Goal: Use online tool/utility: Utilize a website feature to perform a specific function

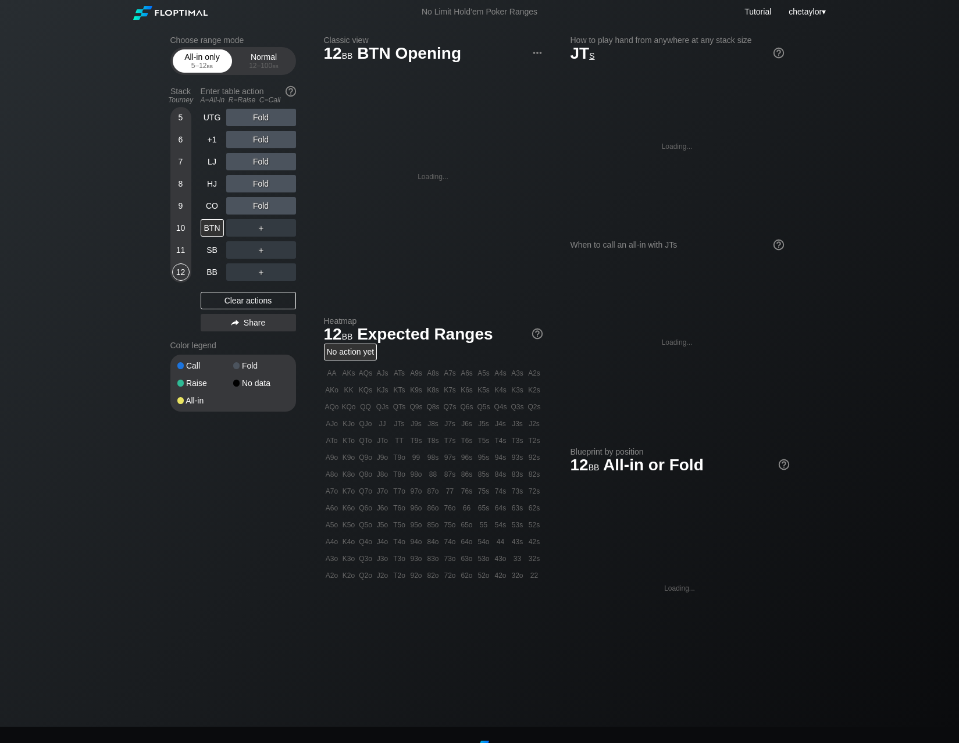
click at [202, 64] on div "5 – 12 bb" at bounding box center [202, 66] width 49 height 8
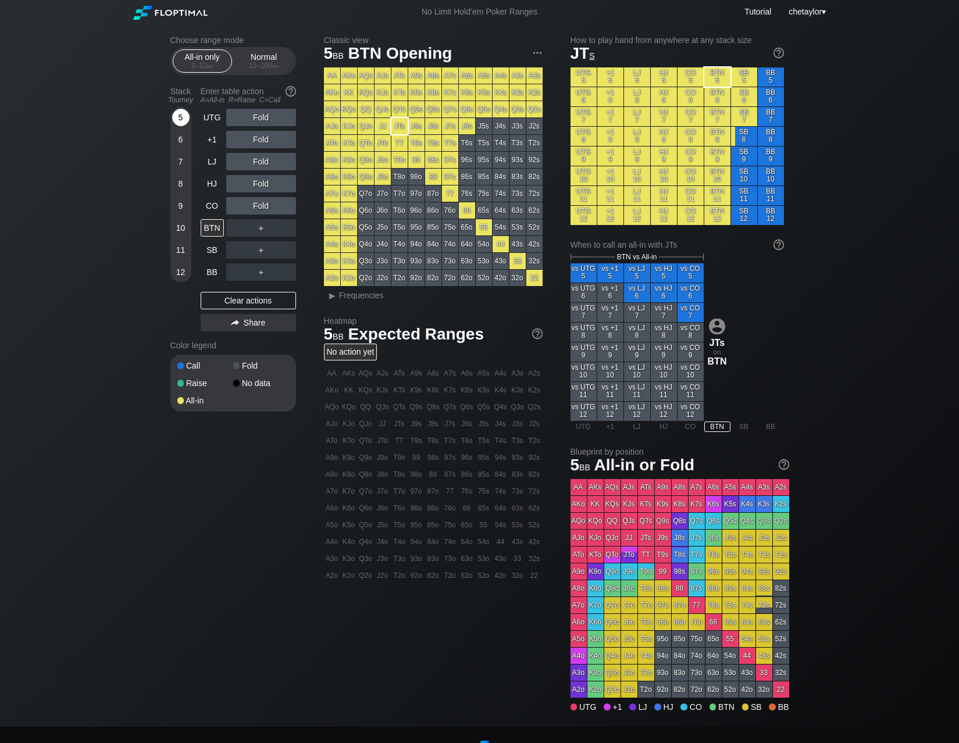
click at [185, 118] on div "5" at bounding box center [180, 117] width 17 height 17
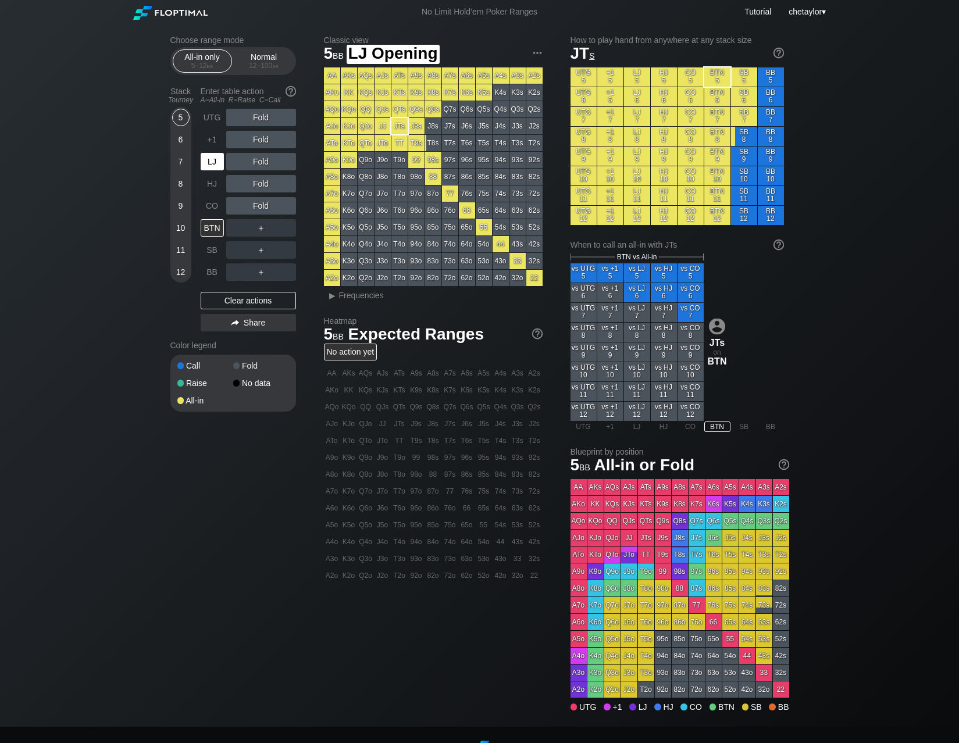
click at [211, 162] on div "LJ" at bounding box center [212, 161] width 23 height 17
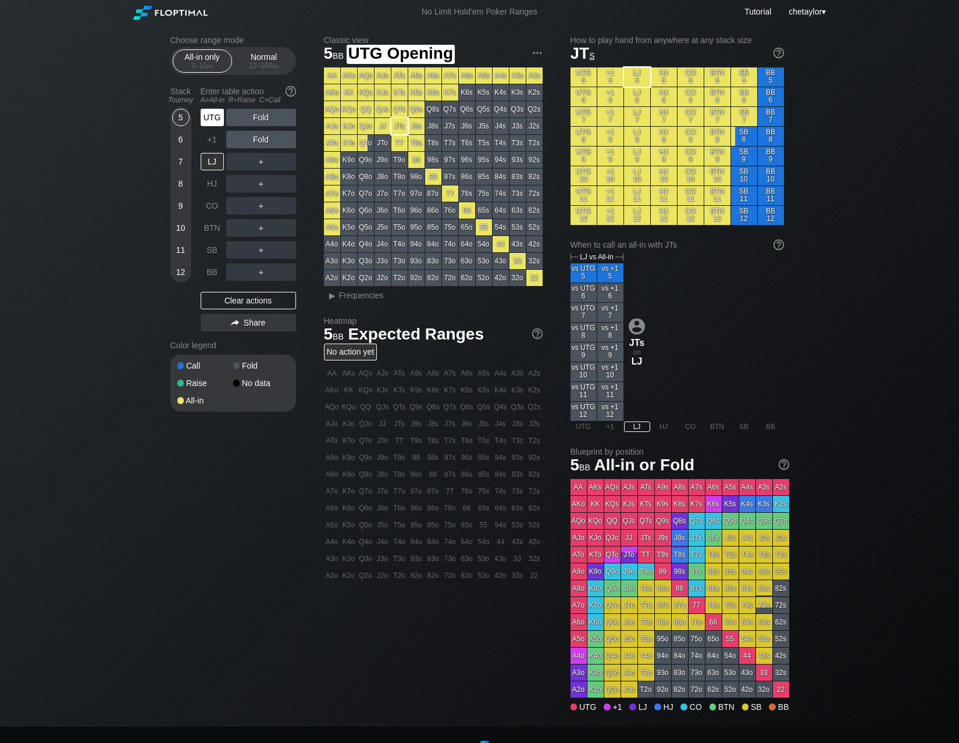
click at [219, 119] on div "UTG" at bounding box center [212, 117] width 23 height 17
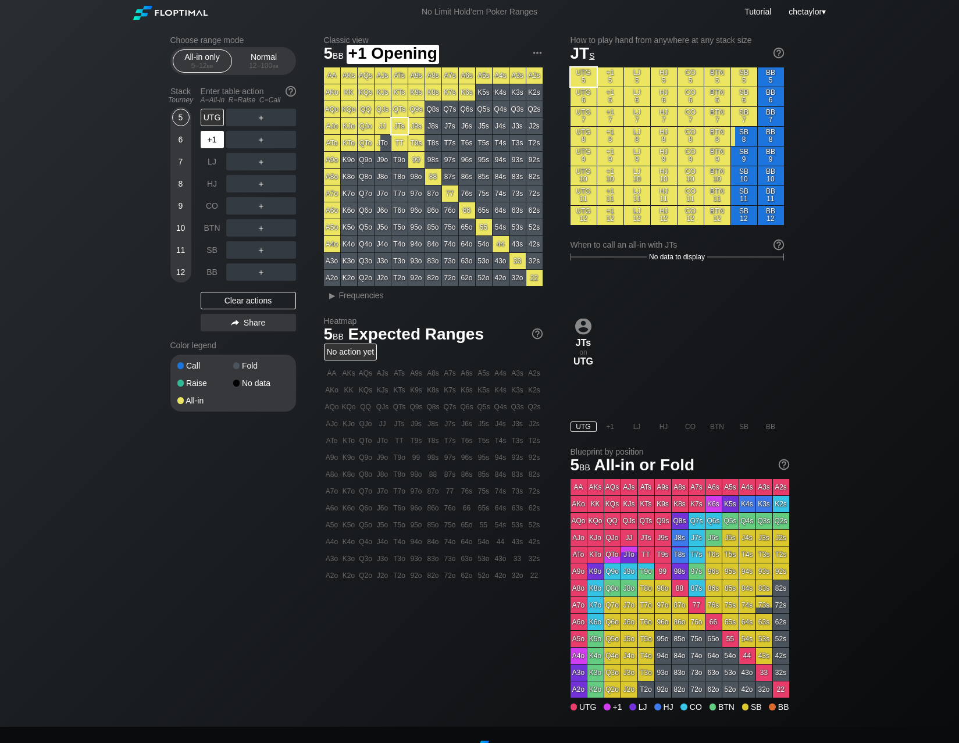
click at [211, 136] on div "+1" at bounding box center [212, 139] width 23 height 17
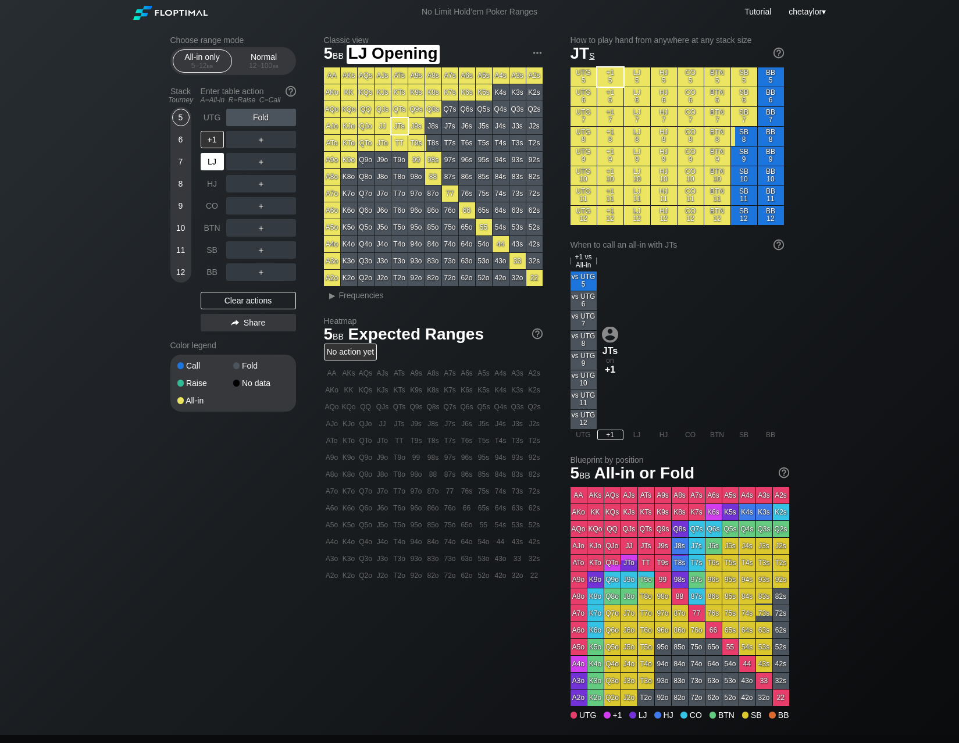
click at [212, 160] on div "LJ" at bounding box center [212, 161] width 23 height 17
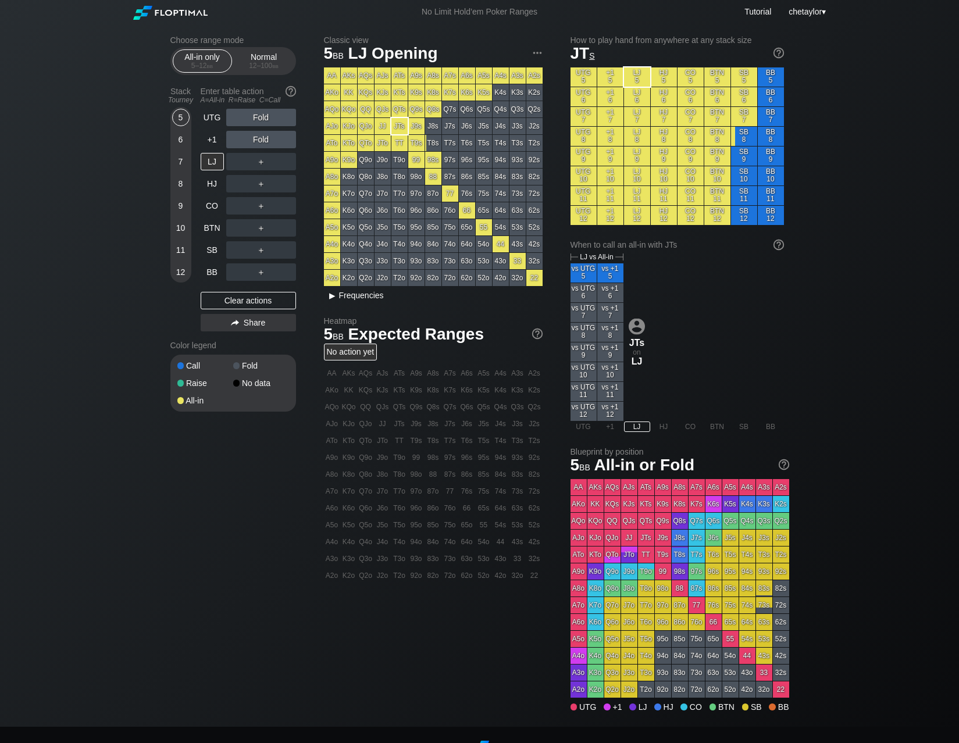
click at [347, 296] on span "Frequencies" at bounding box center [361, 295] width 45 height 9
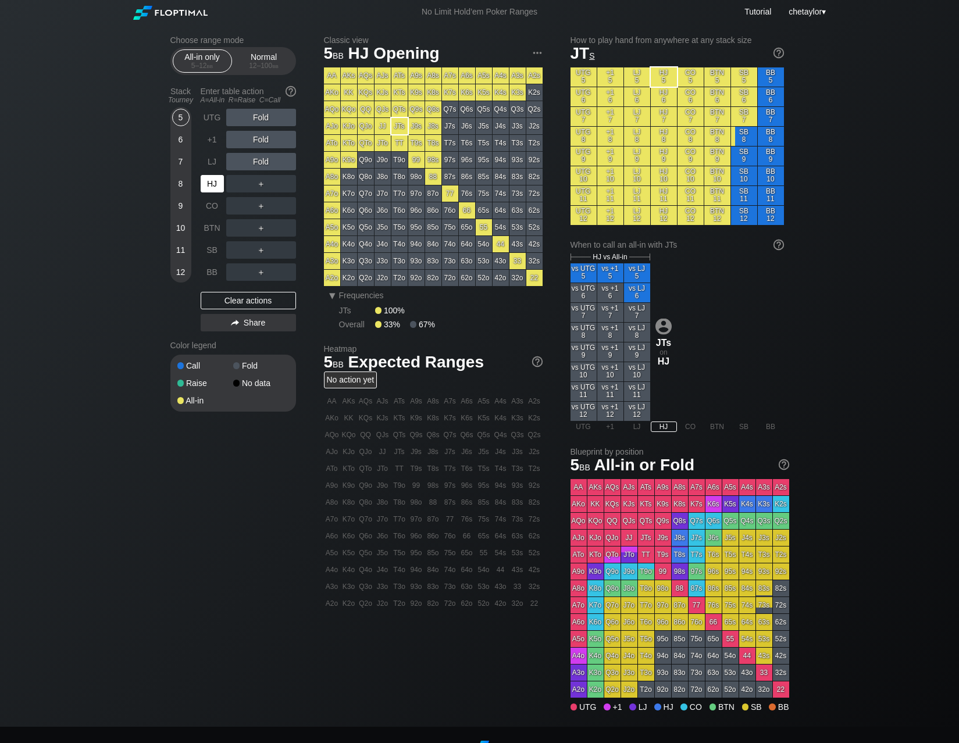
click at [214, 184] on div "HJ" at bounding box center [212, 183] width 23 height 17
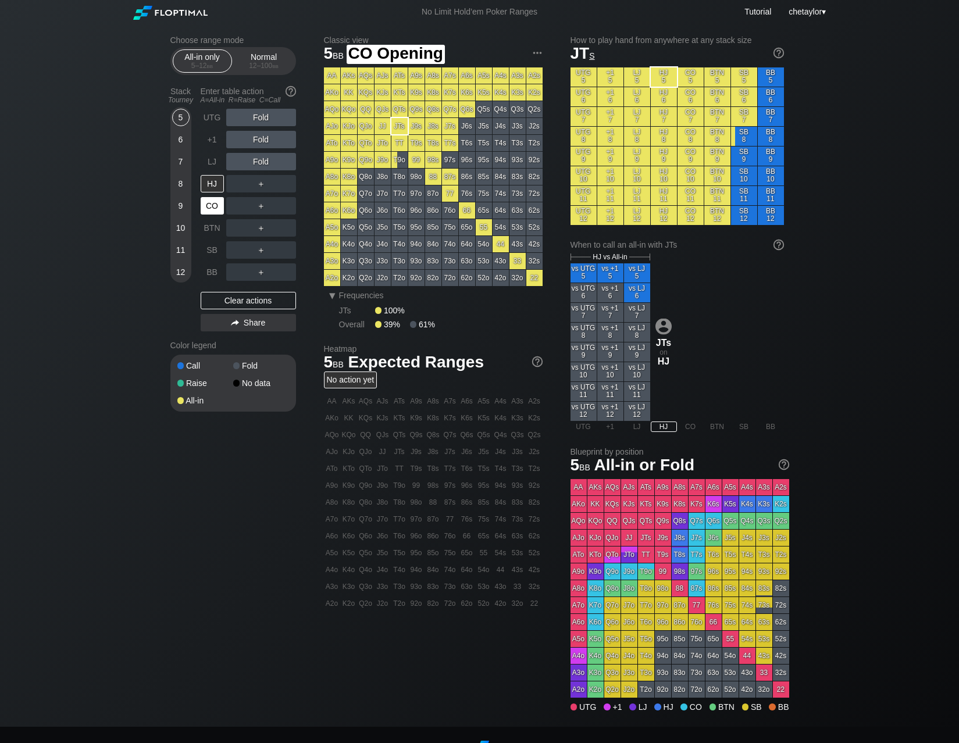
click at [212, 201] on div "CO" at bounding box center [212, 205] width 23 height 17
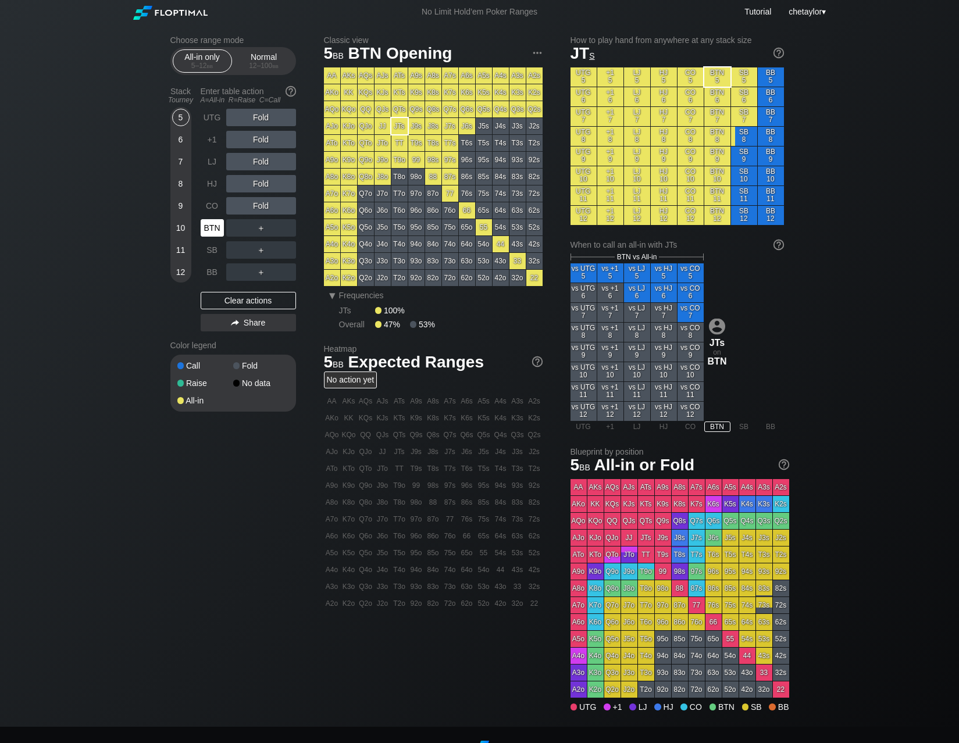
click at [211, 222] on div "BTN" at bounding box center [212, 227] width 23 height 17
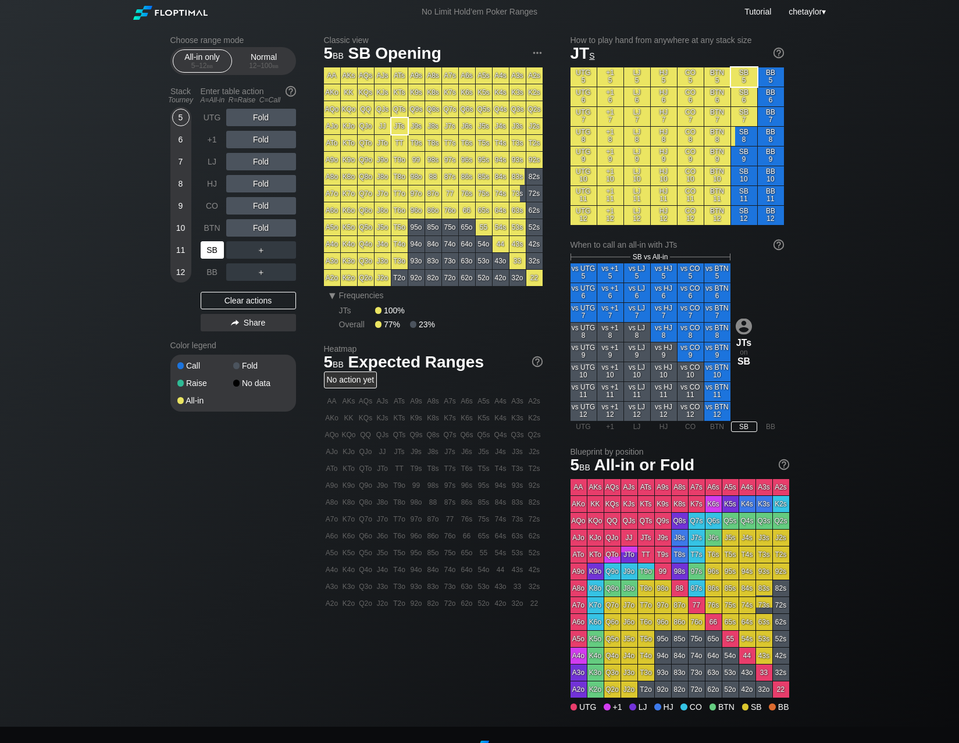
click at [210, 243] on div "SB" at bounding box center [212, 249] width 23 height 17
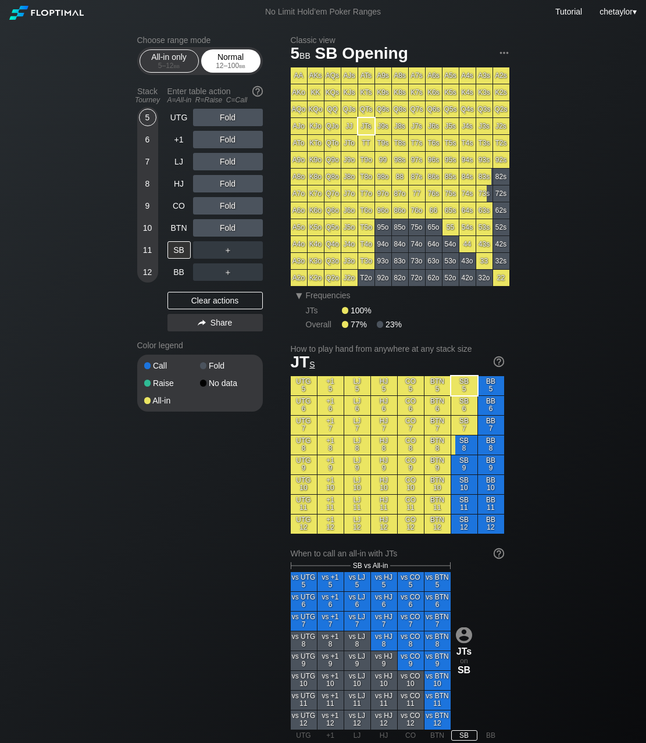
click at [231, 68] on div "12 – 100 bb" at bounding box center [230, 66] width 49 height 8
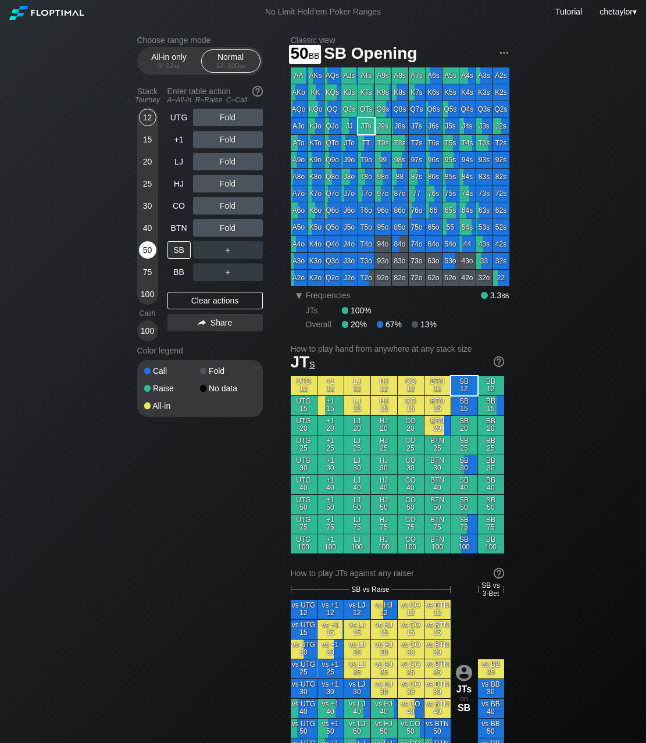
click at [149, 245] on div "50" at bounding box center [147, 249] width 17 height 17
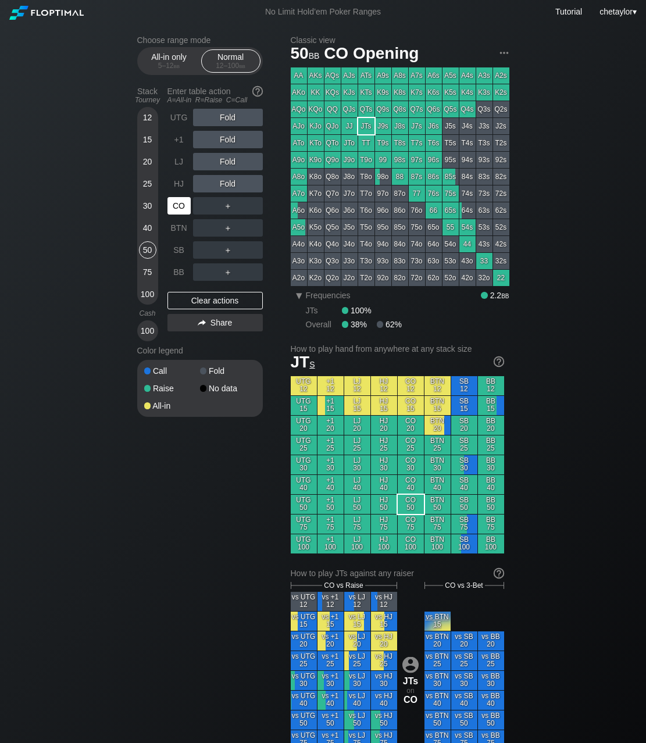
click at [180, 215] on div "CO" at bounding box center [180, 206] width 26 height 22
click at [180, 187] on div "HJ" at bounding box center [178, 183] width 23 height 17
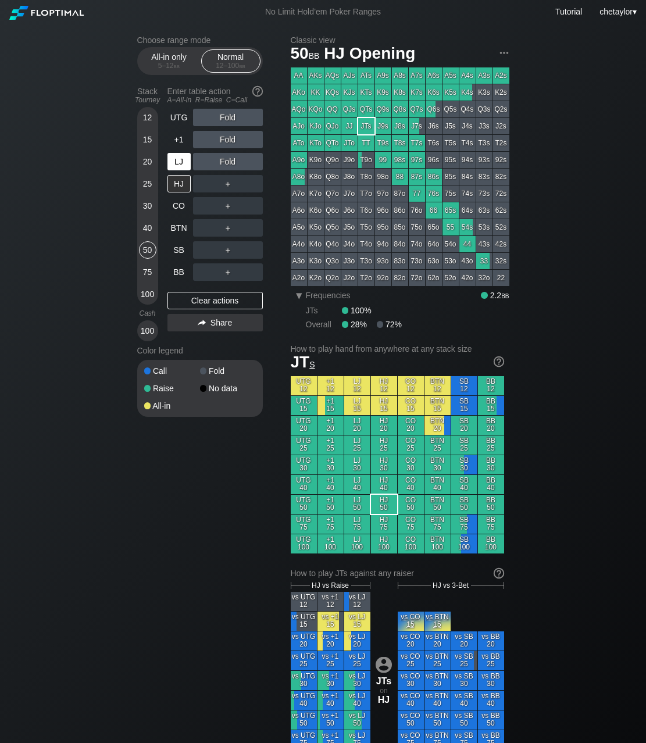
click at [182, 160] on div "LJ" at bounding box center [178, 161] width 23 height 17
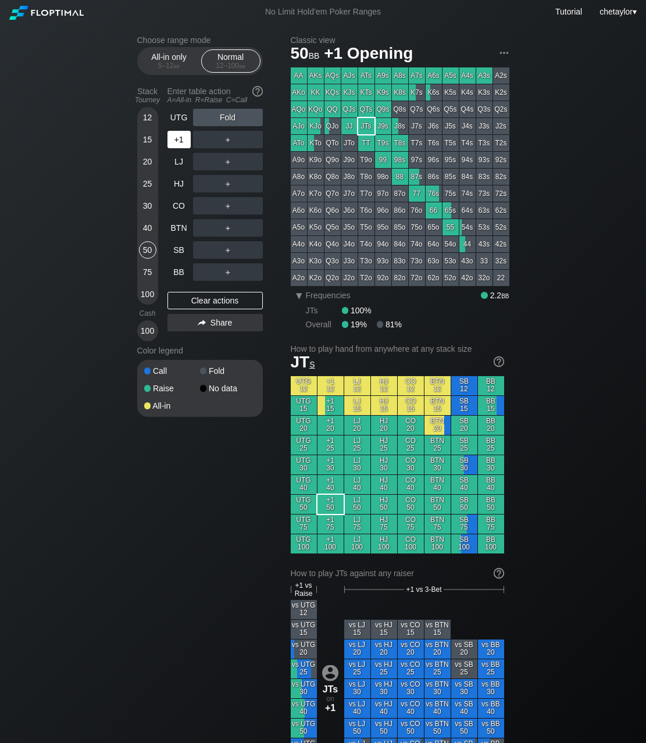
click at [174, 147] on div "+1" at bounding box center [178, 139] width 23 height 17
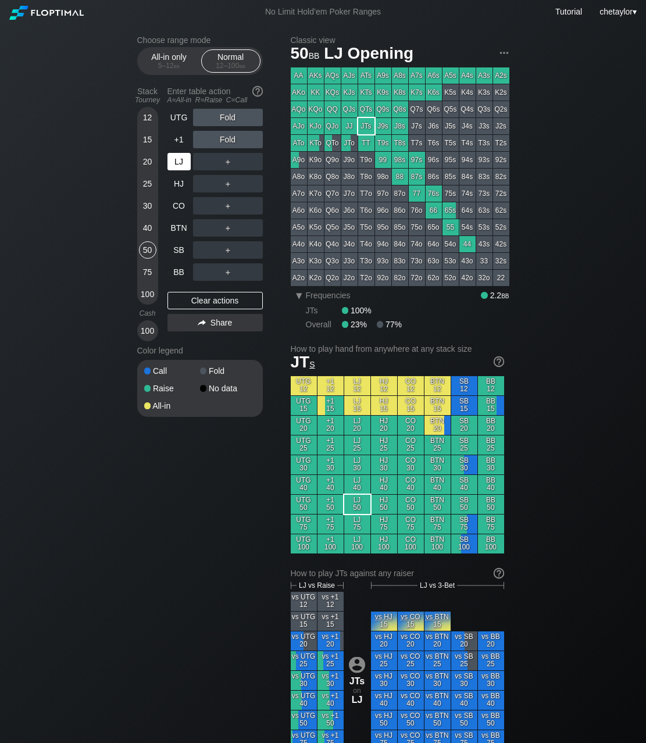
click at [179, 162] on div "LJ" at bounding box center [178, 161] width 23 height 17
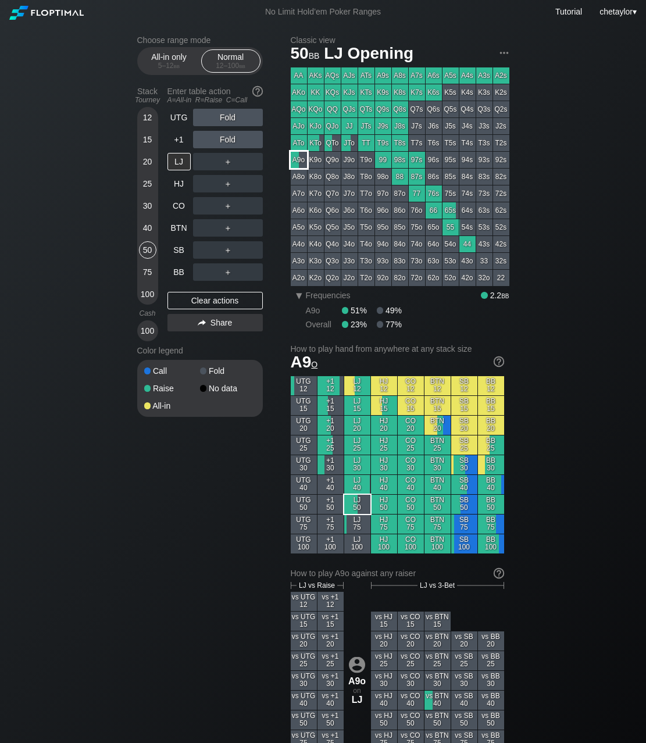
click at [297, 159] on div "A9o" at bounding box center [299, 160] width 16 height 16
click at [177, 141] on div "+1" at bounding box center [178, 139] width 23 height 17
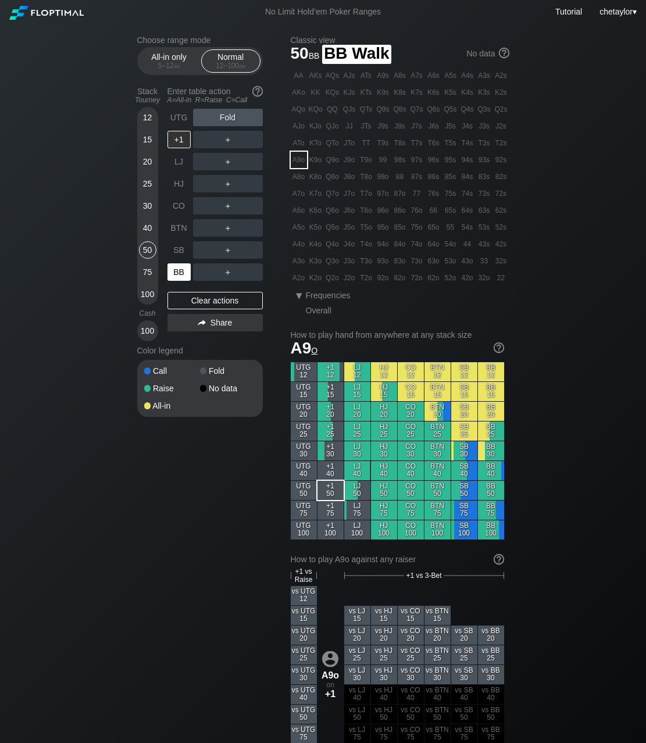
click at [183, 264] on div "BB" at bounding box center [178, 271] width 23 height 17
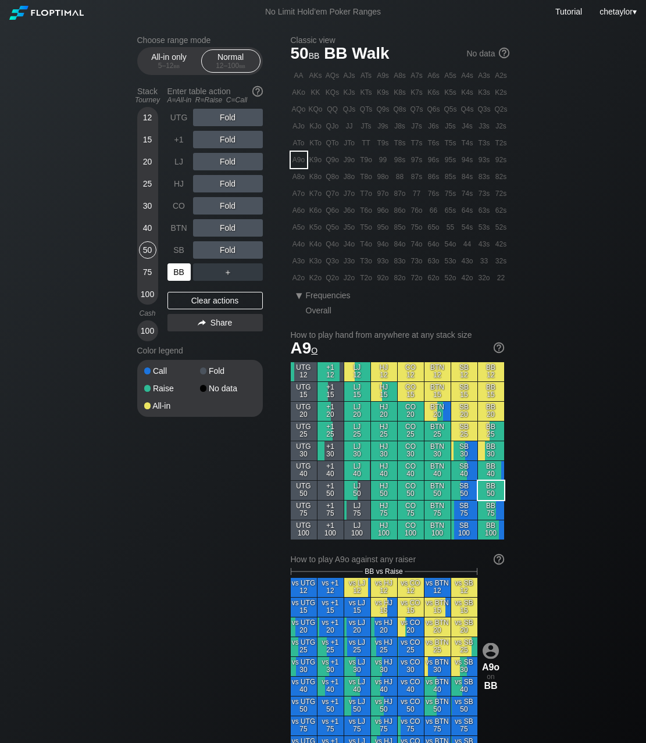
click at [183, 264] on div "BB" at bounding box center [178, 271] width 23 height 17
click at [197, 298] on div "Clear actions" at bounding box center [214, 300] width 95 height 17
click at [486, 126] on div "J3s" at bounding box center [484, 126] width 16 height 16
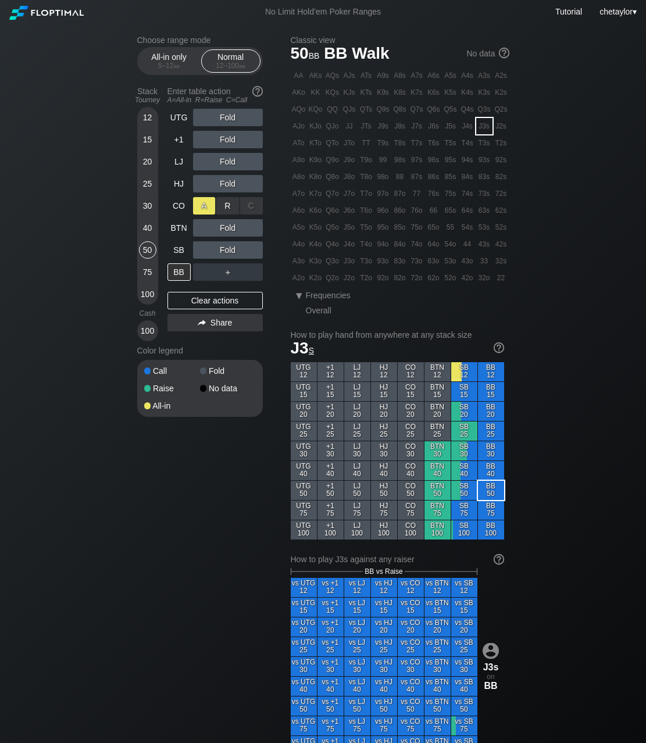
click at [208, 206] on div "A ✕" at bounding box center [204, 205] width 23 height 17
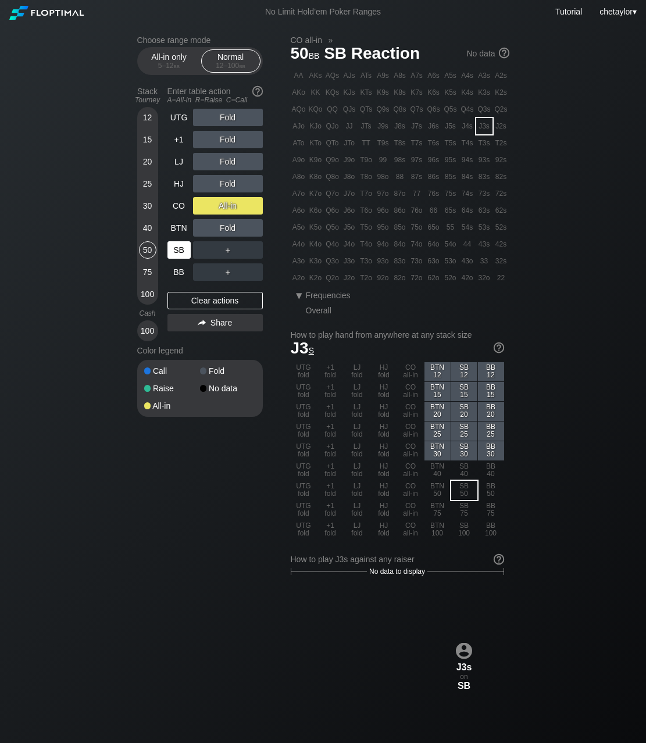
click at [184, 251] on div "SB" at bounding box center [178, 249] width 23 height 17
click at [201, 301] on div "Clear actions" at bounding box center [214, 300] width 95 height 17
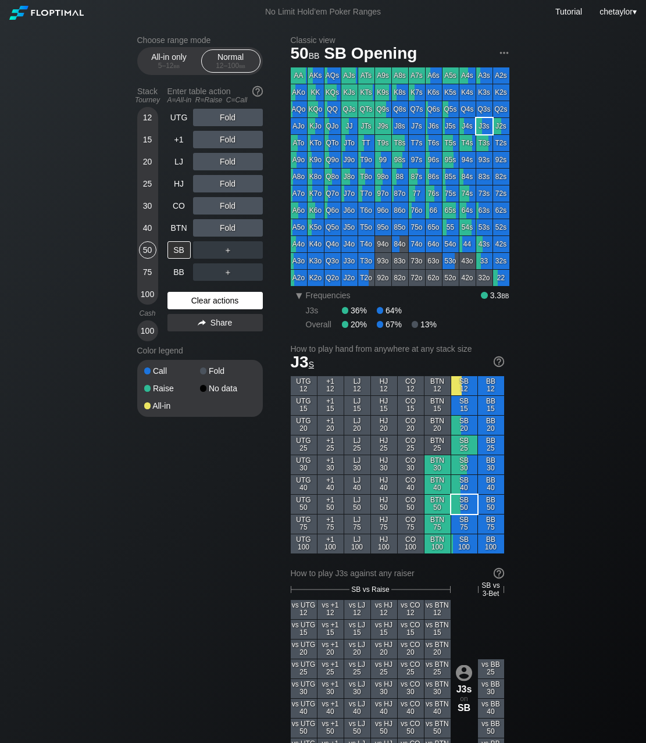
click at [201, 301] on div "Clear actions" at bounding box center [214, 300] width 95 height 17
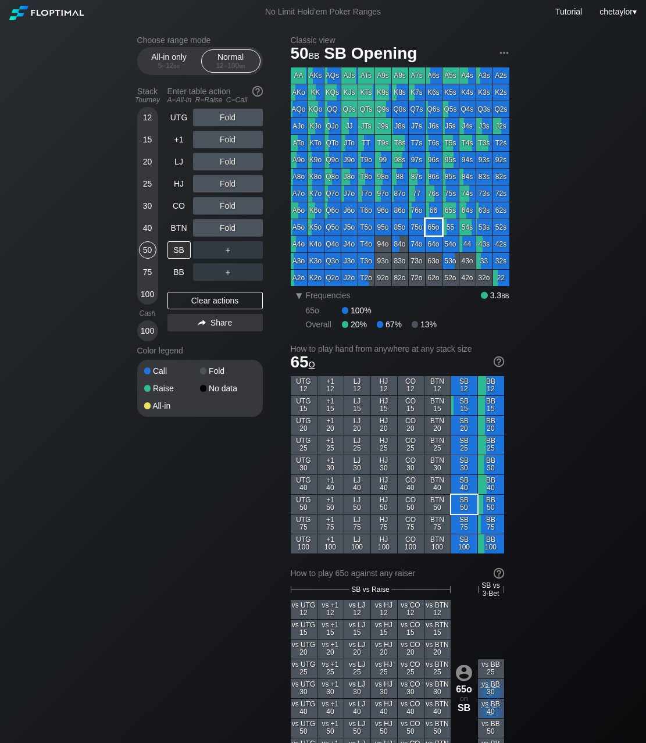
click at [431, 229] on div "65o" at bounding box center [434, 227] width 16 height 16
click at [229, 137] on div "R ✕" at bounding box center [227, 139] width 23 height 17
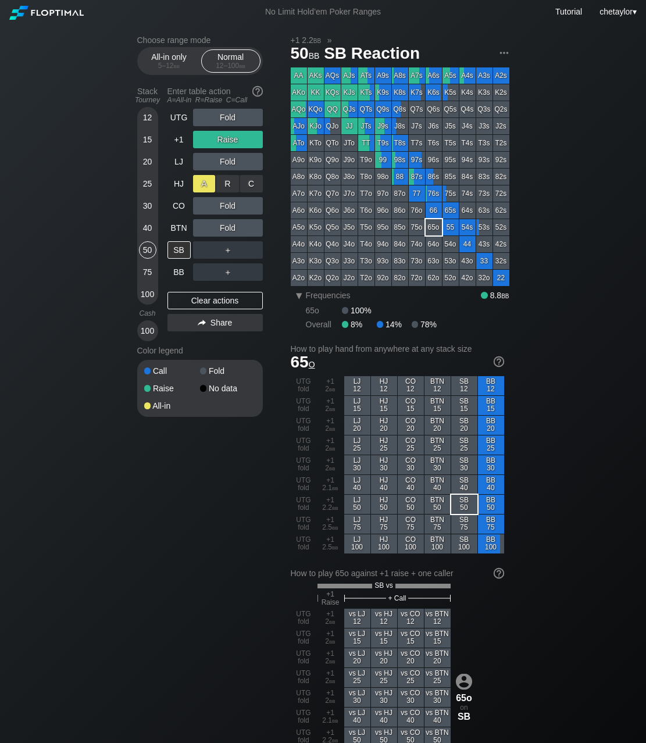
click at [205, 183] on div "A ✕" at bounding box center [204, 183] width 23 height 17
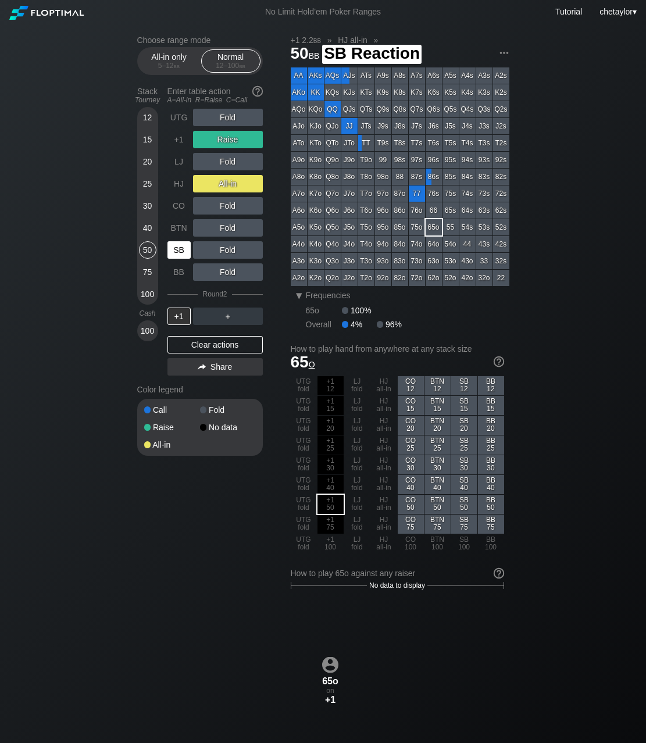
click at [178, 248] on div "SB" at bounding box center [178, 249] width 23 height 17
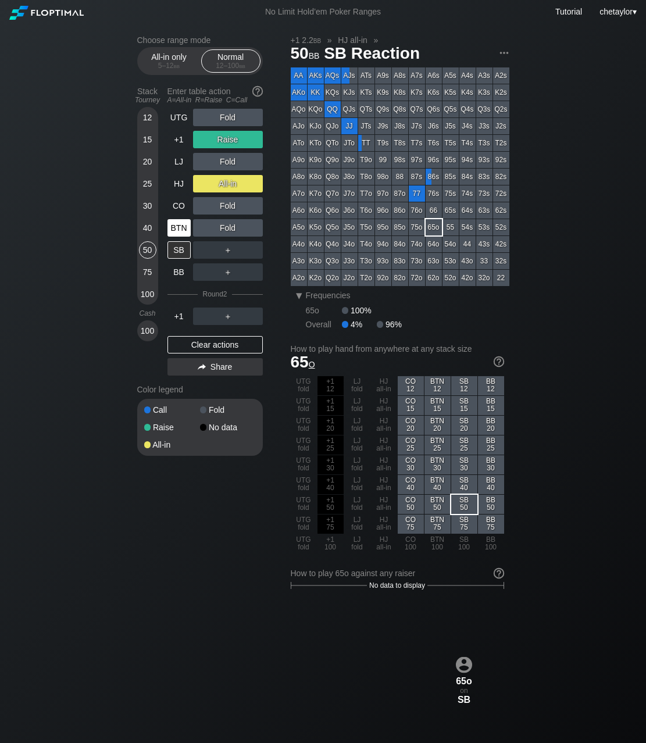
click at [179, 230] on div "BTN" at bounding box center [178, 227] width 23 height 17
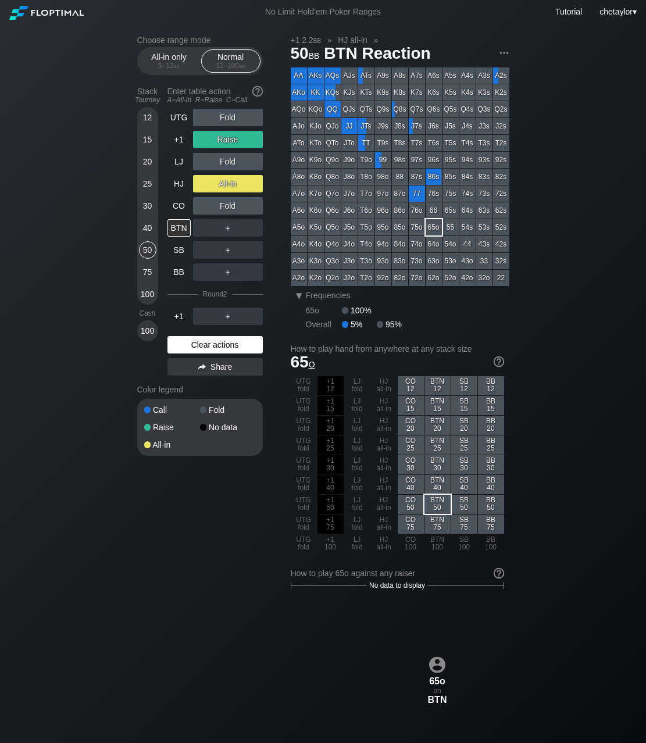
click at [190, 342] on div "Clear actions" at bounding box center [214, 344] width 95 height 17
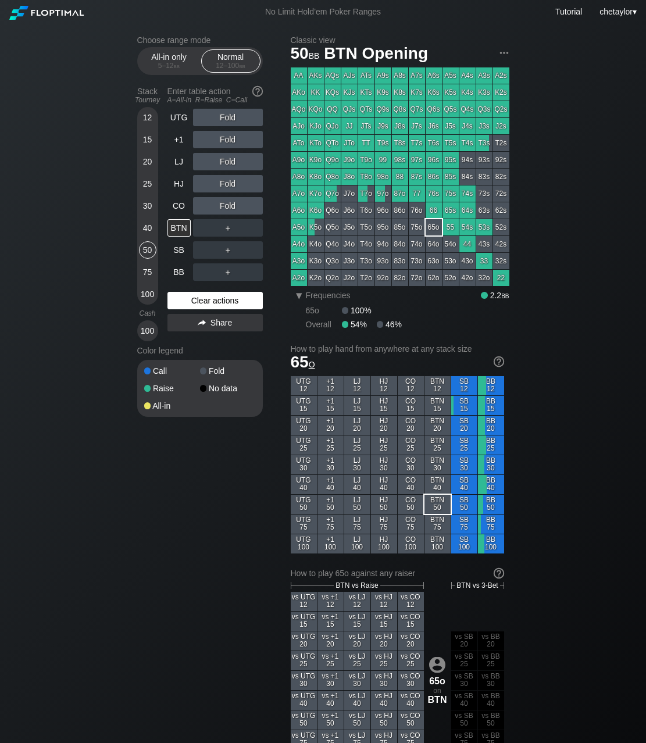
click at [190, 342] on div "Color legend" at bounding box center [200, 350] width 126 height 19
click at [208, 297] on div "Clear actions" at bounding box center [214, 300] width 95 height 17
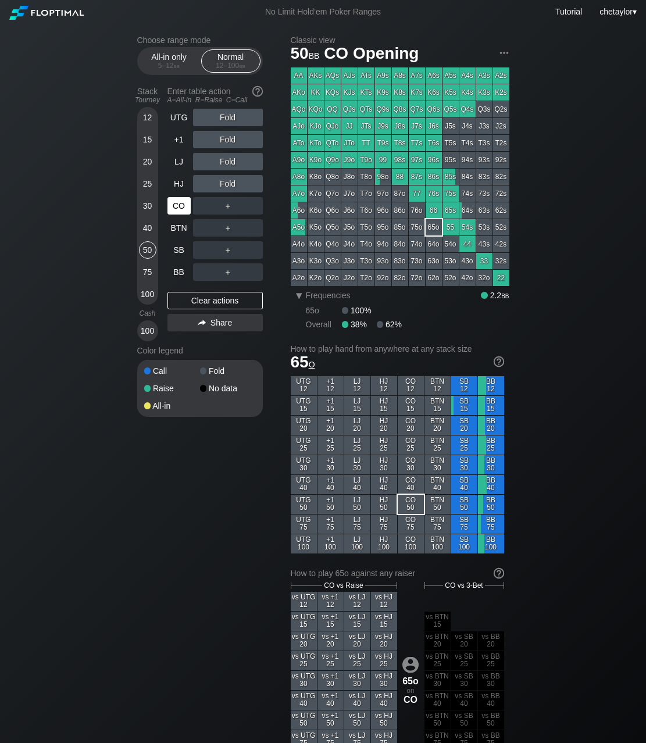
click at [176, 208] on div "CO" at bounding box center [178, 205] width 23 height 17
click at [189, 297] on div "Clear actions" at bounding box center [214, 300] width 95 height 17
click at [179, 184] on div "HJ" at bounding box center [178, 183] width 23 height 17
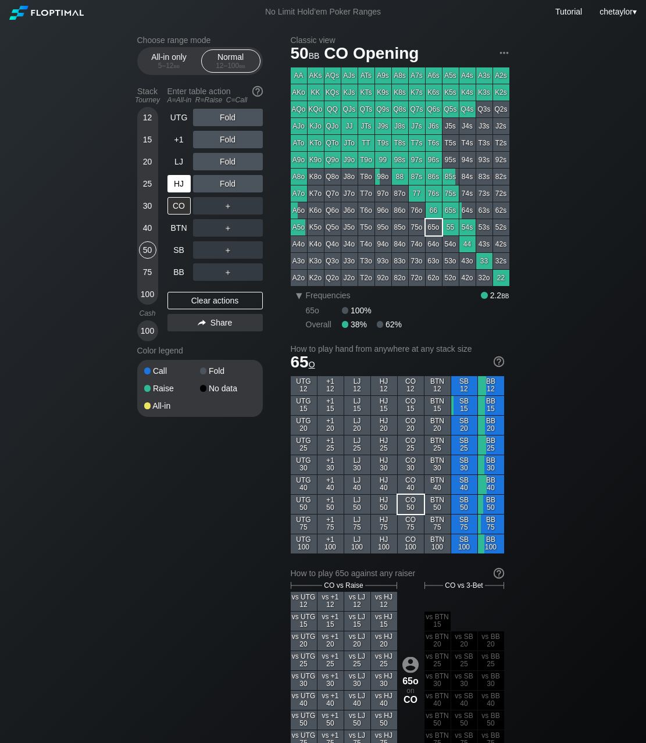
click at [179, 184] on div "HJ" at bounding box center [178, 183] width 23 height 17
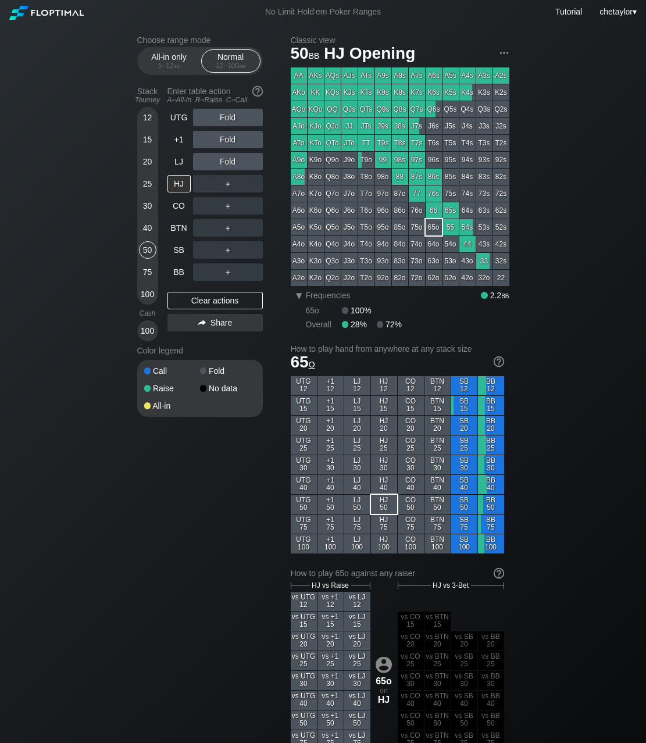
click at [148, 225] on div "40" at bounding box center [147, 227] width 17 height 17
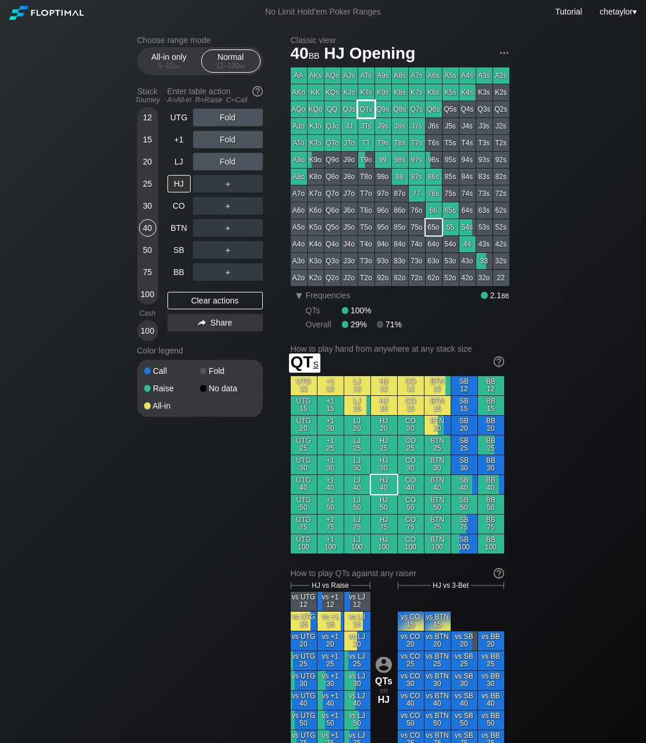
click at [369, 110] on div "QTs" at bounding box center [366, 109] width 16 height 16
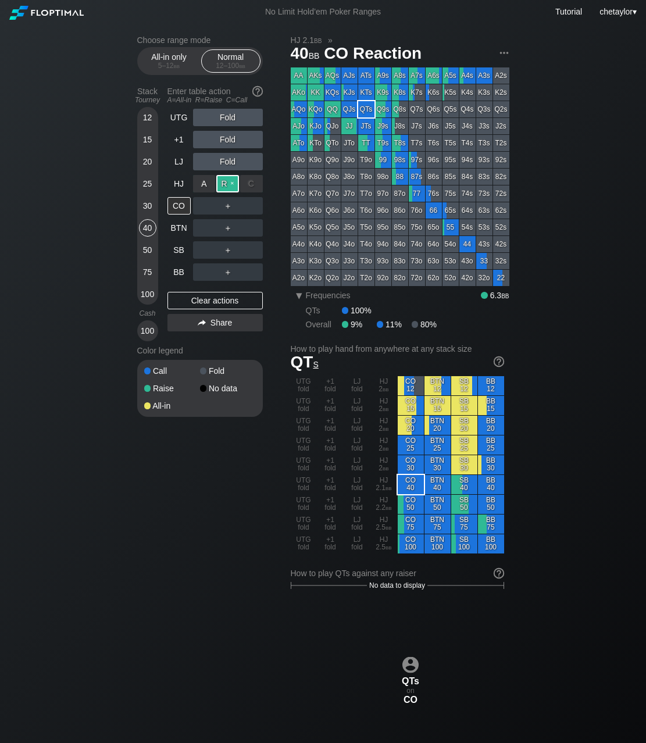
click at [228, 182] on div "R ✕" at bounding box center [227, 183] width 23 height 17
click at [207, 274] on div "A ✕" at bounding box center [204, 271] width 23 height 17
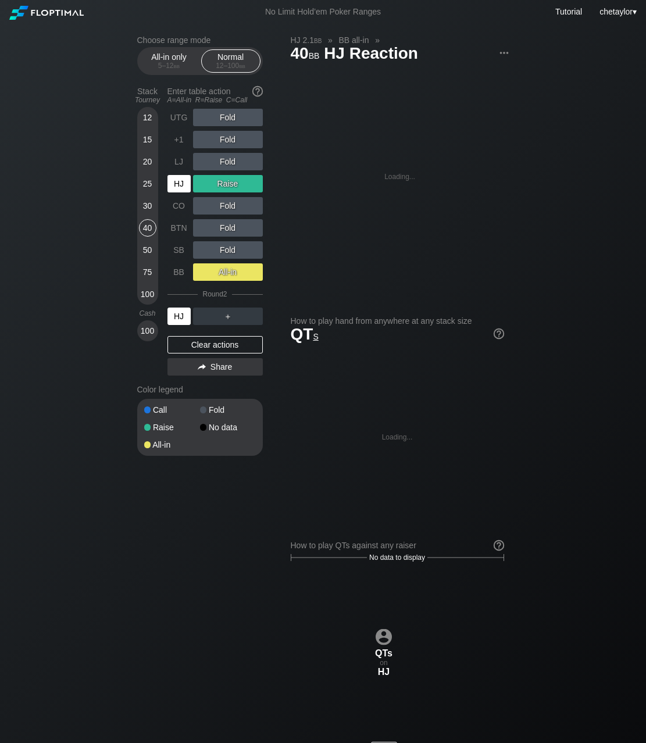
click at [185, 318] on div "HJ" at bounding box center [178, 316] width 23 height 17
click at [177, 312] on div "HJ" at bounding box center [178, 316] width 23 height 17
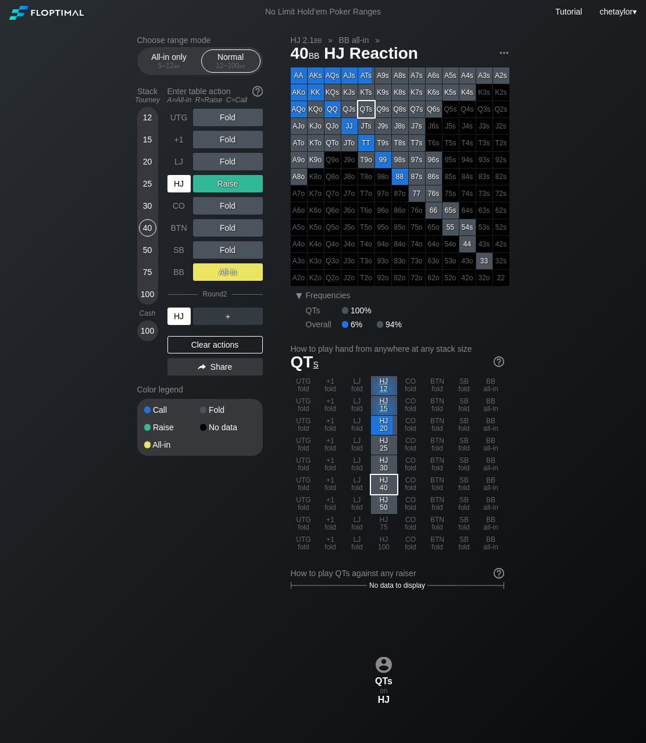
click at [177, 312] on div "HJ" at bounding box center [178, 316] width 23 height 17
click at [149, 206] on div "30" at bounding box center [147, 205] width 17 height 17
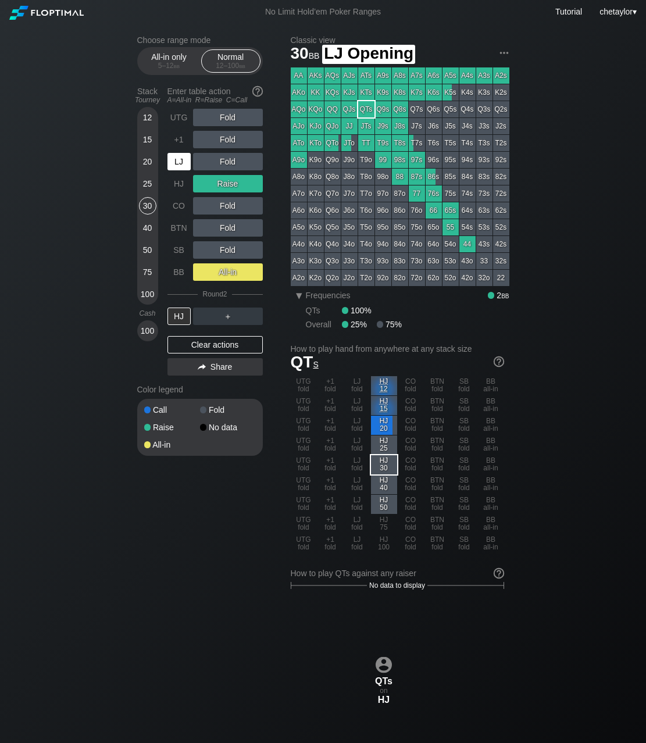
click at [182, 162] on div "LJ" at bounding box center [178, 161] width 23 height 17
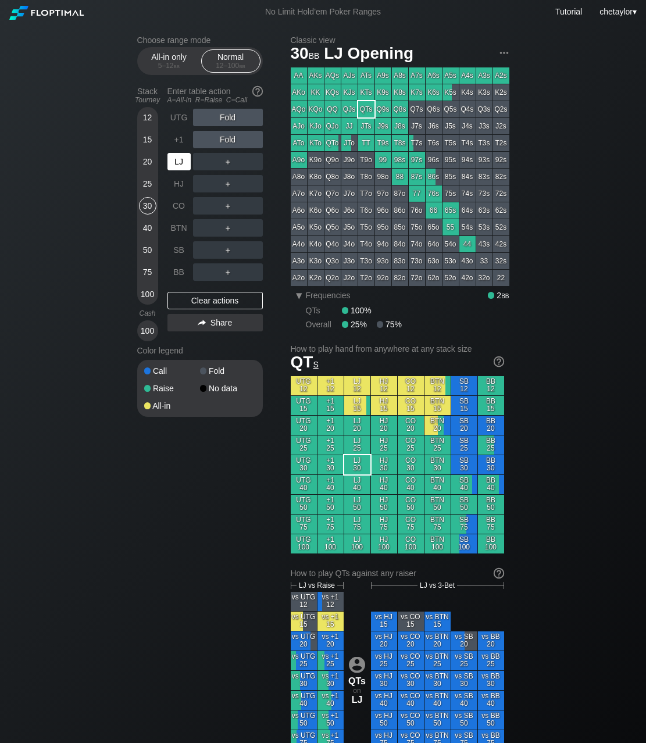
click at [182, 162] on div "LJ" at bounding box center [178, 161] width 23 height 17
click at [180, 141] on div "+1" at bounding box center [178, 139] width 23 height 17
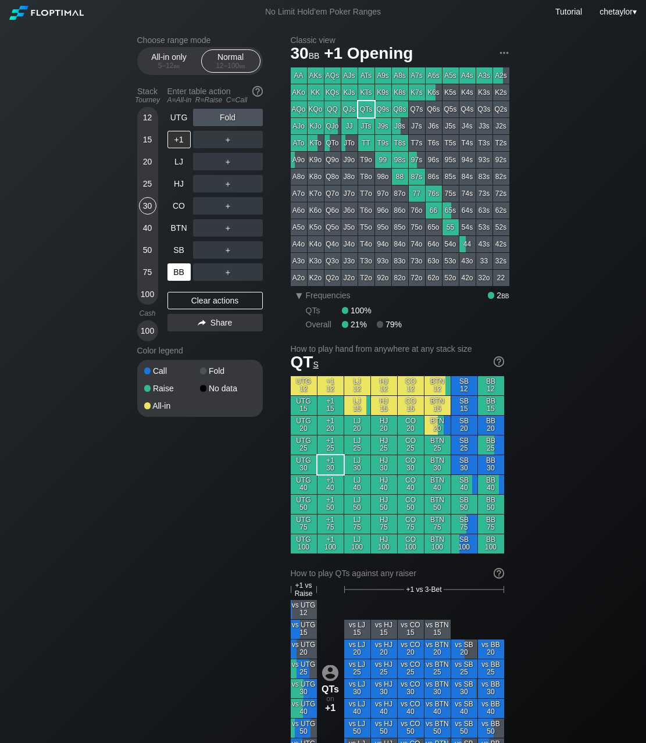
click at [175, 272] on div "BB" at bounding box center [178, 271] width 23 height 17
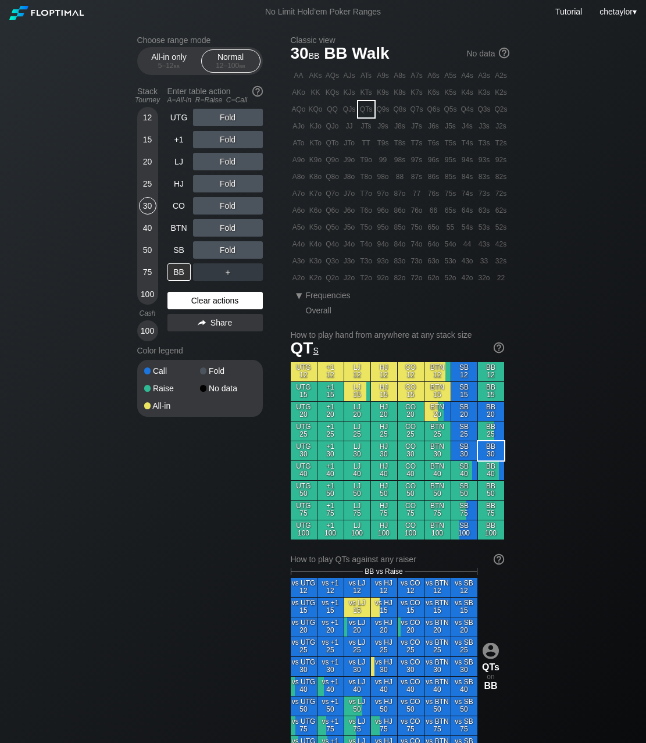
click at [197, 294] on div "Clear actions" at bounding box center [214, 300] width 95 height 17
click at [332, 76] on div "AQs" at bounding box center [332, 75] width 16 height 16
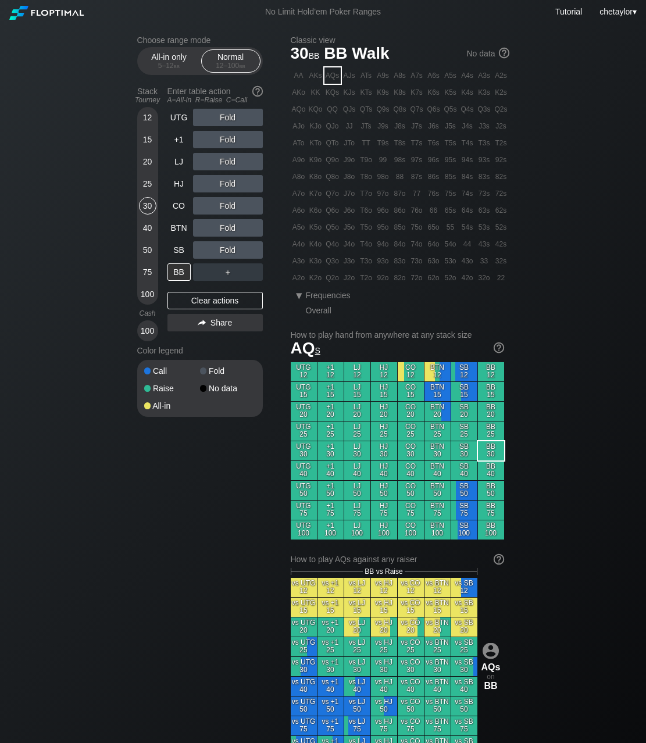
click at [332, 76] on div "AQs" at bounding box center [332, 75] width 16 height 16
click at [249, 249] on div "C ✕" at bounding box center [251, 249] width 23 height 17
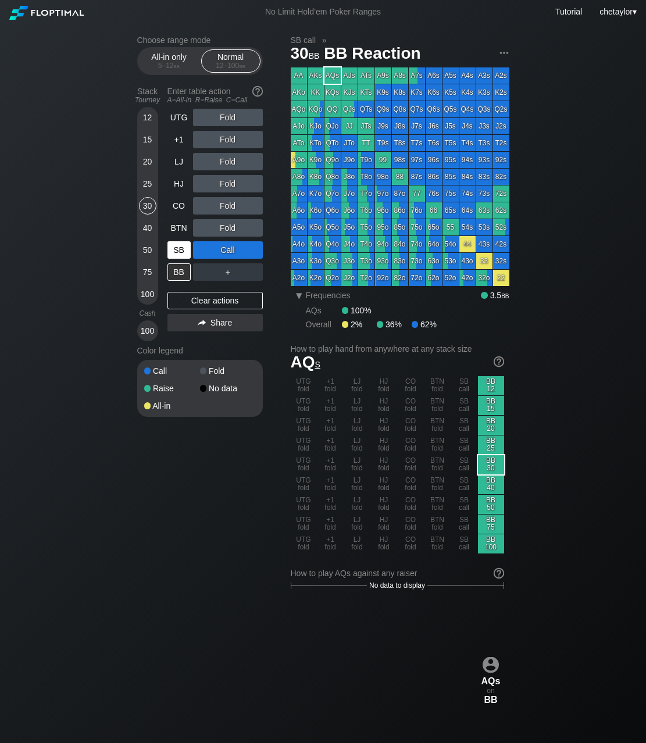
click at [176, 254] on div "SB" at bounding box center [178, 249] width 23 height 17
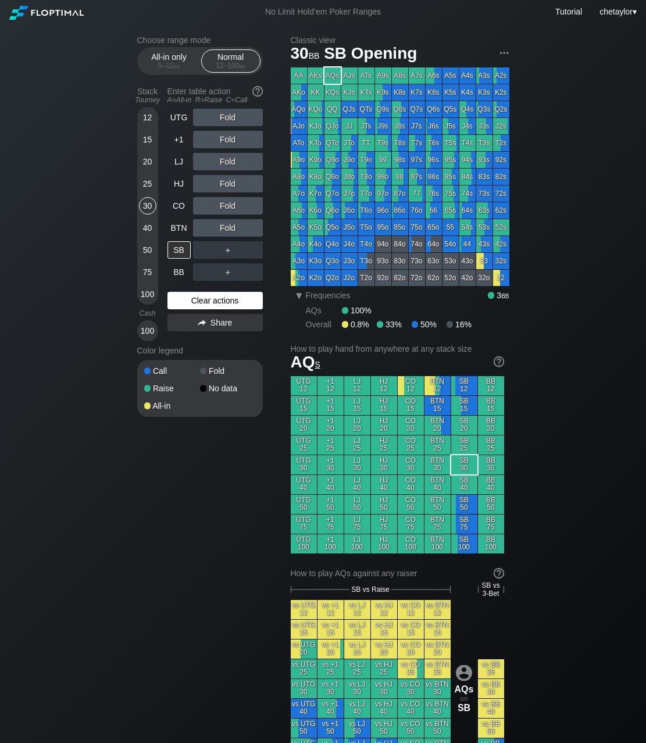
click at [191, 300] on div "Clear actions" at bounding box center [214, 300] width 95 height 17
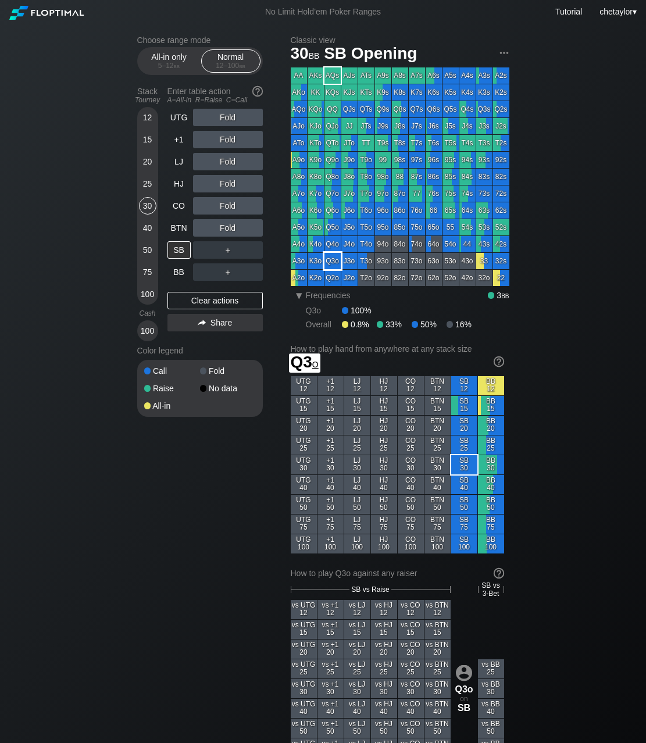
click at [331, 263] on div "Q3o" at bounding box center [332, 261] width 16 height 16
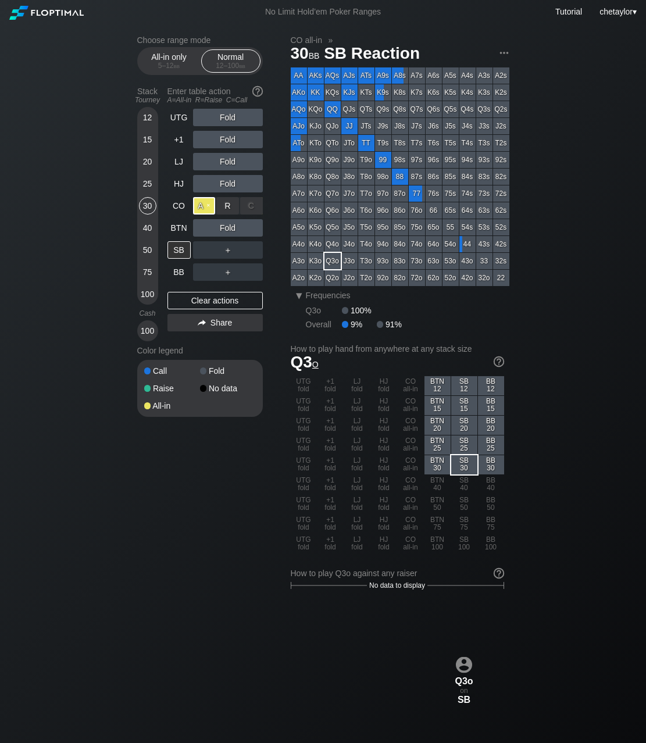
click at [204, 206] on div "A ✕" at bounding box center [204, 205] width 23 height 17
click at [186, 231] on div "BTN" at bounding box center [178, 227] width 23 height 17
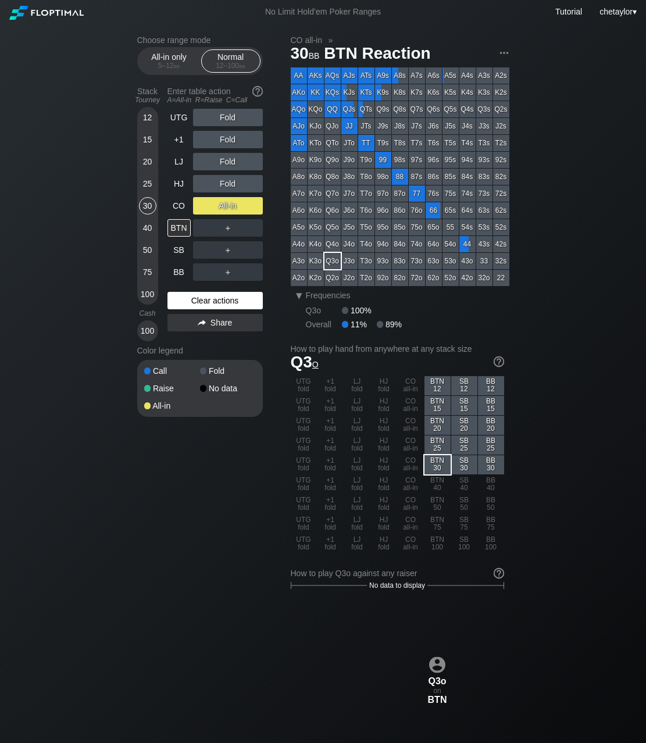
click at [195, 302] on div "Clear actions" at bounding box center [214, 300] width 95 height 17
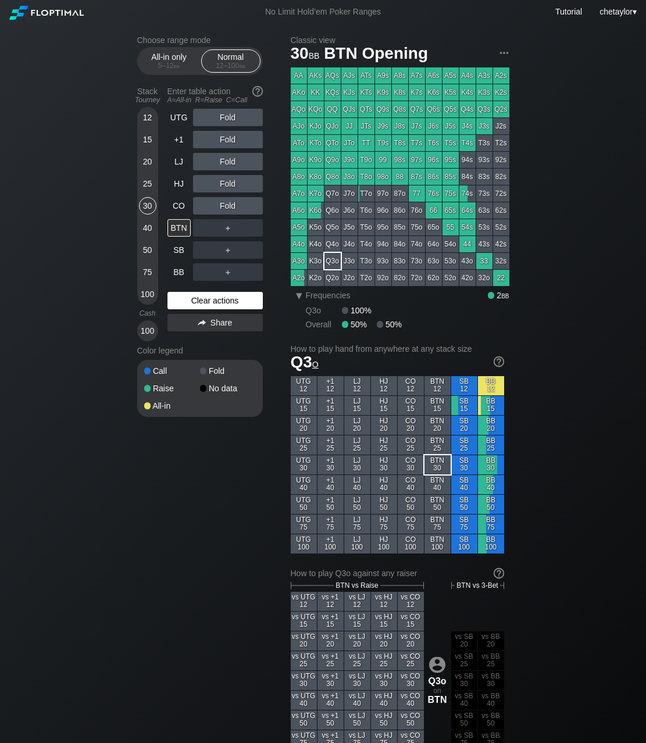
click at [195, 302] on div "Clear actions" at bounding box center [214, 300] width 95 height 17
click at [385, 176] on div "98o" at bounding box center [383, 177] width 16 height 16
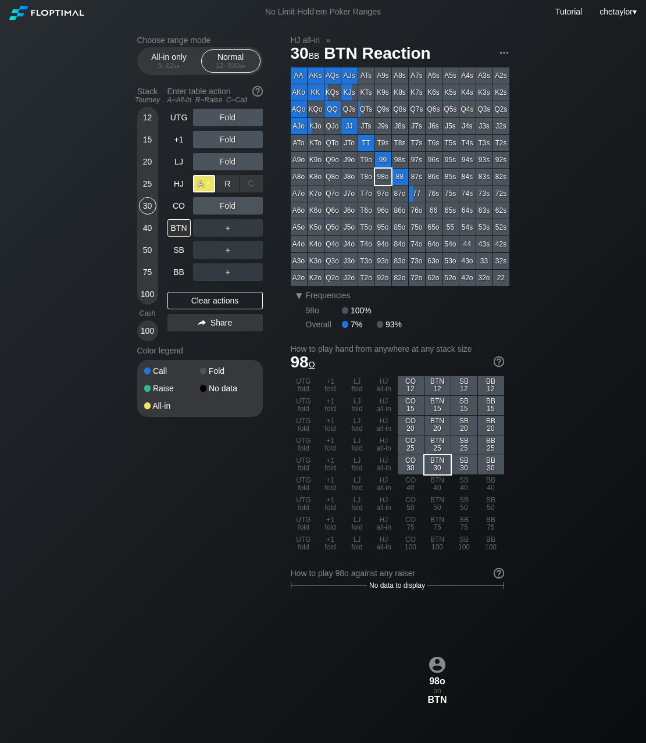
click at [206, 185] on div "A ✕" at bounding box center [204, 183] width 23 height 17
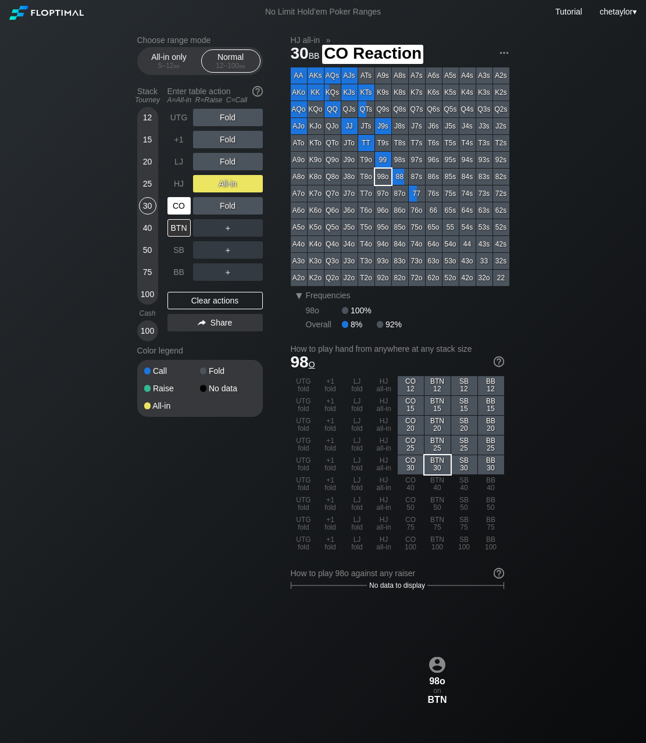
click at [173, 212] on div "CO" at bounding box center [178, 205] width 23 height 17
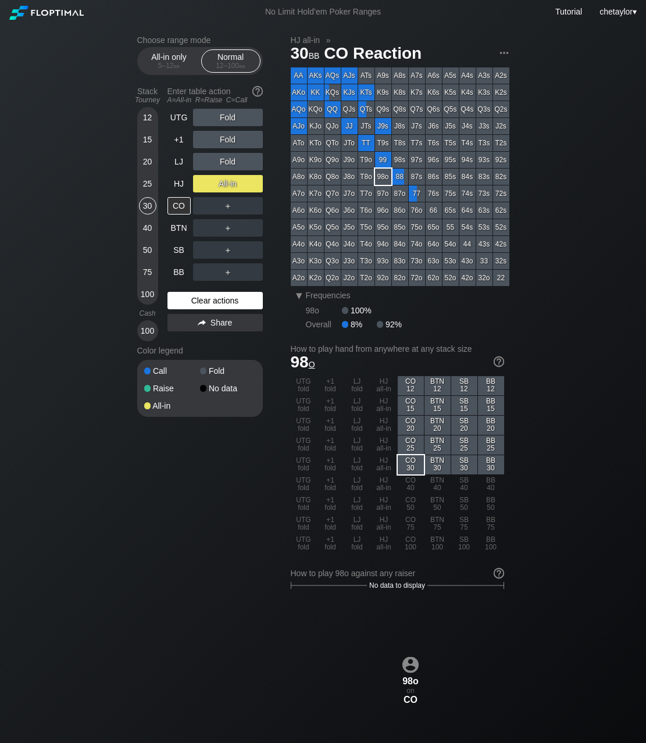
click at [185, 302] on div "Clear actions" at bounding box center [214, 300] width 95 height 17
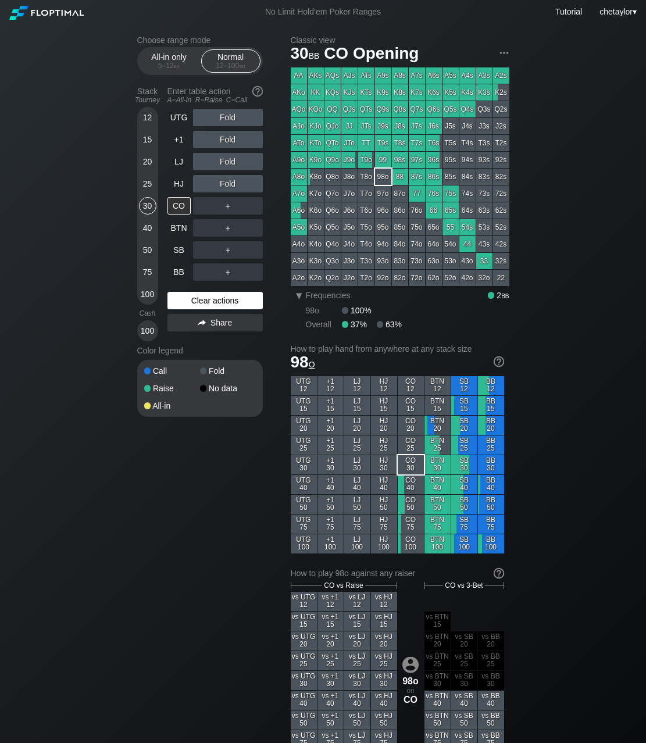
click at [185, 302] on div "Clear actions" at bounding box center [214, 300] width 95 height 17
click at [470, 109] on div "Q4s" at bounding box center [467, 109] width 16 height 16
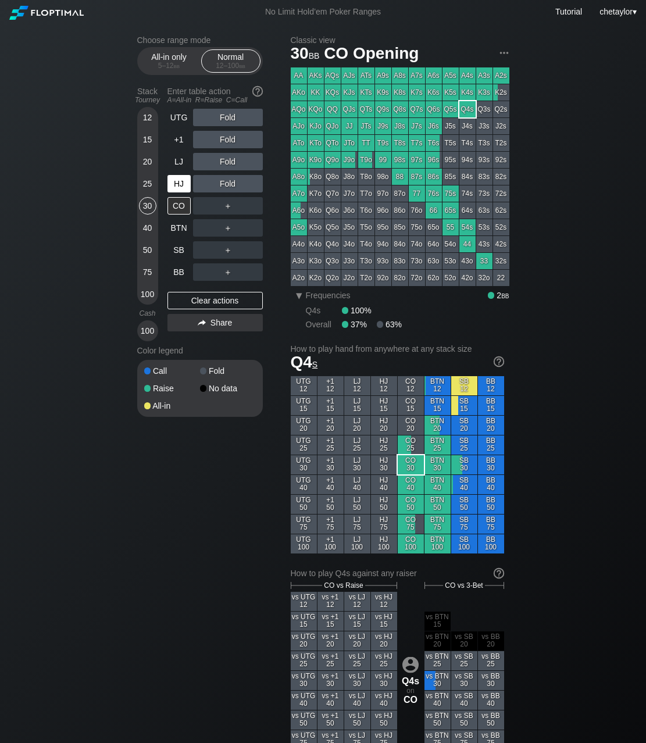
click at [181, 184] on div "HJ" at bounding box center [178, 183] width 23 height 17
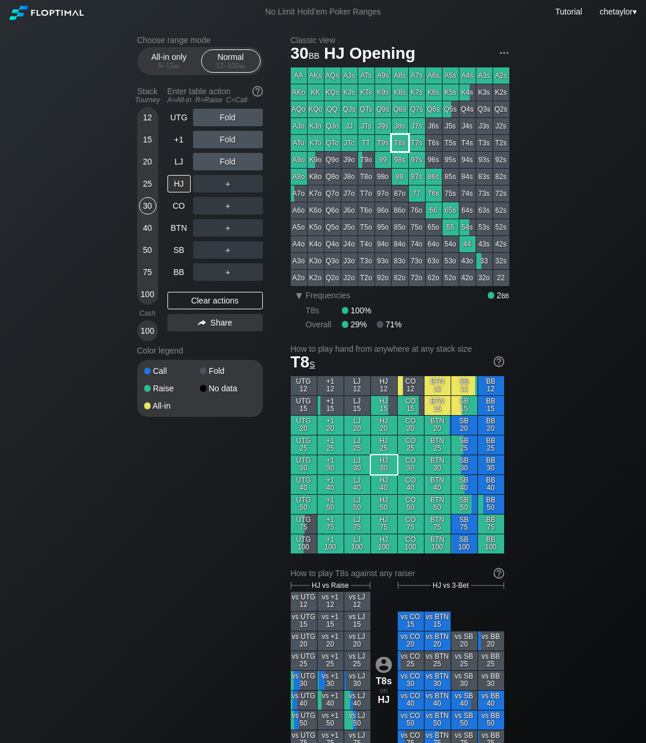
click at [400, 144] on div "T8s" at bounding box center [400, 143] width 16 height 16
click at [147, 186] on div "25" at bounding box center [147, 183] width 17 height 17
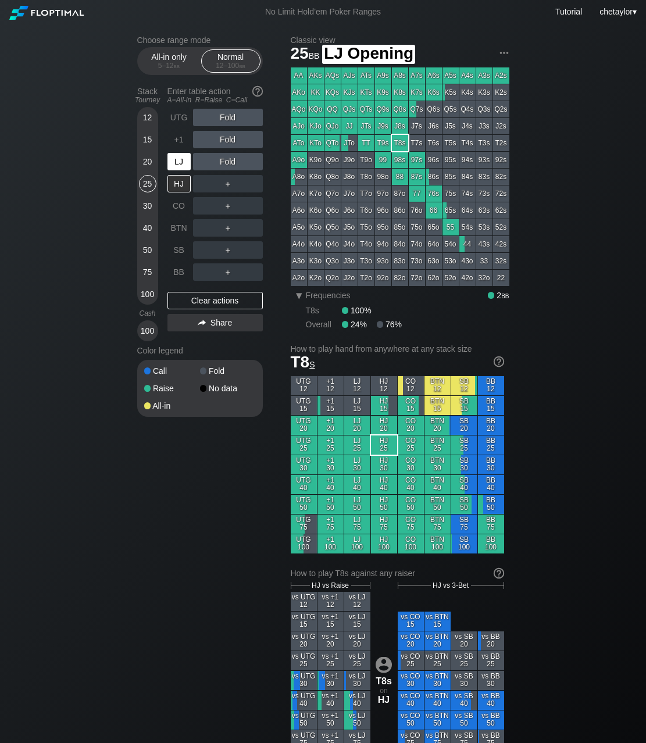
click at [176, 166] on div "LJ" at bounding box center [178, 161] width 23 height 17
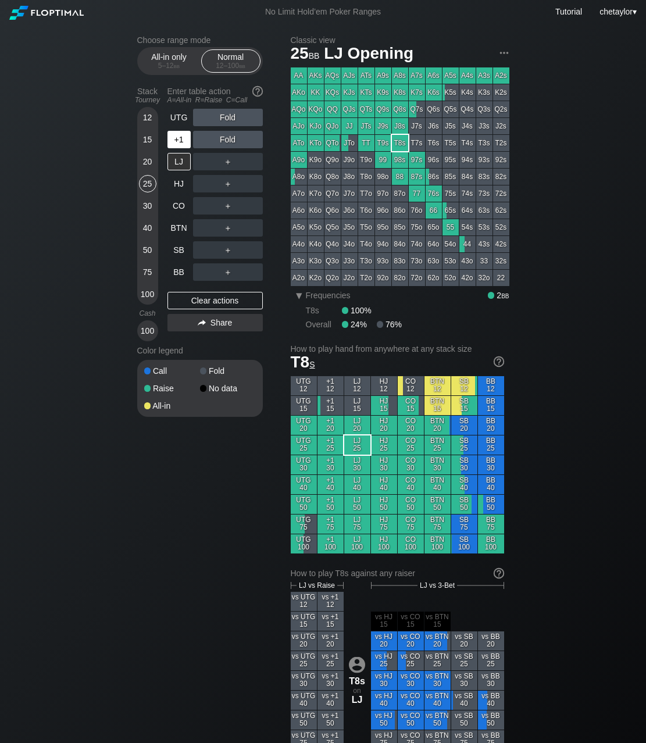
click at [181, 142] on div "+1" at bounding box center [178, 139] width 23 height 17
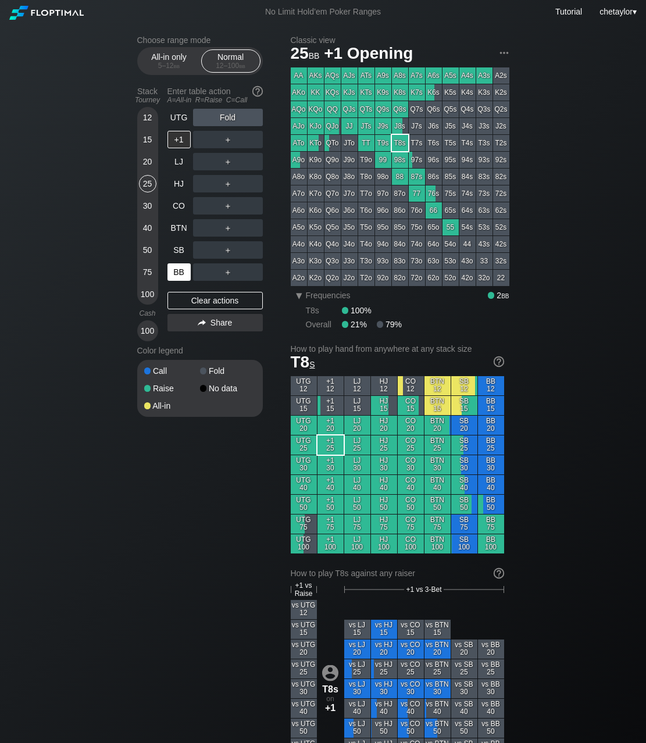
click at [179, 268] on div "BB" at bounding box center [178, 271] width 23 height 17
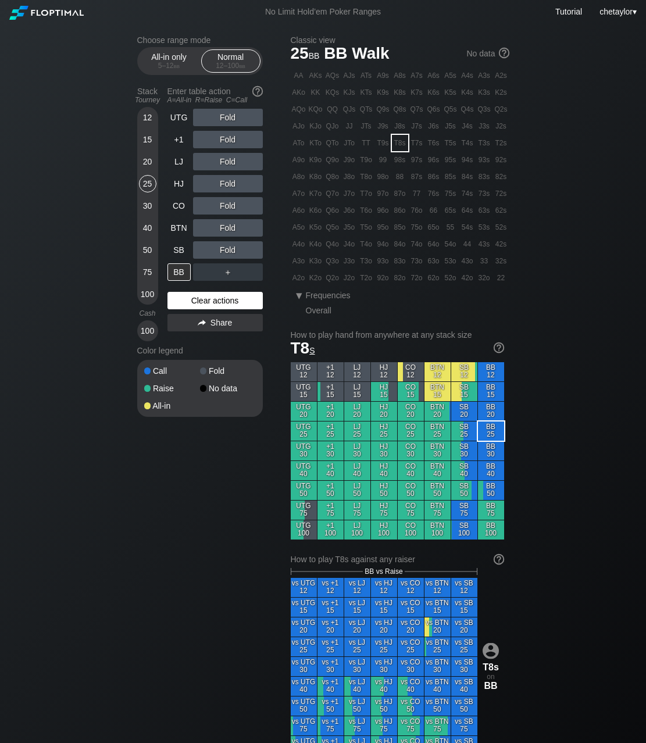
click at [188, 298] on div "Clear actions" at bounding box center [214, 300] width 95 height 17
click at [402, 177] on div "88" at bounding box center [400, 177] width 16 height 16
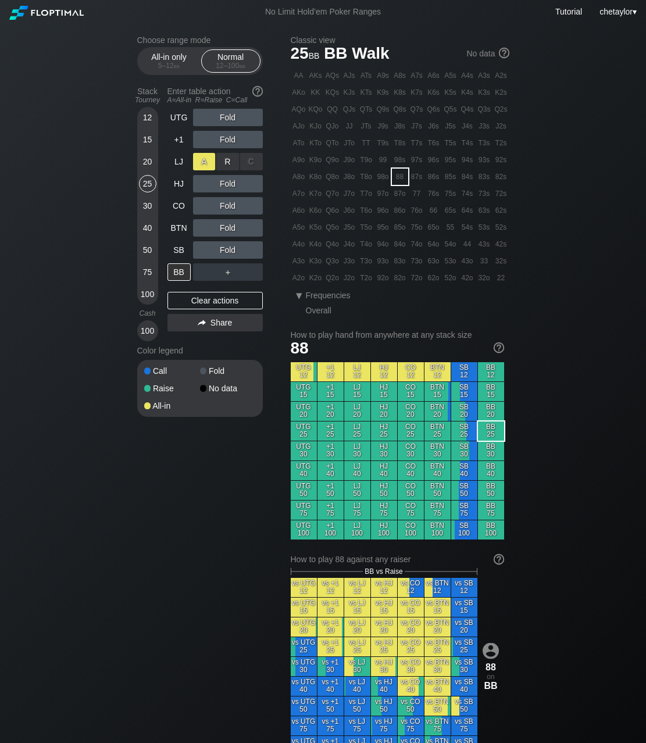
click at [205, 162] on div "A ✕" at bounding box center [204, 161] width 23 height 17
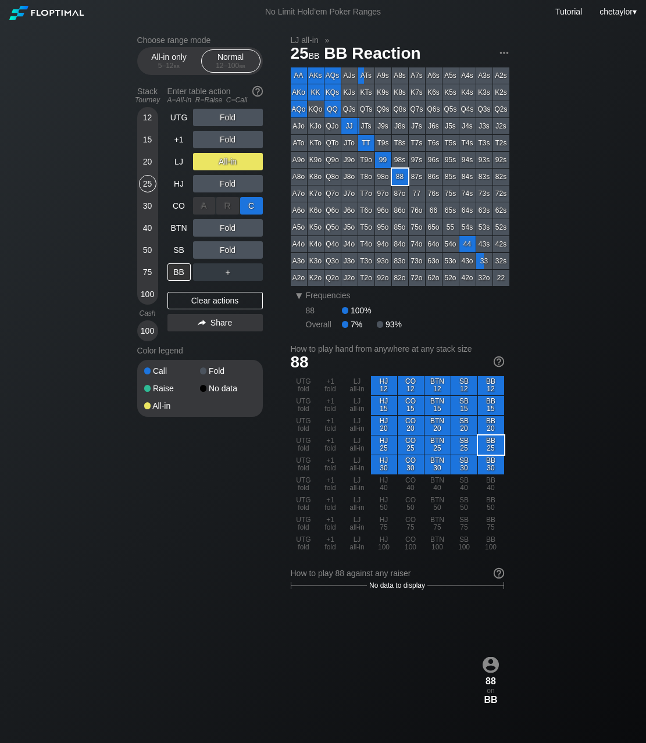
click at [255, 207] on div "C ✕" at bounding box center [251, 205] width 23 height 17
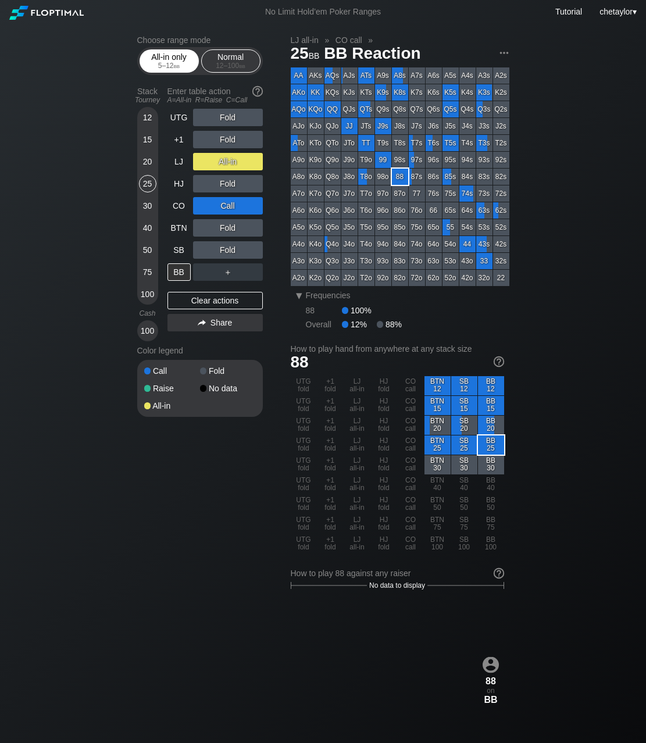
click at [176, 56] on div "All-in only 5 – 12 bb" at bounding box center [168, 61] width 53 height 22
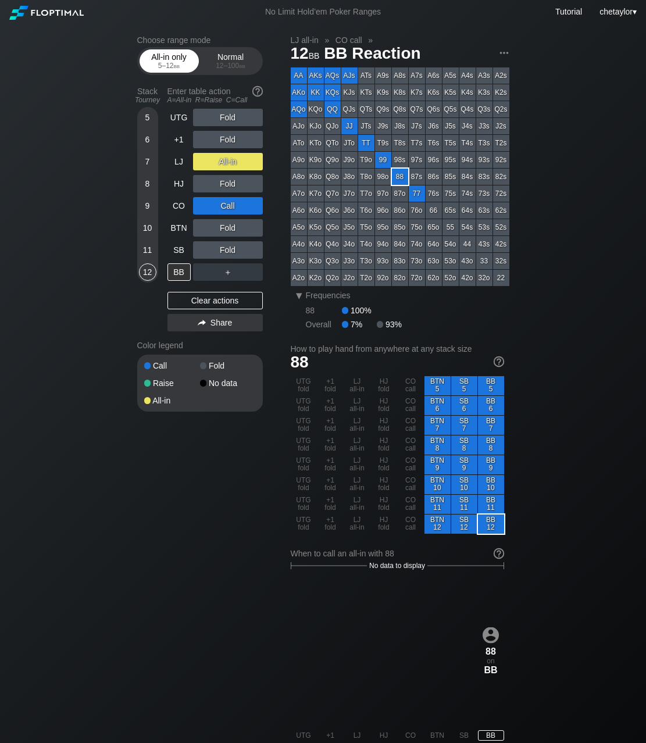
click at [176, 56] on div "All-in only 5 – 12 bb" at bounding box center [168, 61] width 53 height 22
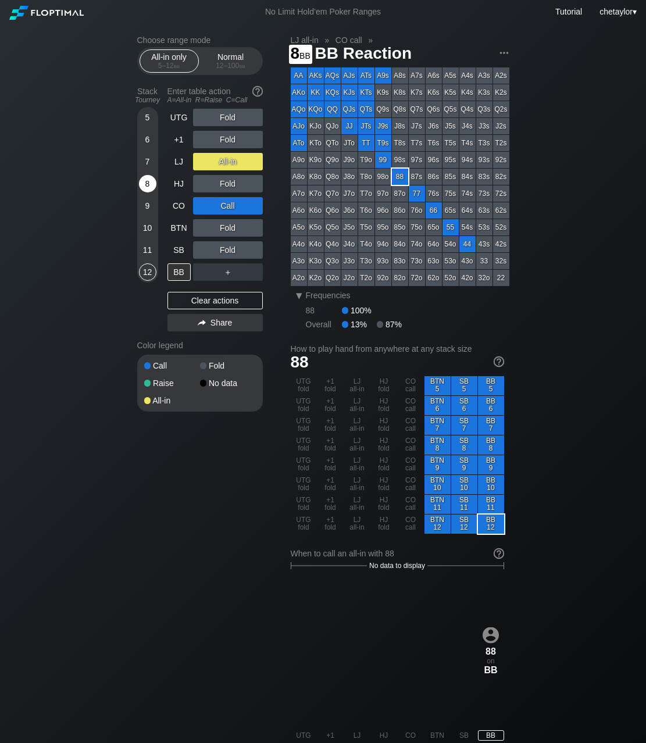
click at [144, 181] on div "8" at bounding box center [147, 183] width 17 height 17
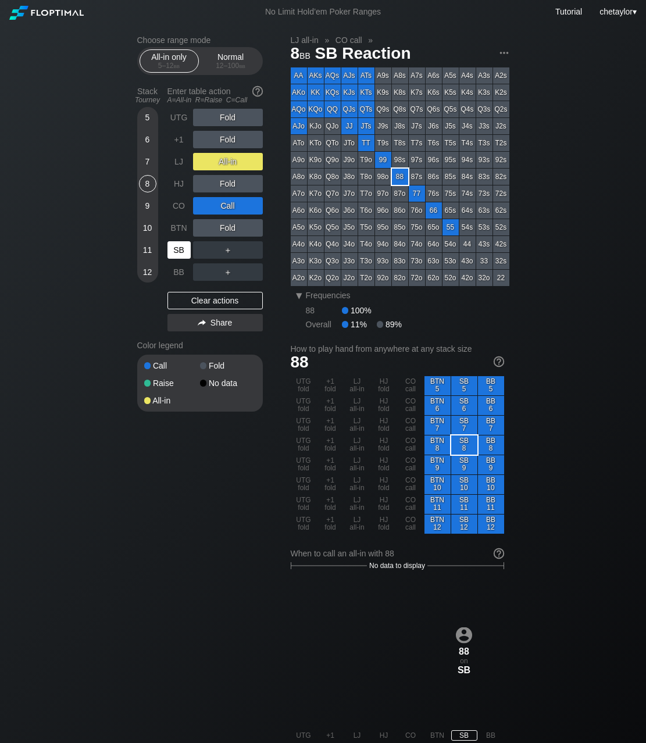
click at [176, 254] on div "SB" at bounding box center [178, 249] width 23 height 17
click at [215, 302] on div "Clear actions" at bounding box center [214, 300] width 95 height 17
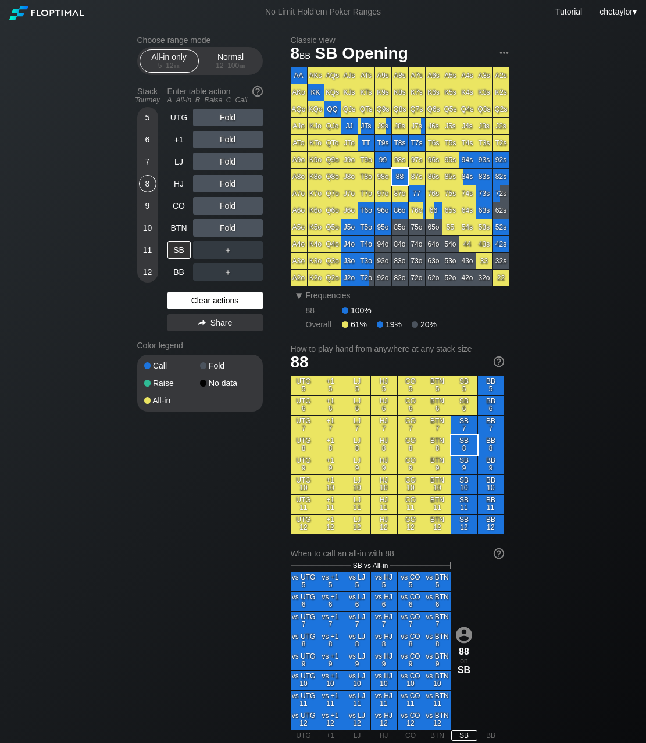
click at [215, 302] on div "Clear actions" at bounding box center [214, 300] width 95 height 17
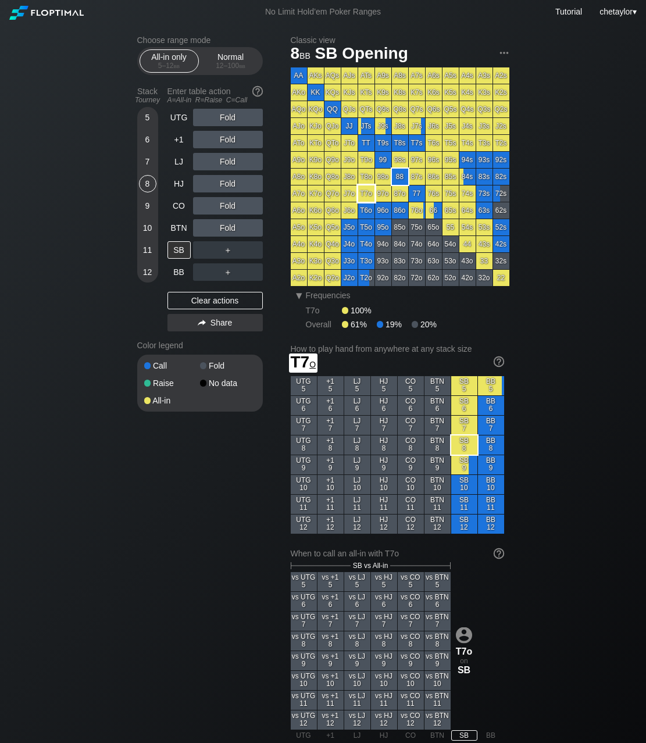
click at [362, 197] on div "T7o" at bounding box center [366, 193] width 16 height 16
click at [207, 184] on div "A ✕" at bounding box center [204, 183] width 23 height 17
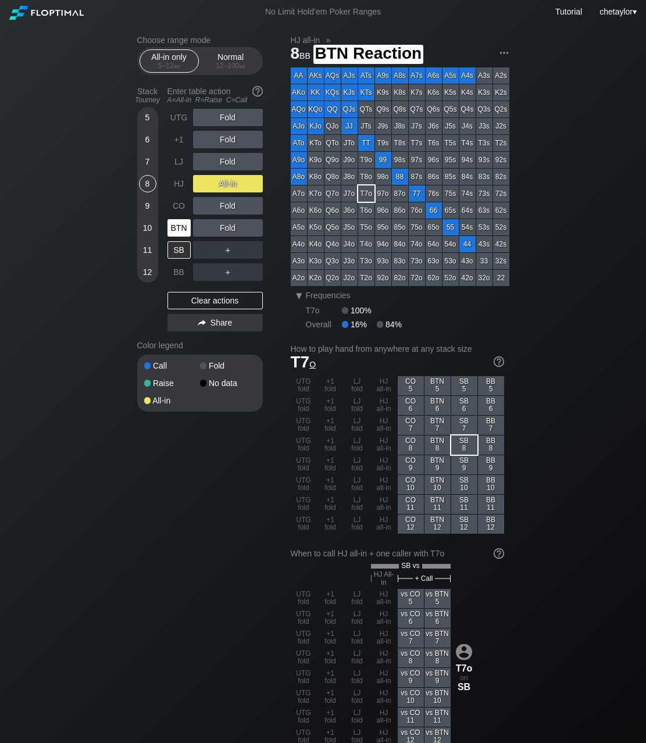
click at [174, 227] on div "BTN" at bounding box center [178, 227] width 23 height 17
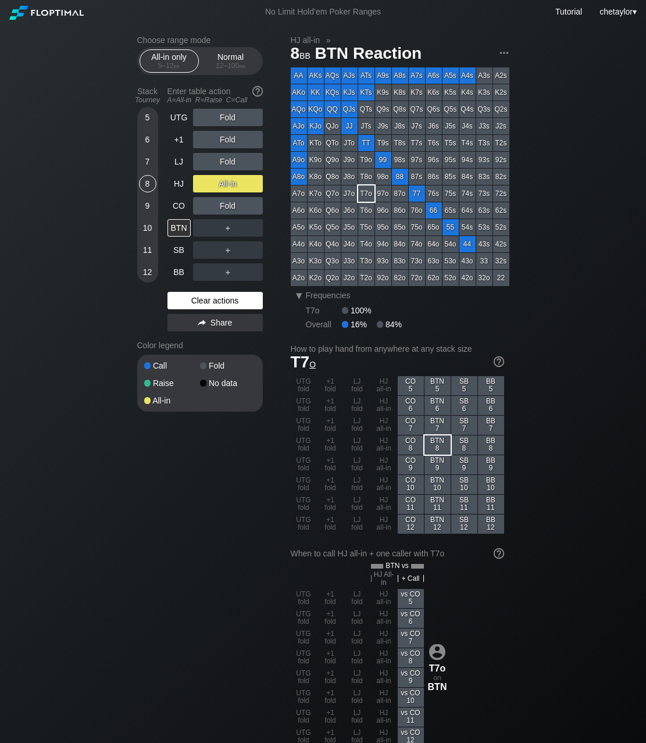
click at [194, 295] on div "Clear actions" at bounding box center [214, 300] width 95 height 17
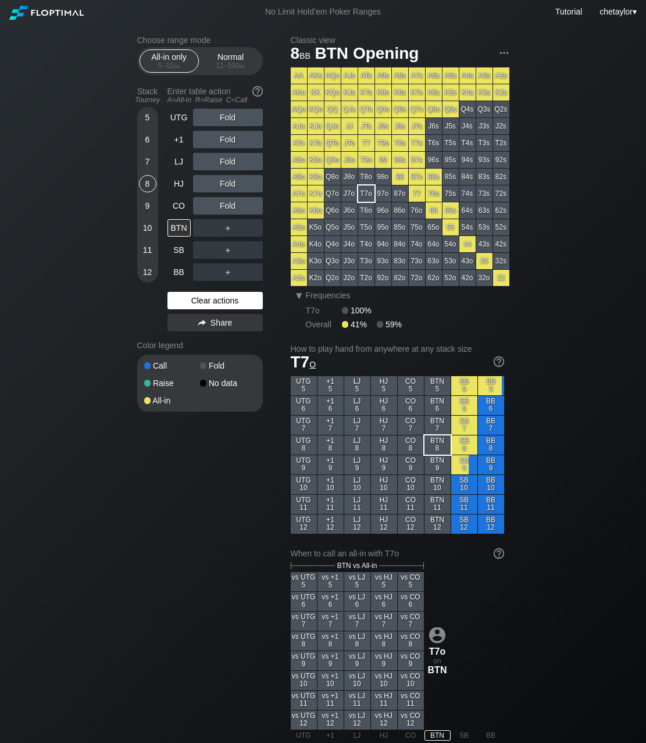
click at [194, 295] on div "Clear actions" at bounding box center [214, 300] width 95 height 17
click at [194, 298] on div "Clear actions" at bounding box center [214, 300] width 95 height 17
click at [179, 207] on div "CO" at bounding box center [178, 205] width 23 height 17
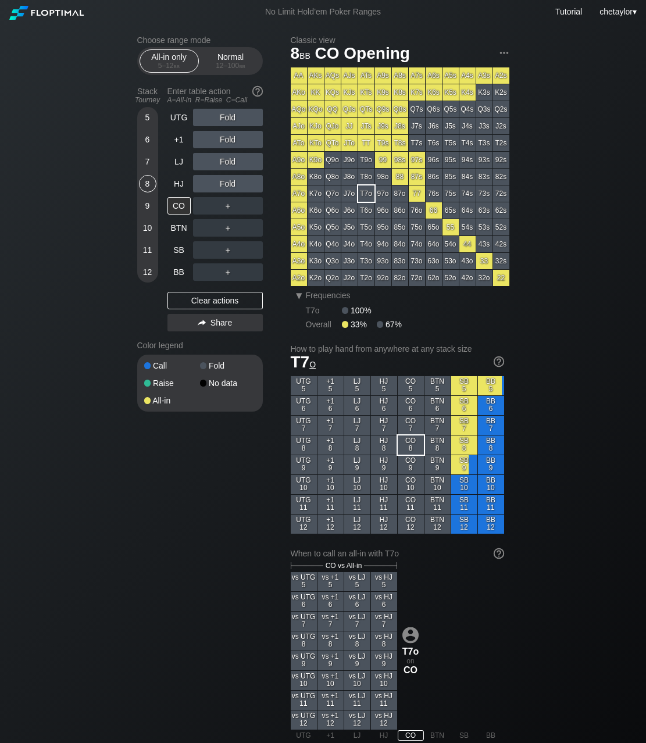
click at [148, 140] on div "6" at bounding box center [147, 139] width 17 height 17
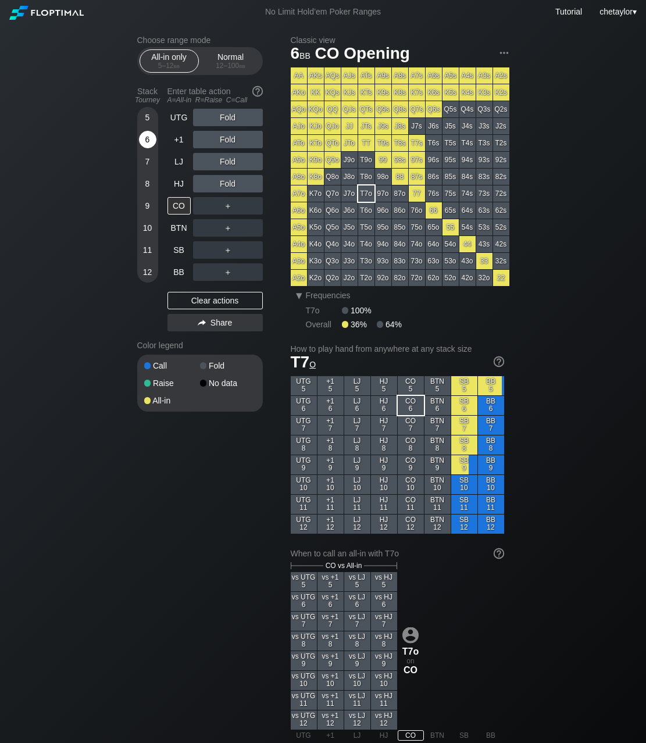
click at [148, 140] on div "6" at bounding box center [147, 139] width 17 height 17
click at [298, 128] on div "AJo" at bounding box center [299, 126] width 16 height 16
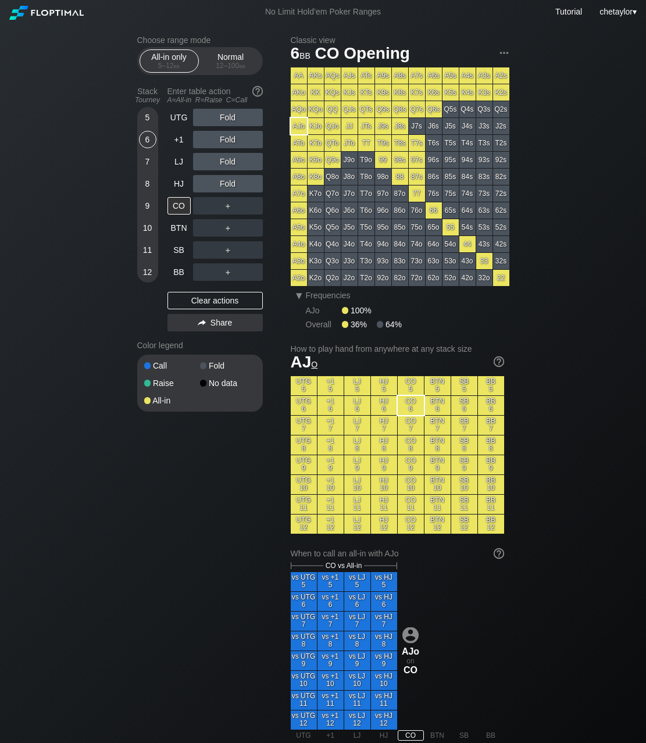
click at [298, 128] on div "AJo" at bounding box center [299, 126] width 16 height 16
click at [148, 181] on div "8" at bounding box center [147, 183] width 17 height 17
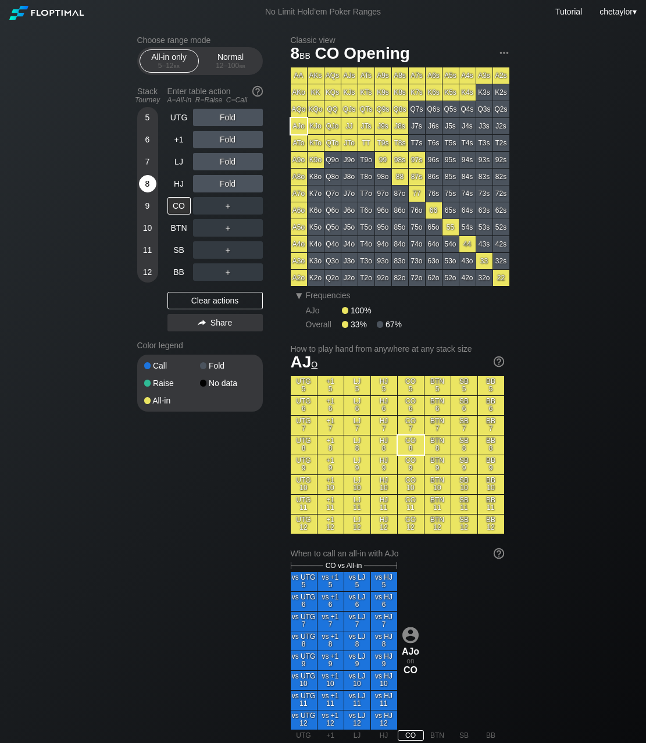
click at [148, 181] on div "8" at bounding box center [147, 183] width 17 height 17
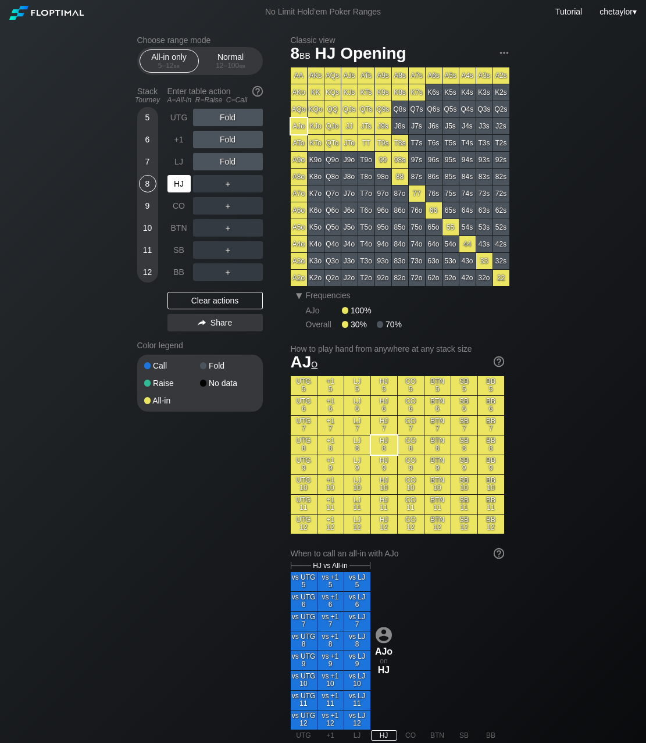
click at [184, 191] on div "HJ" at bounding box center [178, 183] width 23 height 17
click at [201, 302] on div "Clear actions" at bounding box center [214, 300] width 95 height 17
click at [179, 164] on div "LJ" at bounding box center [178, 161] width 23 height 17
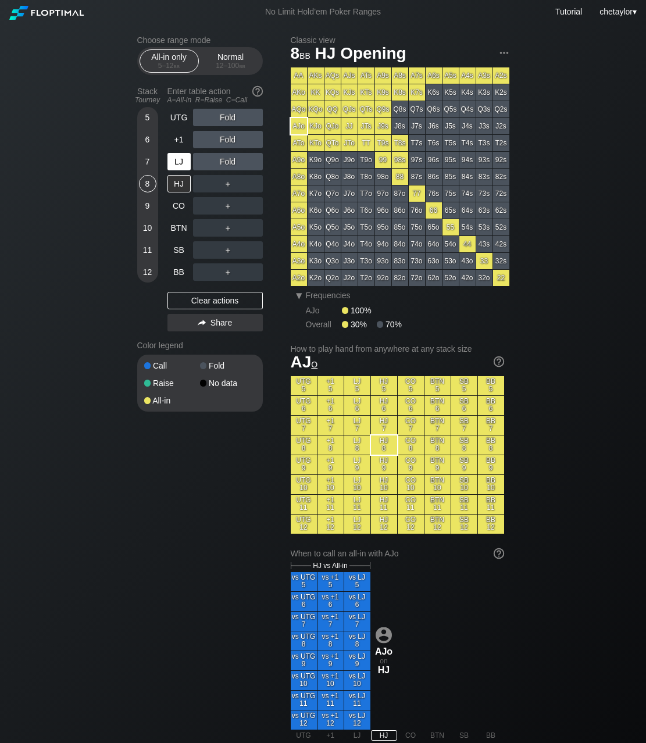
click at [179, 164] on div "LJ" at bounding box center [178, 161] width 23 height 17
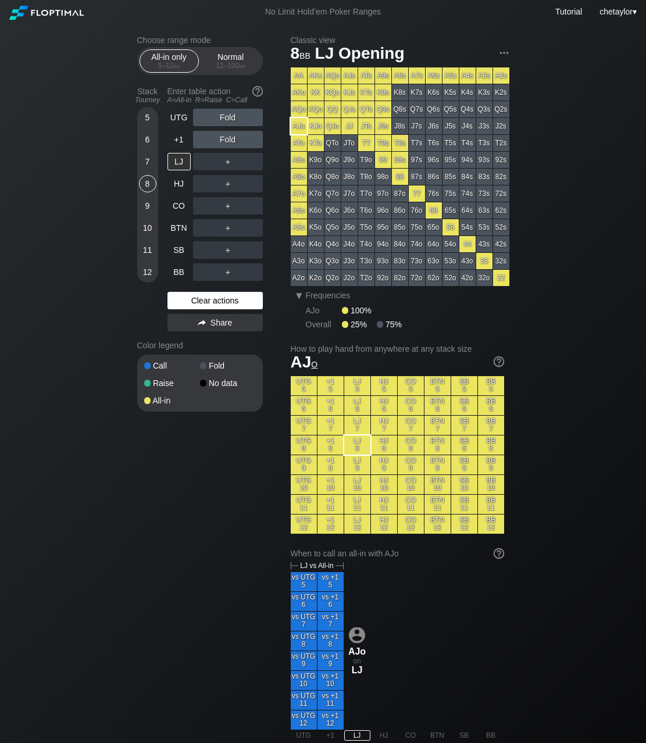
click at [205, 297] on div "Clear actions" at bounding box center [214, 300] width 95 height 17
click at [148, 159] on div "7" at bounding box center [147, 161] width 17 height 17
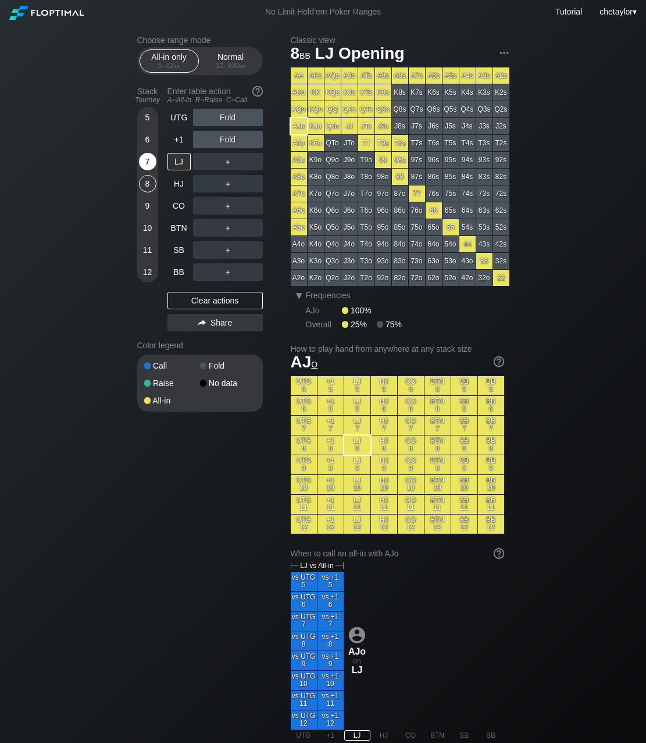
click at [148, 159] on div "7" at bounding box center [147, 161] width 17 height 17
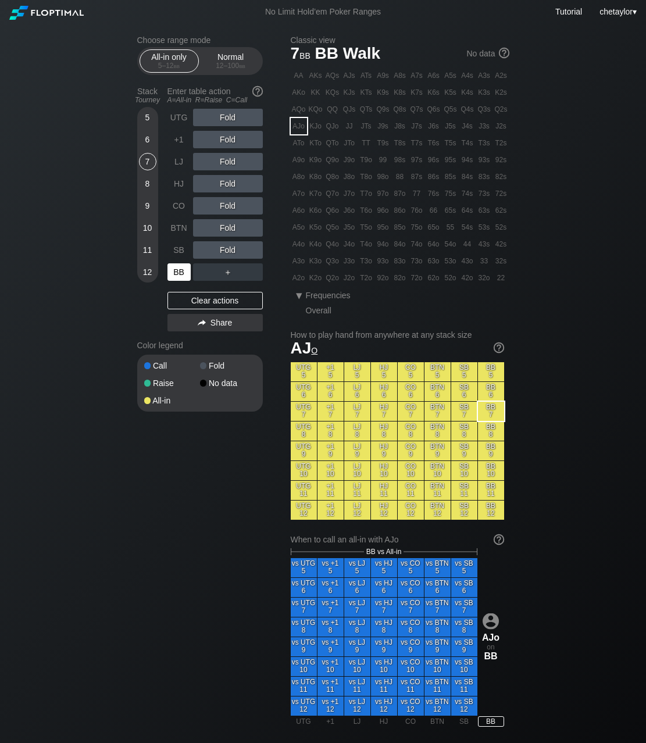
click at [179, 269] on div "BB" at bounding box center [178, 271] width 23 height 17
click at [203, 300] on div "Clear actions" at bounding box center [214, 300] width 95 height 17
click at [398, 94] on div "K8s" at bounding box center [400, 92] width 16 height 16
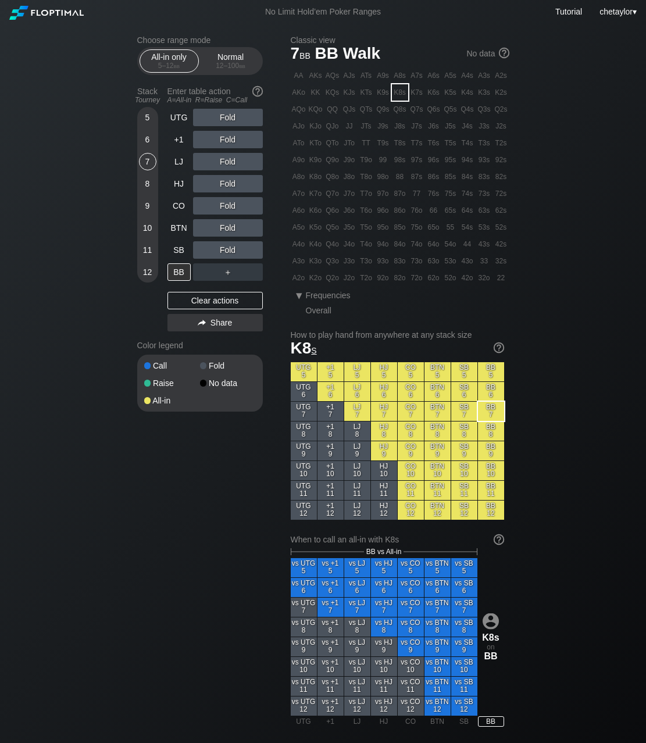
click at [398, 94] on div "K8s" at bounding box center [400, 92] width 16 height 16
click at [208, 225] on div "A ✕" at bounding box center [204, 227] width 23 height 17
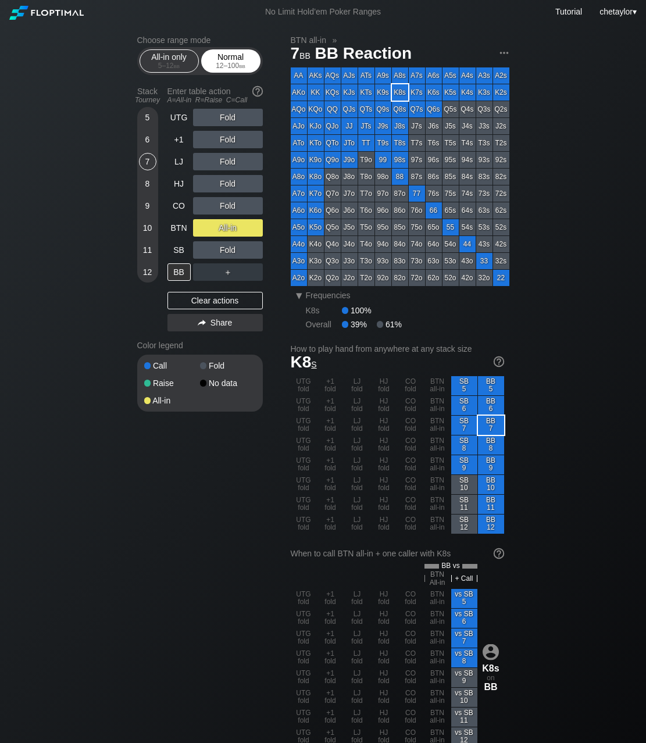
click at [245, 65] on span "bb" at bounding box center [242, 66] width 6 height 8
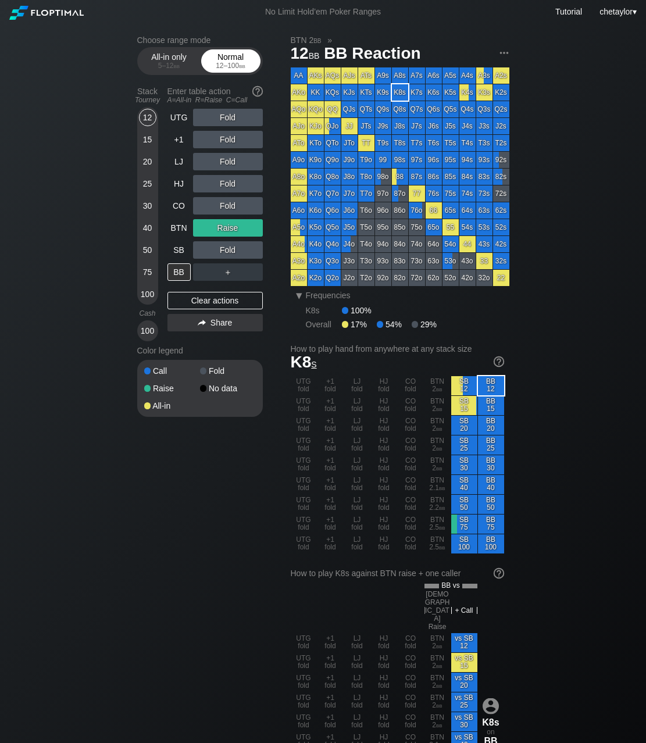
click at [245, 65] on span "bb" at bounding box center [242, 66] width 6 height 8
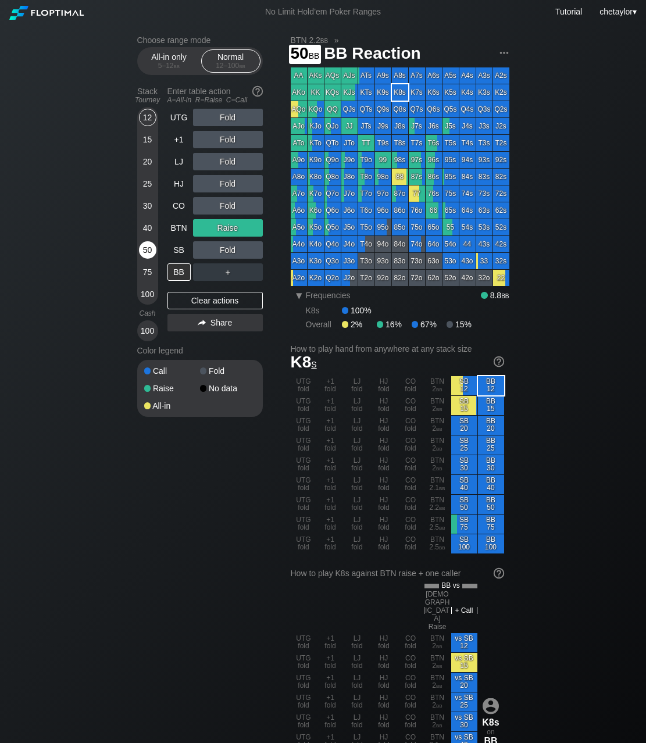
click at [151, 246] on div "50" at bounding box center [147, 249] width 17 height 17
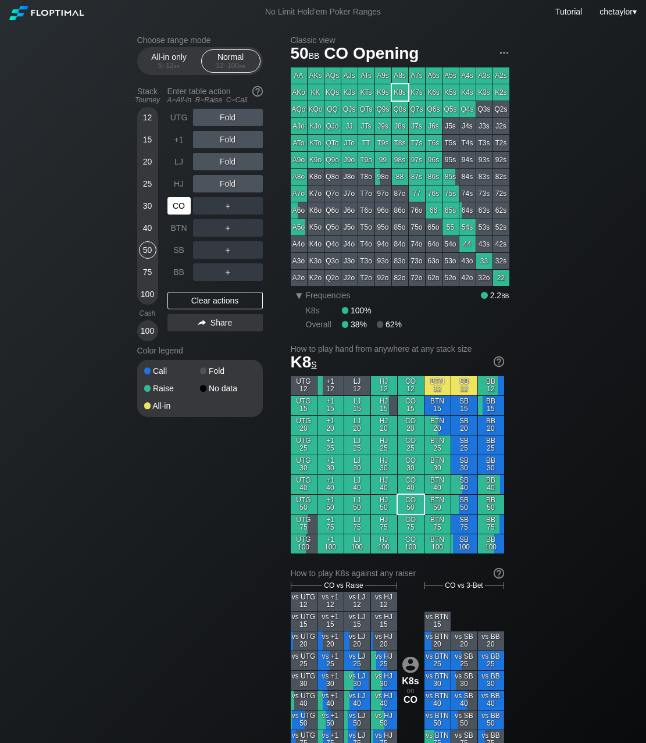
click at [183, 204] on div "CO" at bounding box center [178, 205] width 23 height 17
click at [233, 301] on div "Clear actions" at bounding box center [214, 300] width 95 height 17
click at [178, 272] on div "BB" at bounding box center [178, 271] width 23 height 17
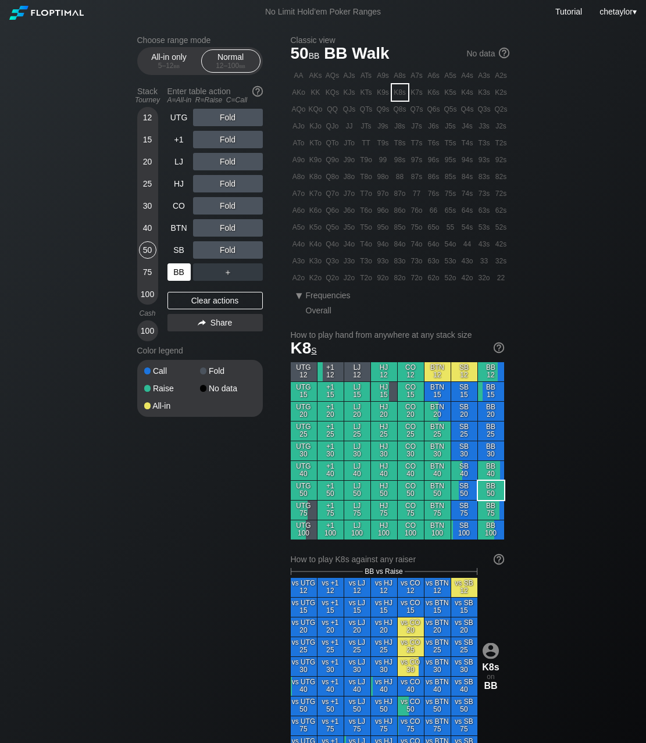
click at [178, 272] on div "BB" at bounding box center [178, 271] width 23 height 17
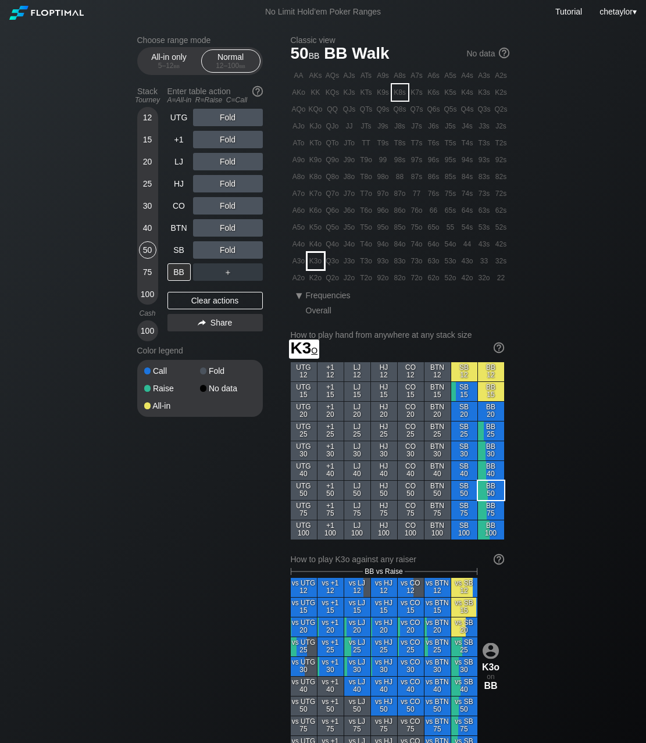
click at [321, 256] on div "K3o" at bounding box center [316, 261] width 16 height 16
click at [145, 226] on div "40" at bounding box center [147, 227] width 17 height 17
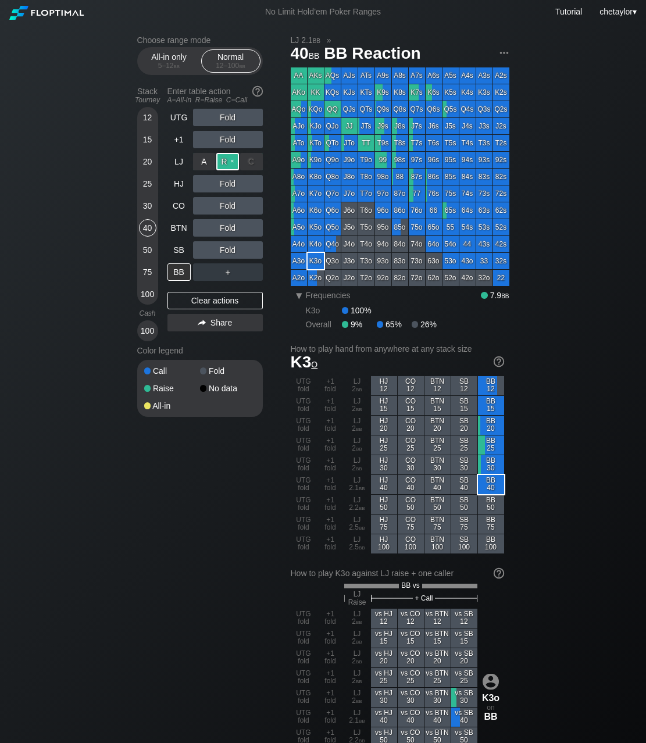
click at [224, 160] on div "R ✕" at bounding box center [227, 161] width 23 height 17
click at [256, 231] on div "C ✕" at bounding box center [251, 227] width 23 height 17
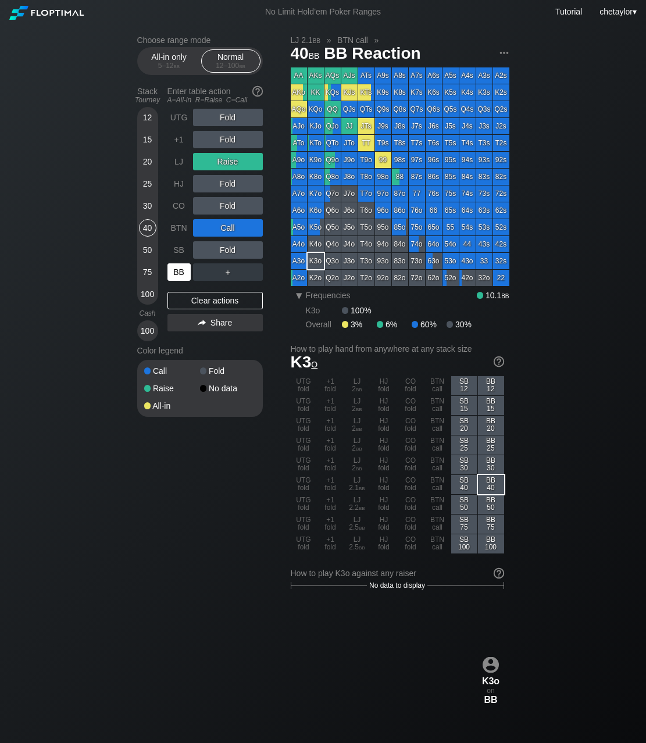
click at [181, 274] on div "BB" at bounding box center [178, 271] width 23 height 17
click at [180, 247] on div "SB" at bounding box center [178, 249] width 23 height 17
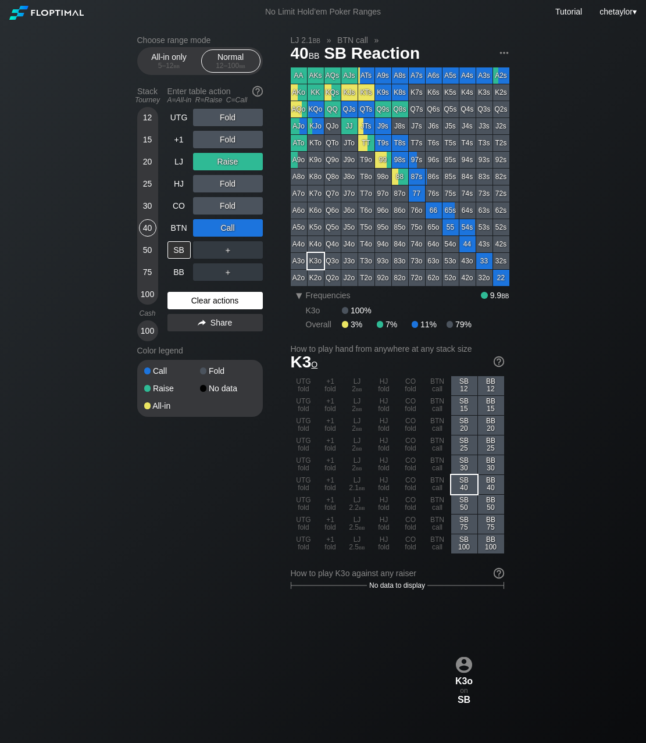
click at [196, 298] on div "Clear actions" at bounding box center [214, 300] width 95 height 17
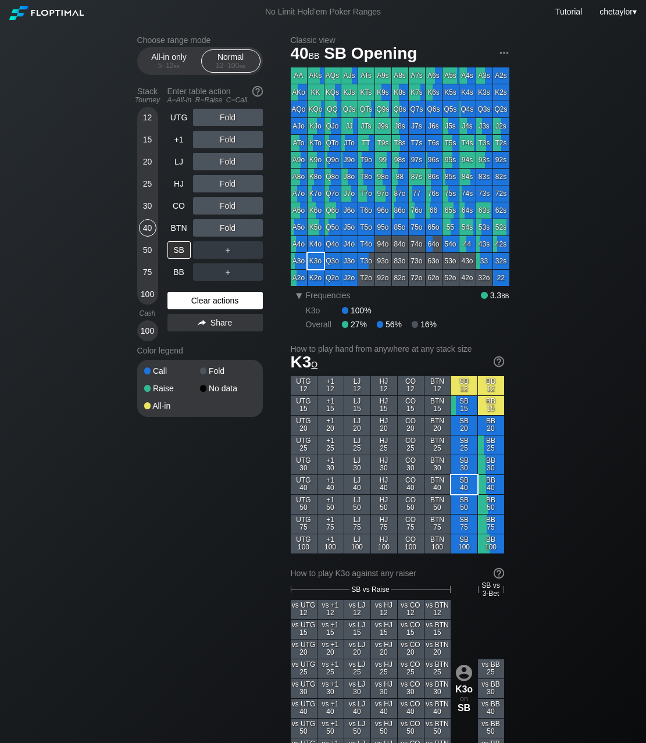
click at [196, 298] on div "Clear actions" at bounding box center [214, 300] width 95 height 17
click at [334, 110] on div "QQ" at bounding box center [332, 109] width 16 height 16
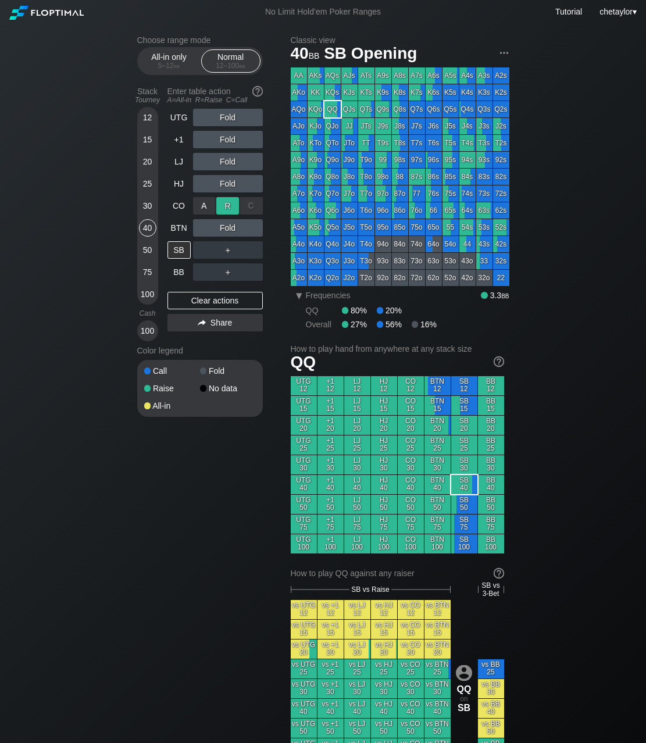
click at [229, 205] on div "R ✕" at bounding box center [227, 205] width 23 height 17
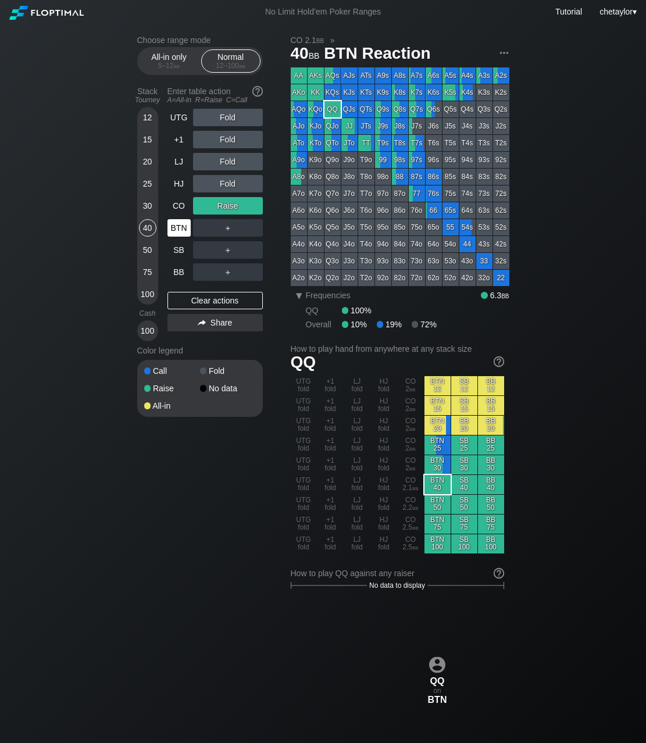
click at [179, 229] on div "BTN" at bounding box center [178, 227] width 23 height 17
click at [200, 298] on div "Clear actions" at bounding box center [214, 300] width 95 height 17
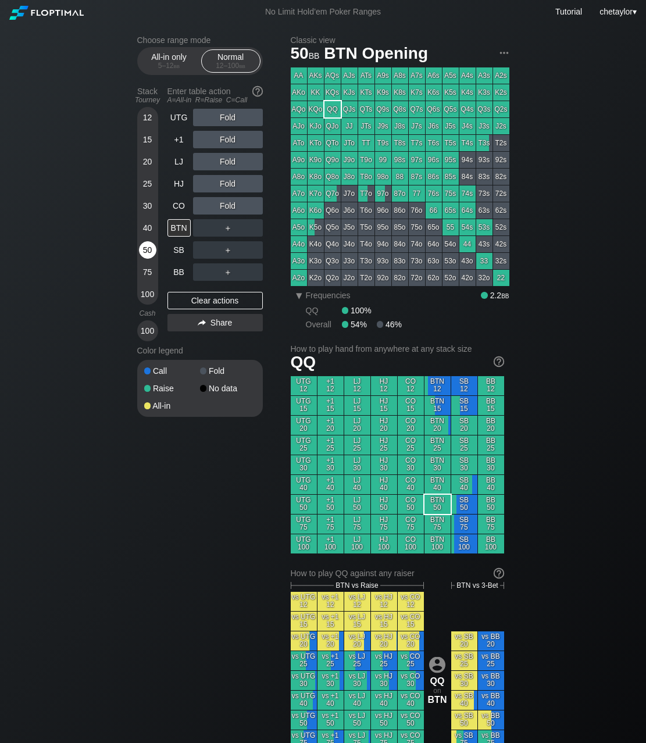
click at [148, 252] on div "50" at bounding box center [147, 249] width 17 height 17
click at [180, 205] on div "CO" at bounding box center [178, 205] width 23 height 17
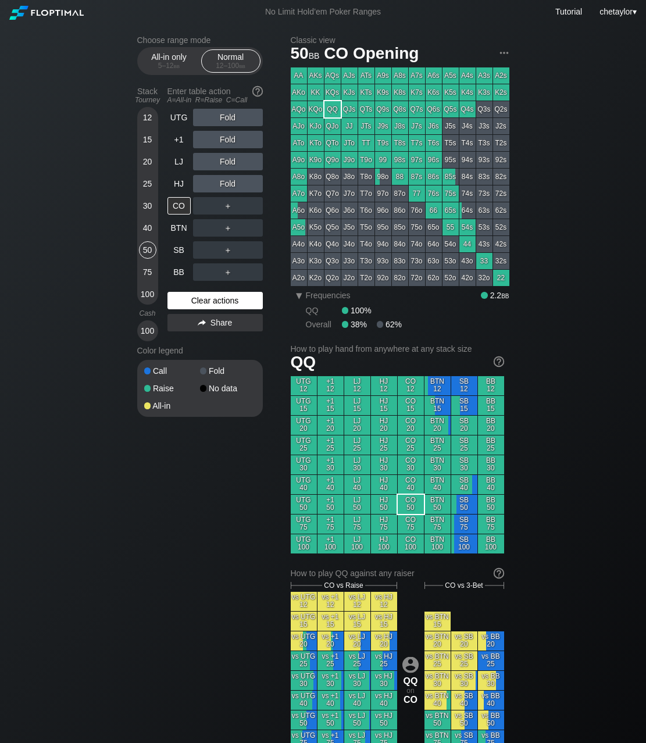
click at [194, 297] on div "Clear actions" at bounding box center [214, 300] width 95 height 17
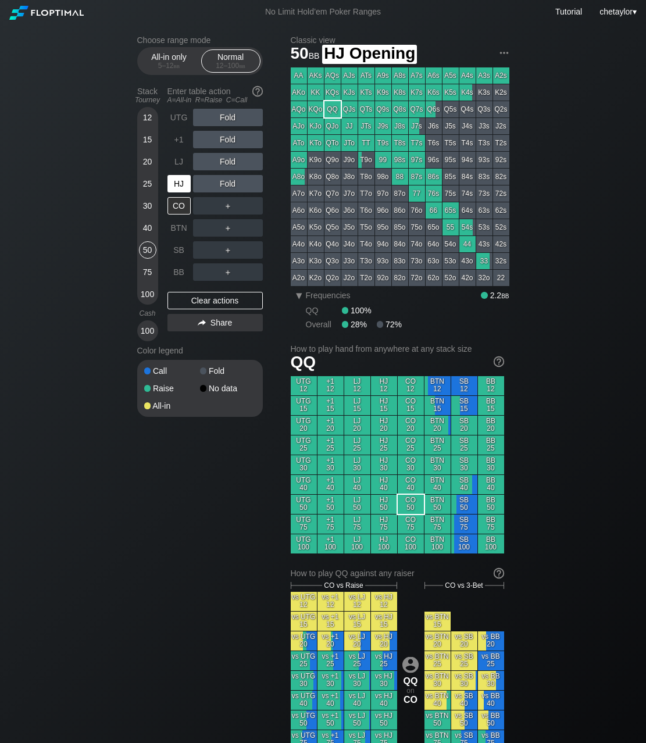
click at [183, 182] on div "HJ" at bounding box center [178, 183] width 23 height 17
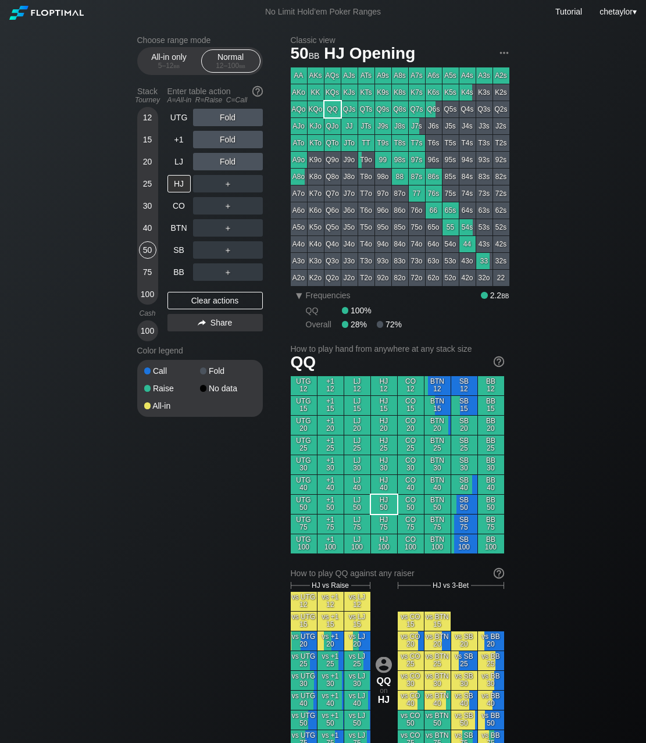
click at [149, 208] on div "30" at bounding box center [147, 205] width 17 height 17
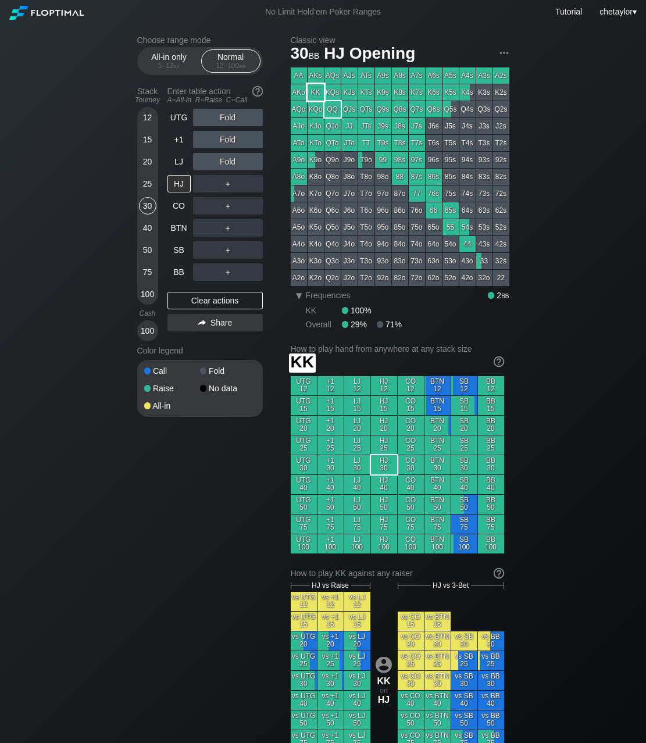
click at [318, 92] on div "KK" at bounding box center [316, 92] width 16 height 16
click at [143, 227] on div "40" at bounding box center [147, 227] width 17 height 17
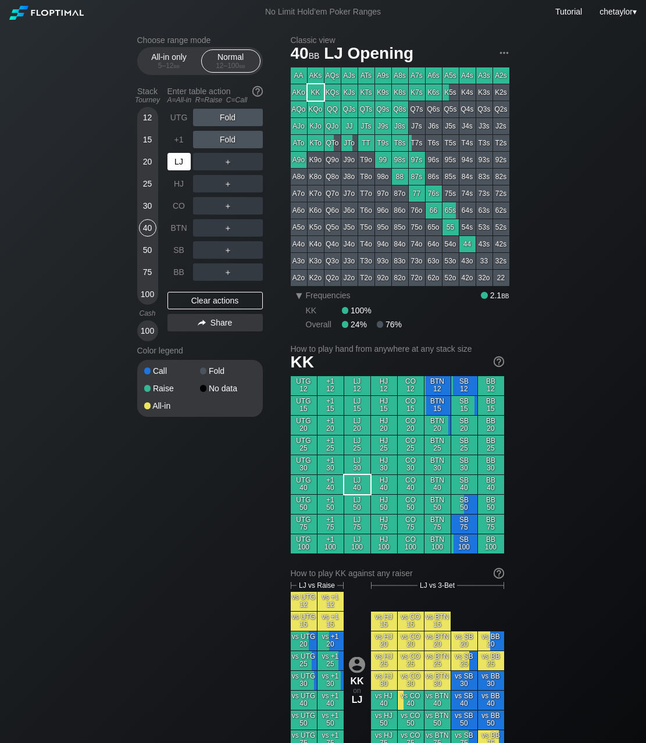
click at [181, 166] on div "LJ" at bounding box center [178, 161] width 23 height 17
click at [174, 141] on div "+1" at bounding box center [178, 139] width 23 height 17
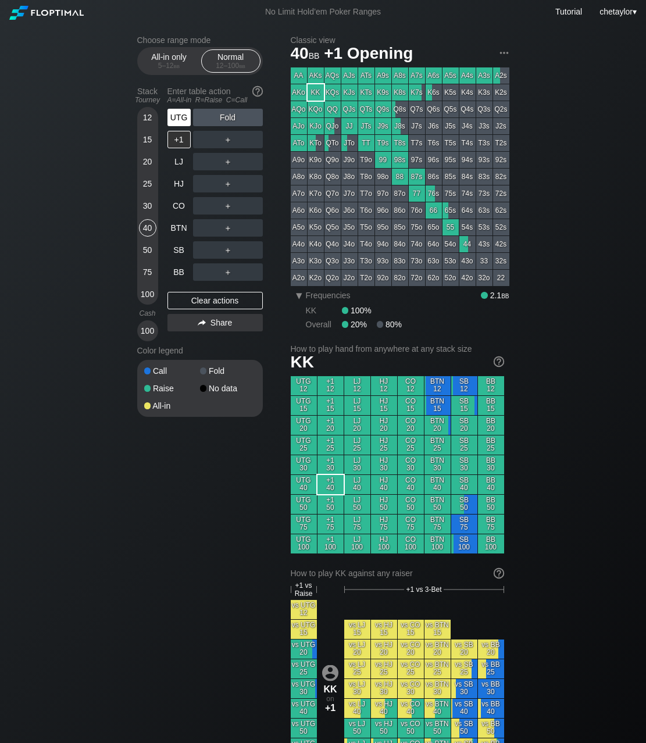
click at [180, 119] on div "UTG" at bounding box center [178, 117] width 23 height 17
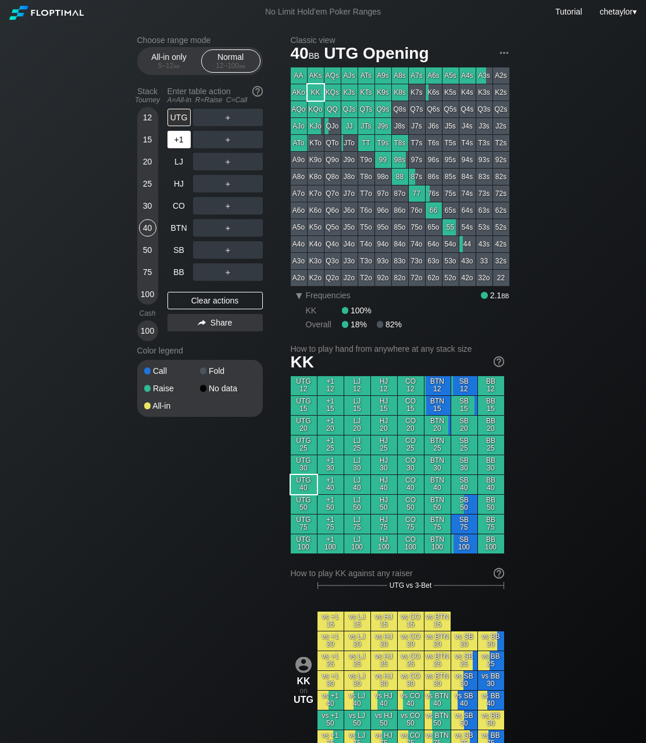
click at [179, 138] on div "+1" at bounding box center [178, 139] width 23 height 17
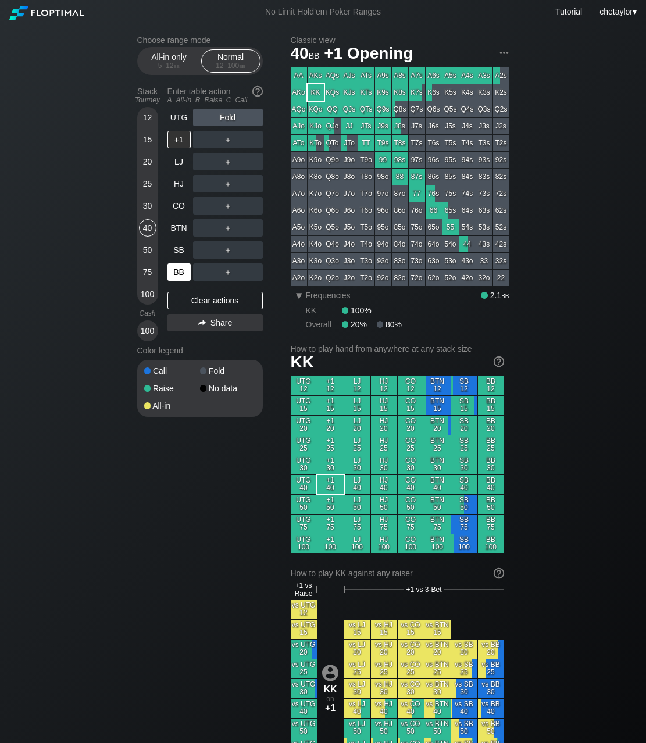
click at [182, 270] on div "BB" at bounding box center [178, 271] width 23 height 17
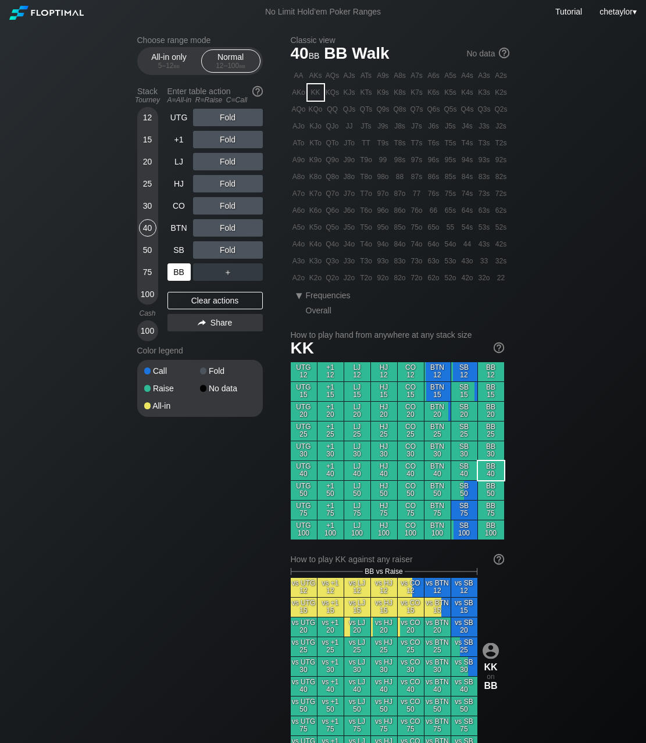
click at [182, 270] on div "BB" at bounding box center [178, 271] width 23 height 17
click at [197, 296] on div "Clear actions" at bounding box center [214, 300] width 95 height 17
click at [297, 231] on div "A5o" at bounding box center [299, 227] width 16 height 16
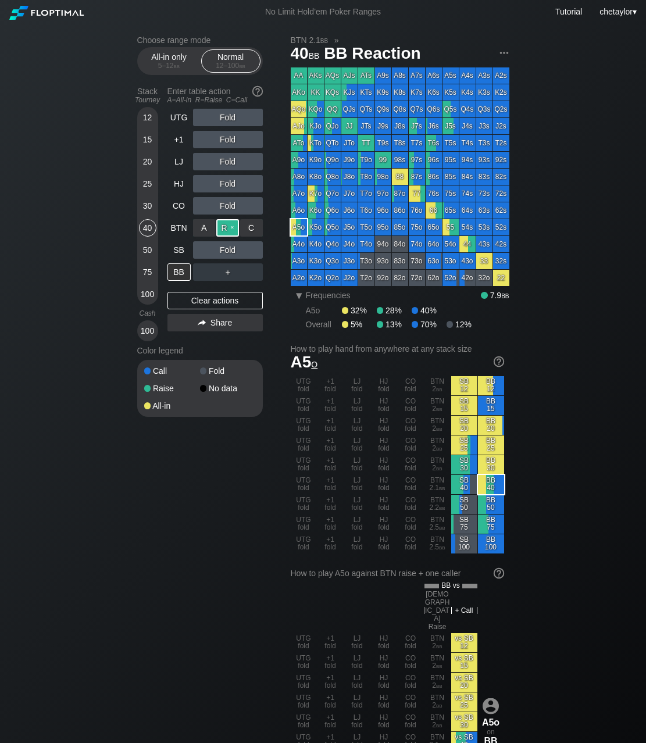
click at [226, 229] on div "R ✕" at bounding box center [227, 227] width 23 height 17
click at [179, 252] on div "SB" at bounding box center [178, 249] width 23 height 17
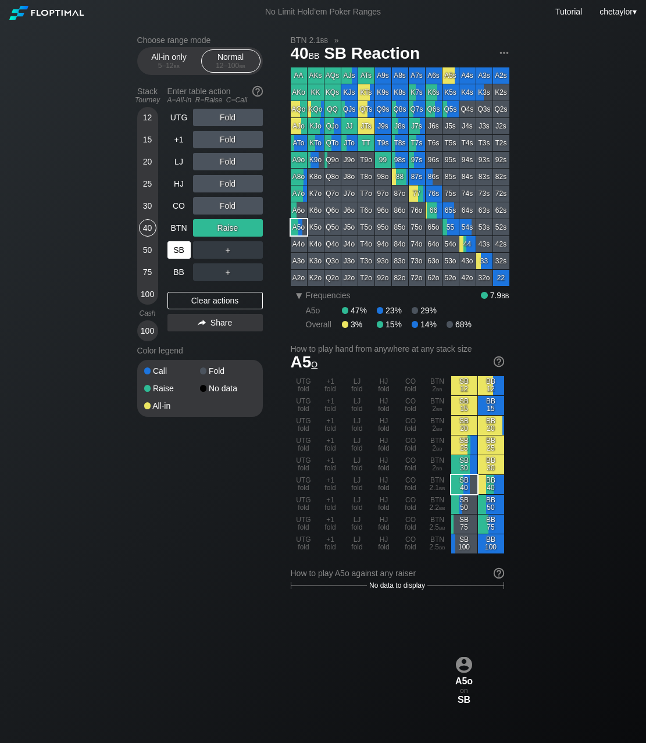
click at [179, 252] on div "SB" at bounding box center [178, 249] width 23 height 17
click at [186, 294] on div "Clear actions" at bounding box center [214, 300] width 95 height 17
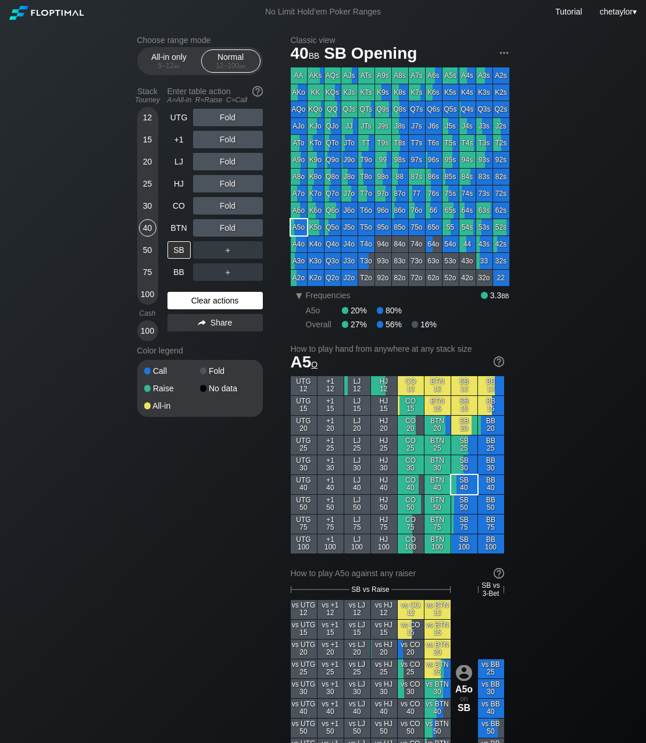
click at [191, 301] on div "Clear actions" at bounding box center [214, 300] width 95 height 17
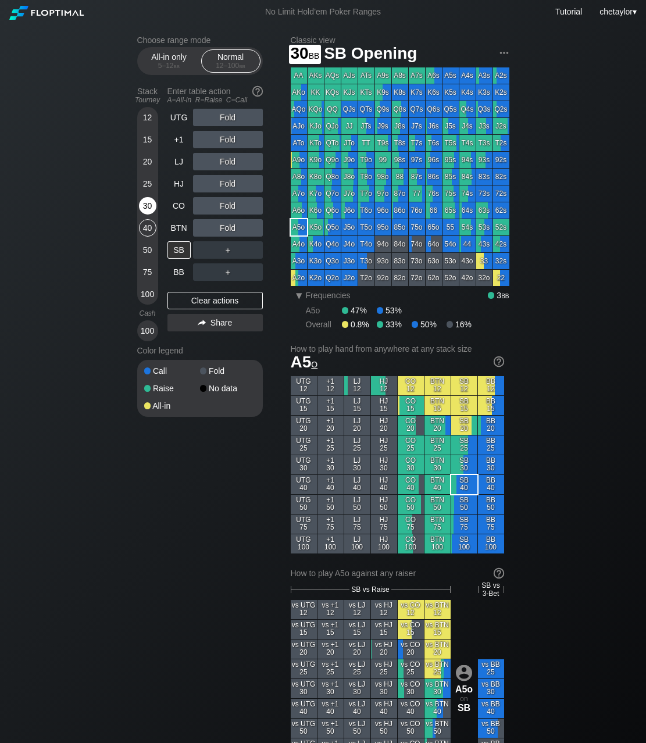
click at [147, 209] on div "30" at bounding box center [147, 205] width 17 height 17
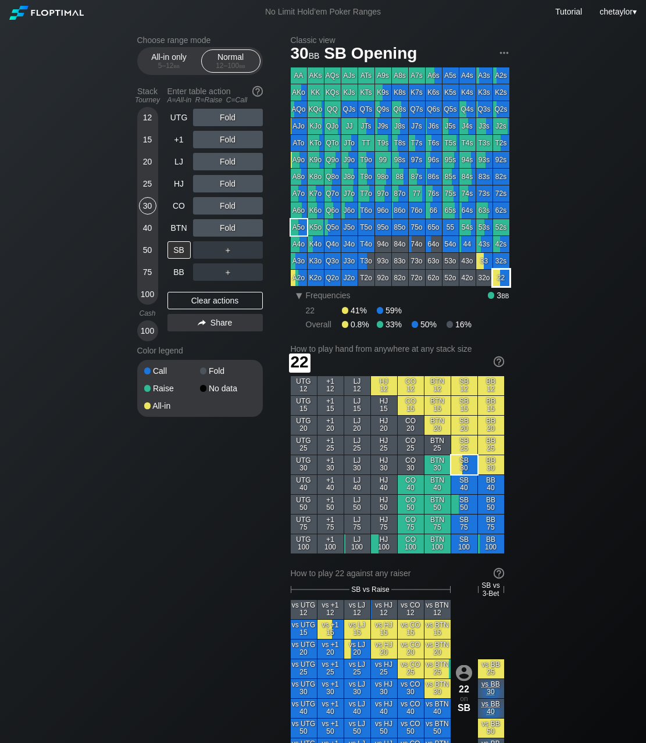
click at [502, 280] on div "22" at bounding box center [501, 278] width 16 height 16
click at [233, 140] on div "R ✕" at bounding box center [227, 139] width 23 height 17
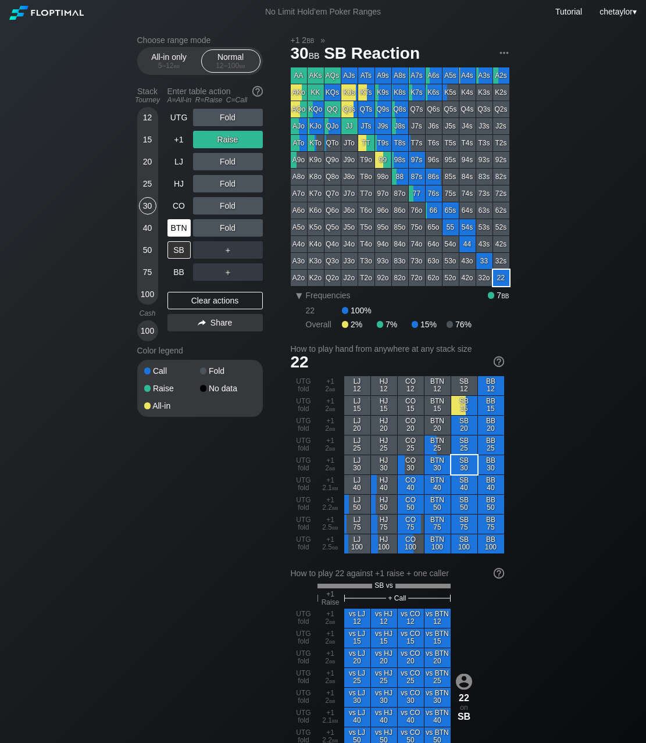
click at [178, 224] on div "BTN" at bounding box center [178, 227] width 23 height 17
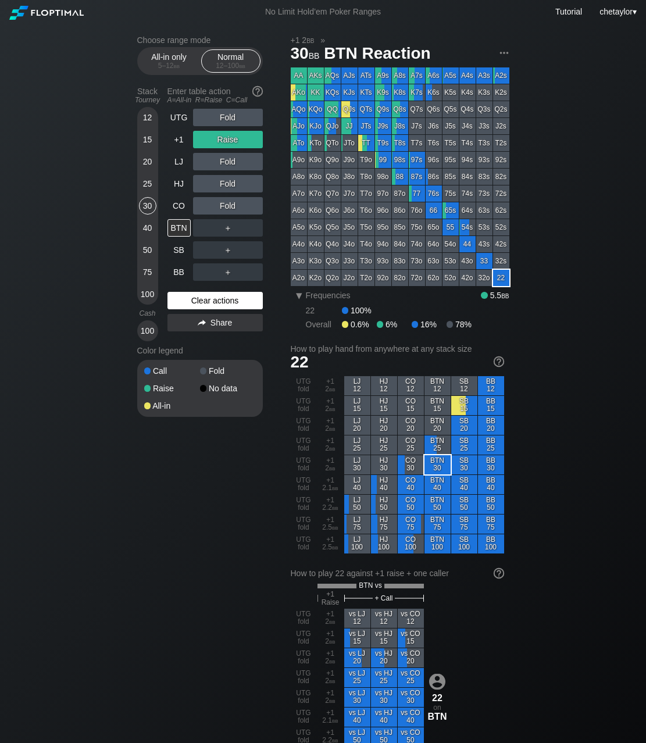
click at [187, 297] on div "Clear actions" at bounding box center [214, 300] width 95 height 17
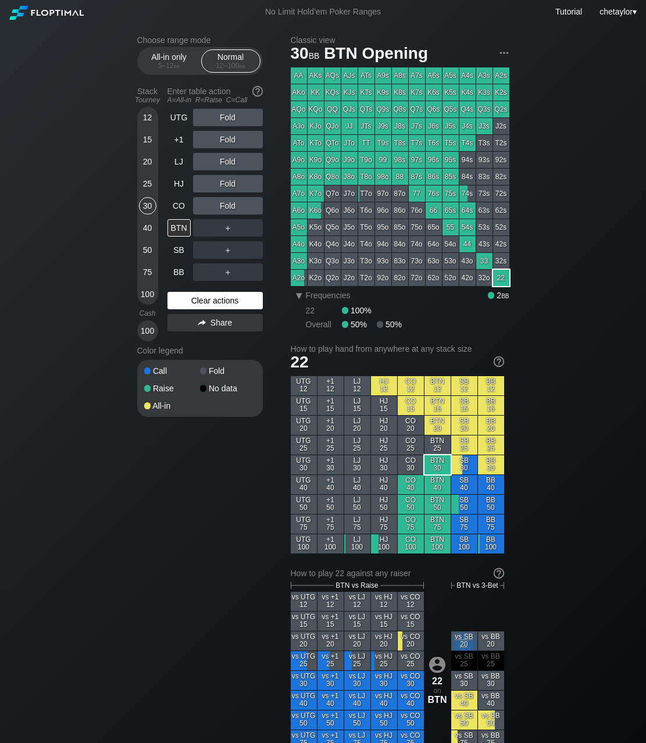
click at [187, 297] on div "Clear actions" at bounding box center [214, 300] width 95 height 17
click at [180, 198] on div "CO" at bounding box center [178, 205] width 23 height 17
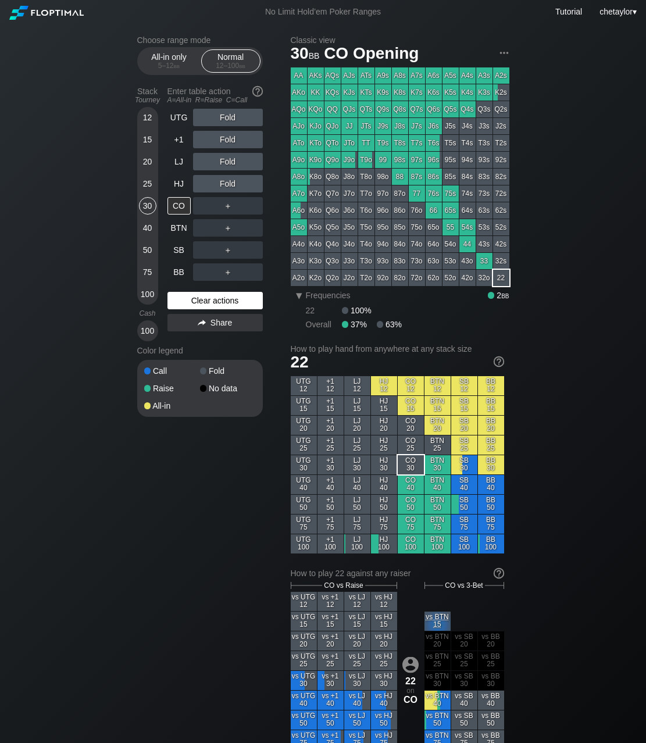
click at [194, 301] on div "Clear actions" at bounding box center [214, 300] width 95 height 17
click at [383, 93] on div "K9s" at bounding box center [383, 92] width 16 height 16
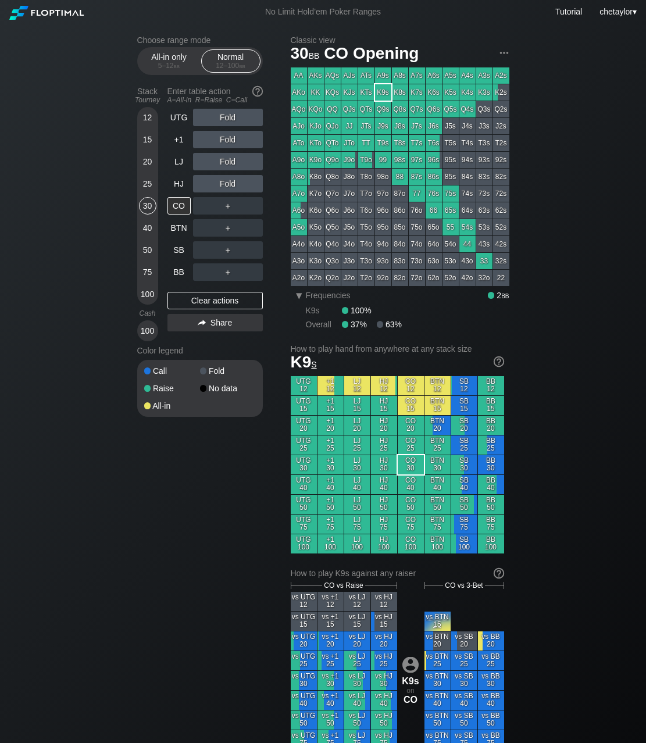
click at [383, 93] on div "K9s" at bounding box center [383, 92] width 16 height 16
click at [174, 186] on div "HJ" at bounding box center [178, 183] width 23 height 17
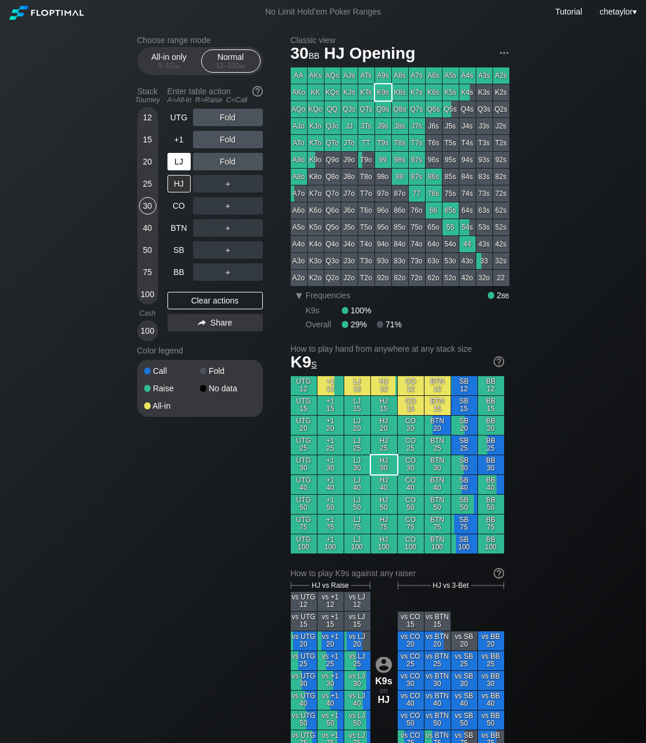
click at [184, 161] on div "LJ" at bounding box center [178, 161] width 23 height 17
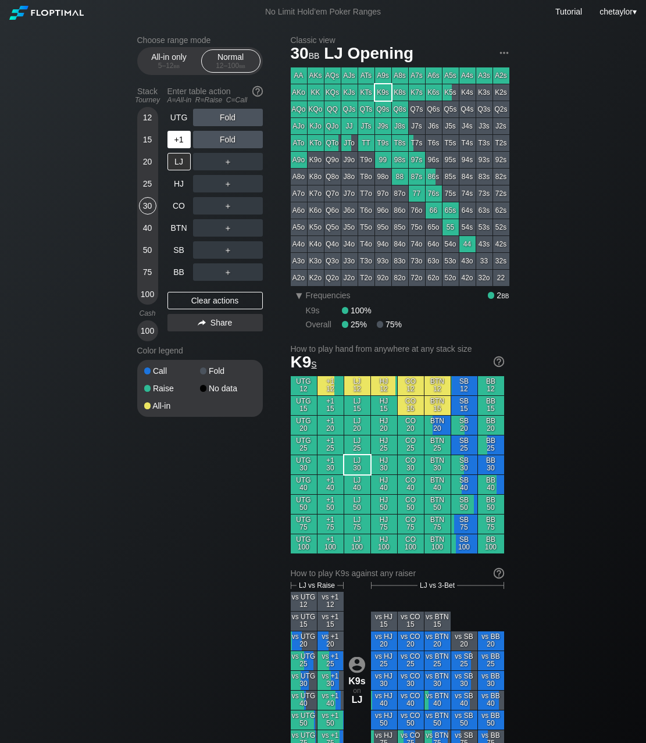
click at [183, 139] on div "+1" at bounding box center [178, 139] width 23 height 17
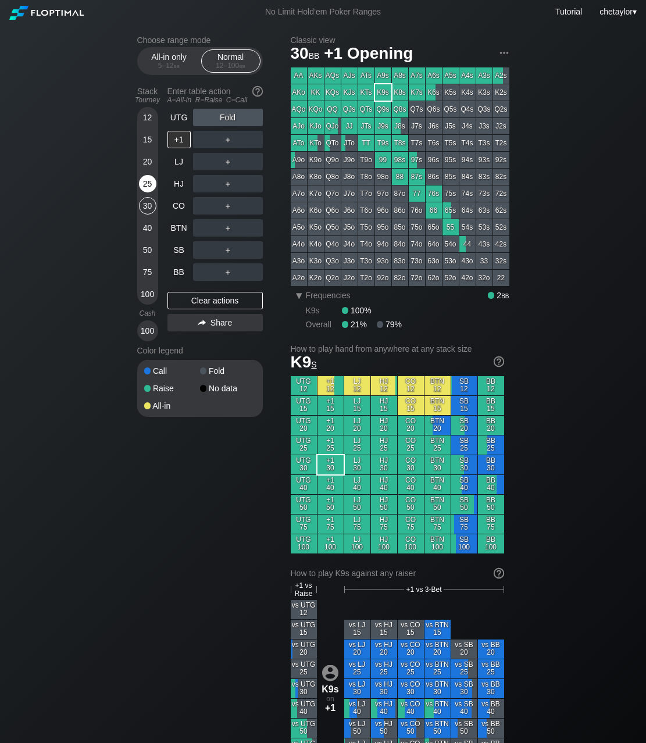
click at [145, 185] on div "25" at bounding box center [147, 183] width 17 height 17
click at [179, 268] on div "BB" at bounding box center [178, 271] width 23 height 17
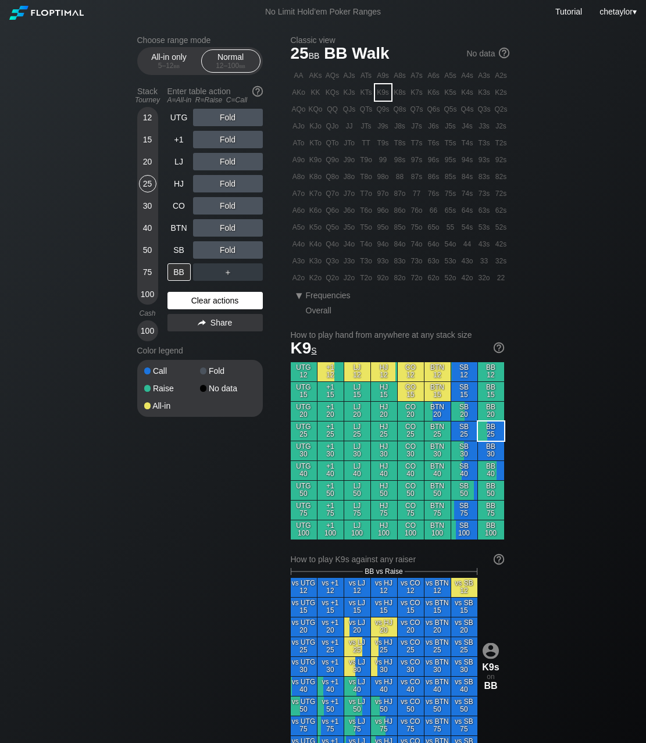
click at [212, 299] on div "Clear actions" at bounding box center [214, 300] width 95 height 17
click at [181, 254] on div "SB" at bounding box center [178, 249] width 23 height 17
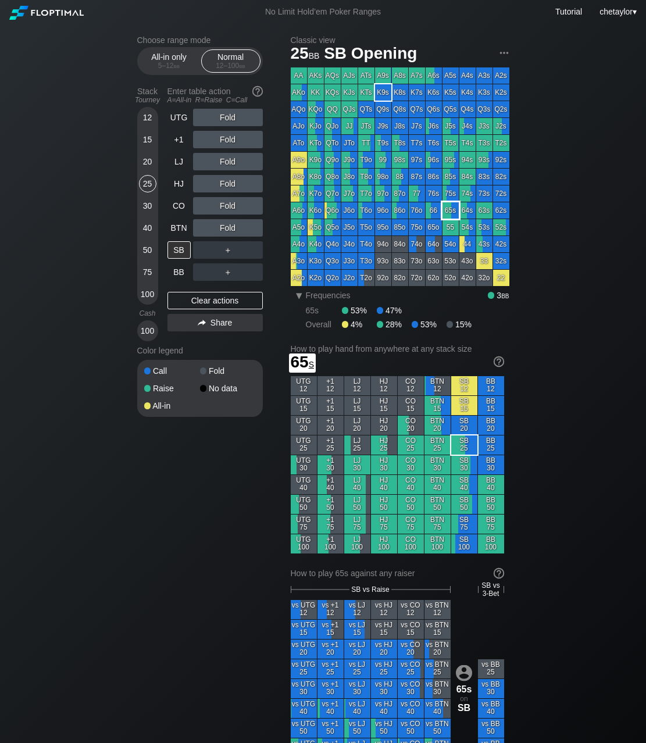
click at [451, 208] on div "65s" at bounding box center [451, 210] width 16 height 16
click at [234, 205] on div "R ✕" at bounding box center [227, 205] width 23 height 17
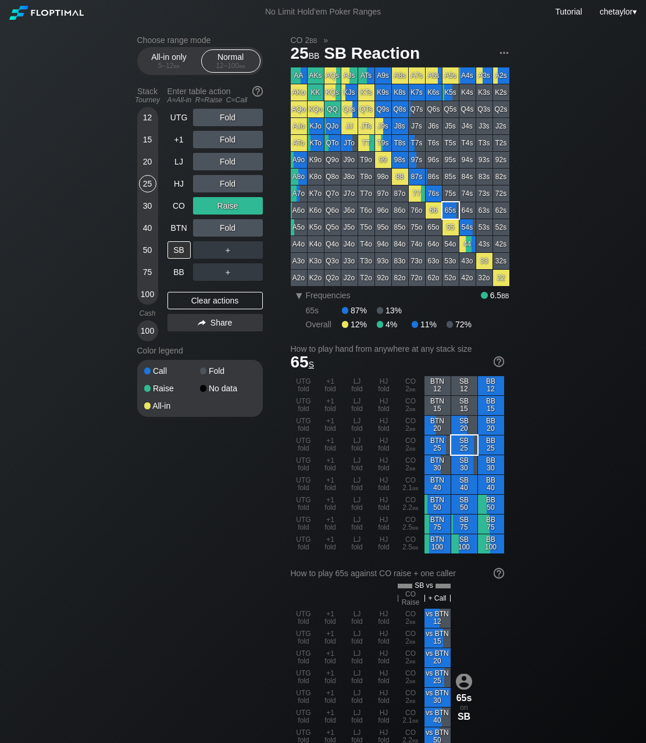
click at [151, 202] on div "30" at bounding box center [147, 205] width 17 height 17
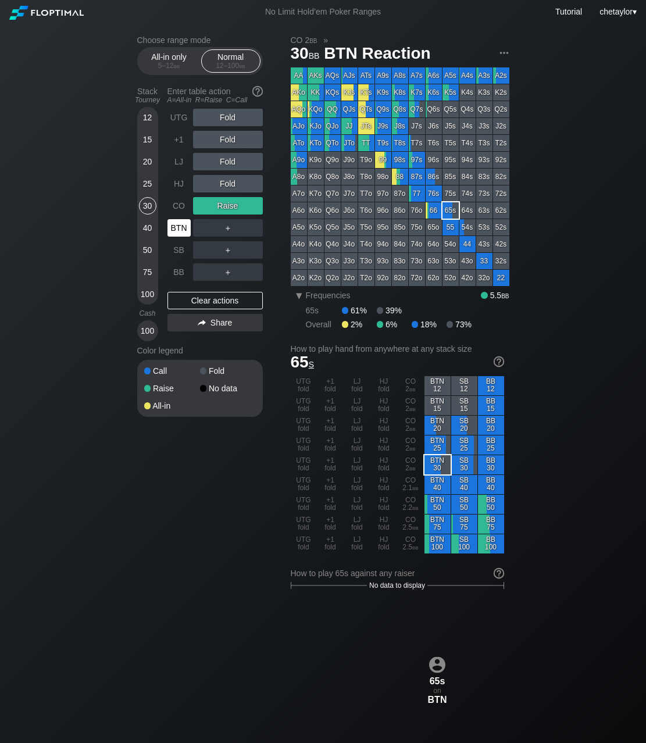
click at [178, 228] on div "BTN" at bounding box center [178, 227] width 23 height 17
click at [202, 301] on div "Clear actions" at bounding box center [214, 300] width 95 height 17
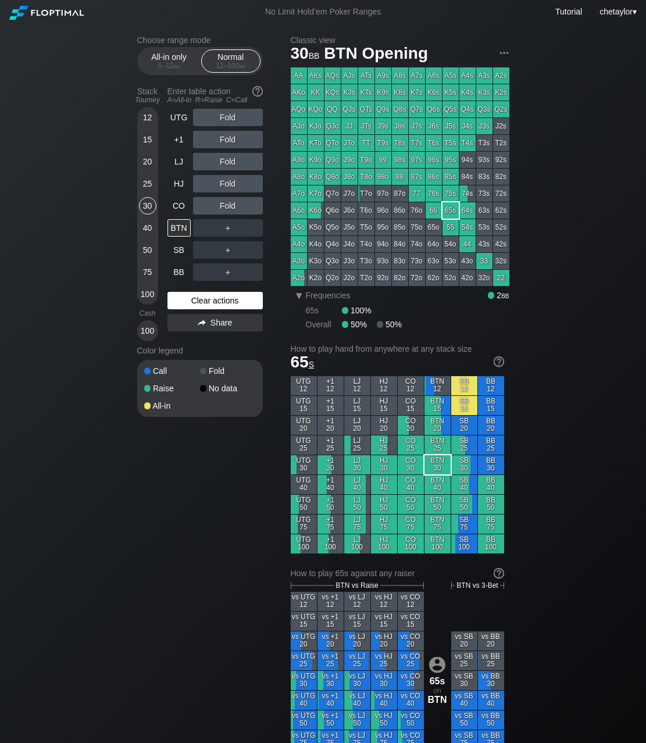
click at [202, 301] on div "Clear actions" at bounding box center [214, 300] width 95 height 17
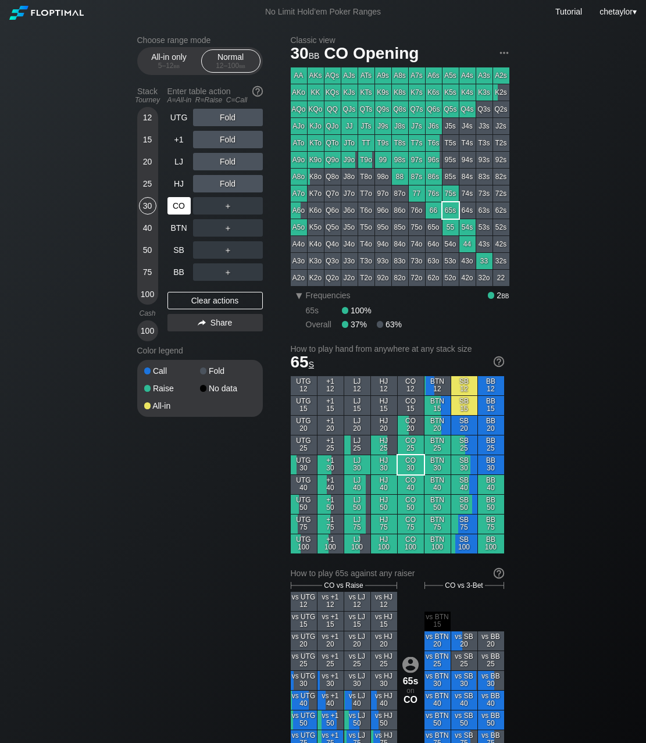
click at [180, 196] on div "CO" at bounding box center [180, 206] width 26 height 22
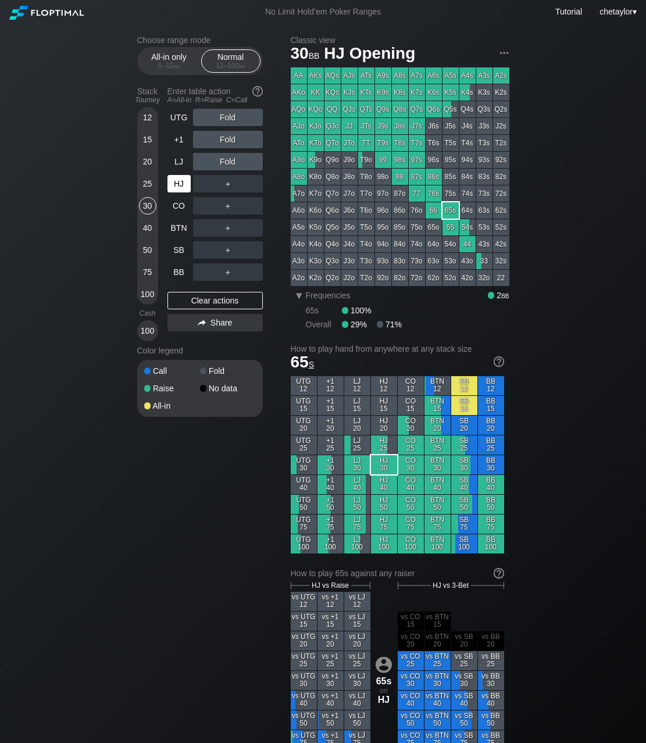
click at [187, 187] on div "HJ" at bounding box center [178, 183] width 23 height 17
click at [149, 185] on div "25" at bounding box center [147, 183] width 17 height 17
click at [419, 109] on div "Q7s" at bounding box center [417, 109] width 16 height 16
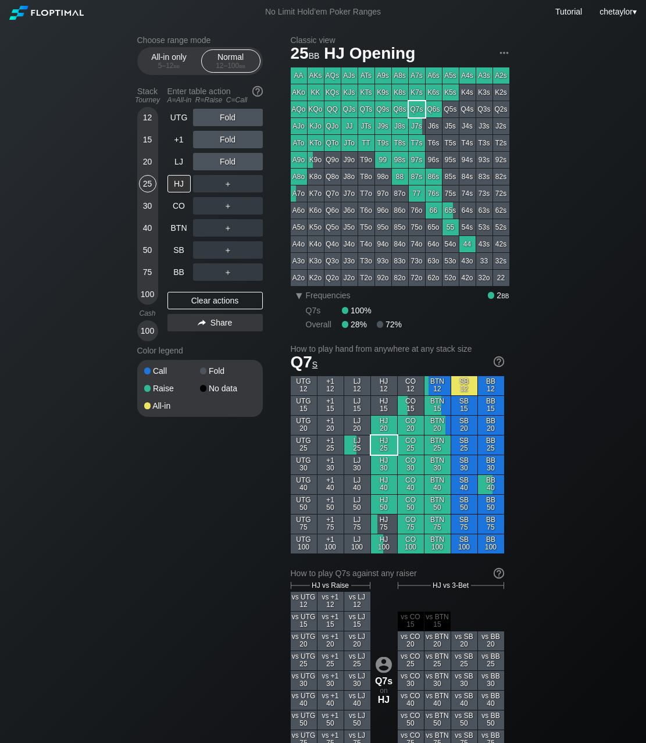
click at [419, 109] on div "Q7s" at bounding box center [417, 109] width 16 height 16
click at [180, 162] on div "LJ" at bounding box center [178, 161] width 23 height 17
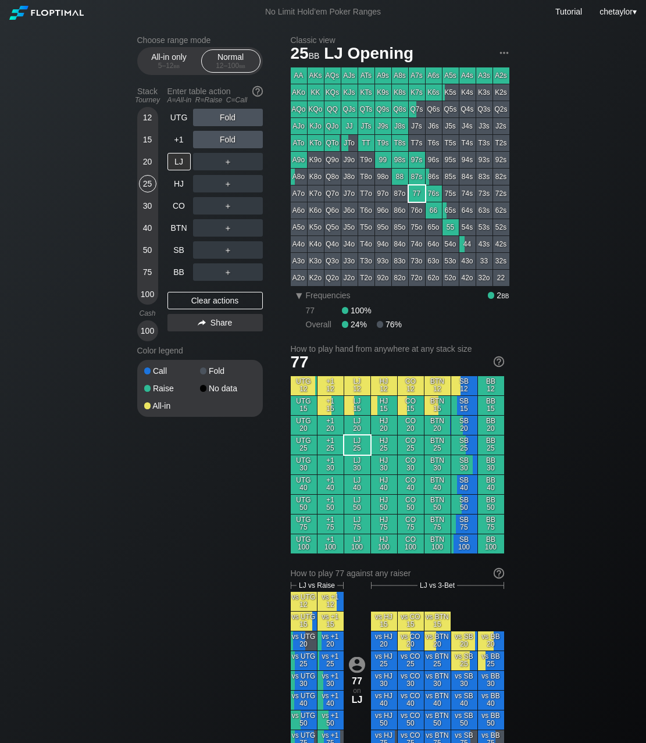
click at [412, 192] on div "77" at bounding box center [417, 193] width 16 height 16
click at [232, 162] on div "R ✕" at bounding box center [227, 161] width 23 height 17
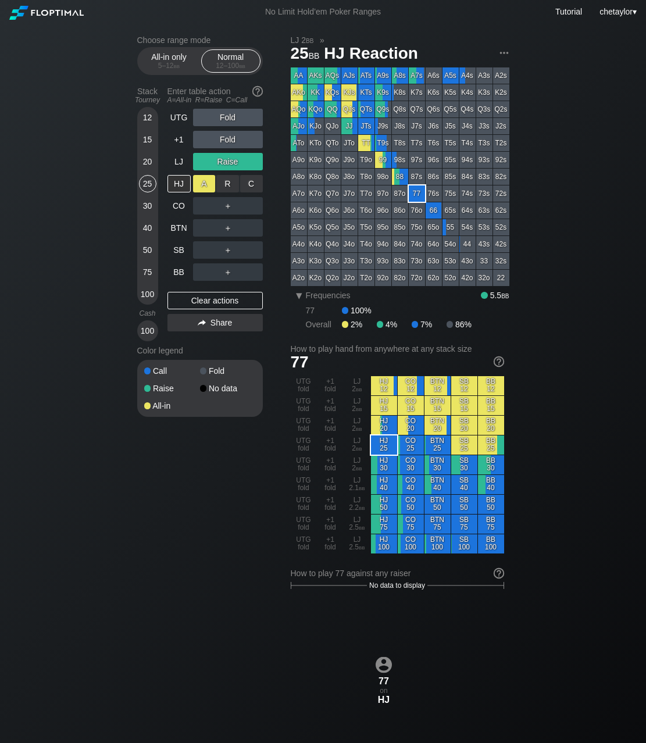
click at [208, 184] on div "A ✕" at bounding box center [204, 183] width 23 height 17
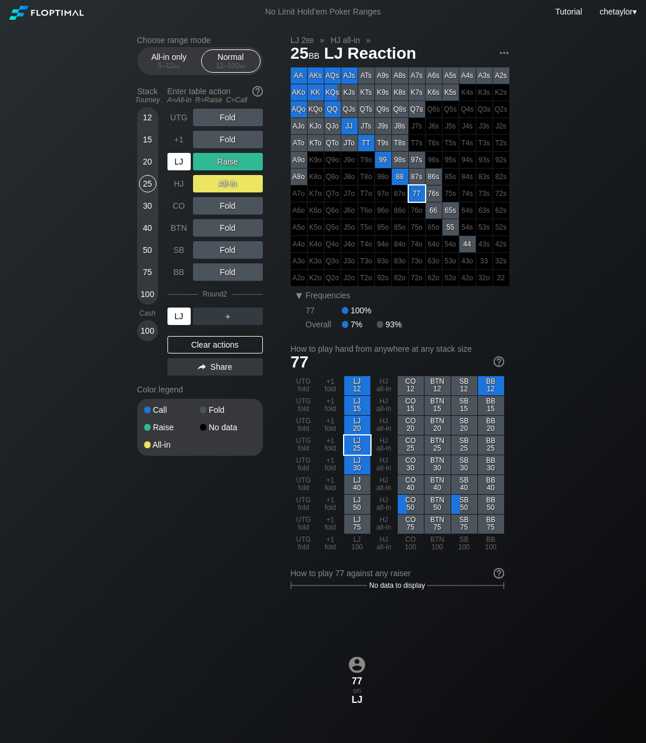
click at [181, 316] on div "LJ" at bounding box center [178, 316] width 23 height 17
click at [150, 138] on div "15" at bounding box center [147, 139] width 17 height 17
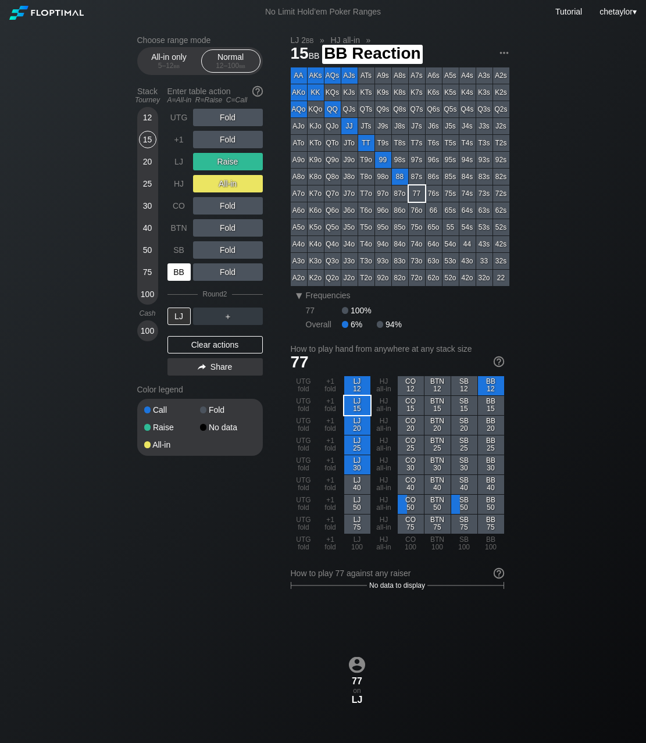
click at [181, 268] on div "BB" at bounding box center [178, 271] width 23 height 17
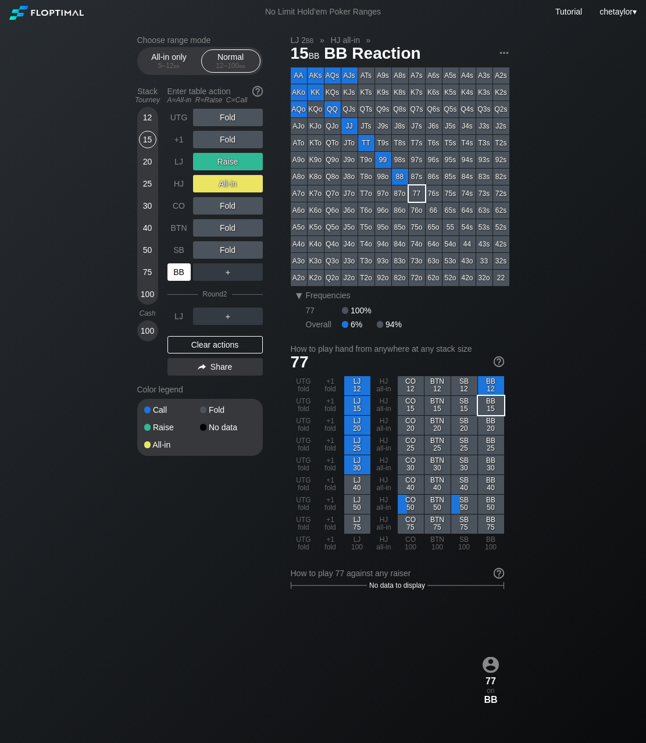
click at [181, 268] on div "BB" at bounding box center [178, 271] width 23 height 17
click at [229, 342] on div "Clear actions" at bounding box center [214, 344] width 95 height 17
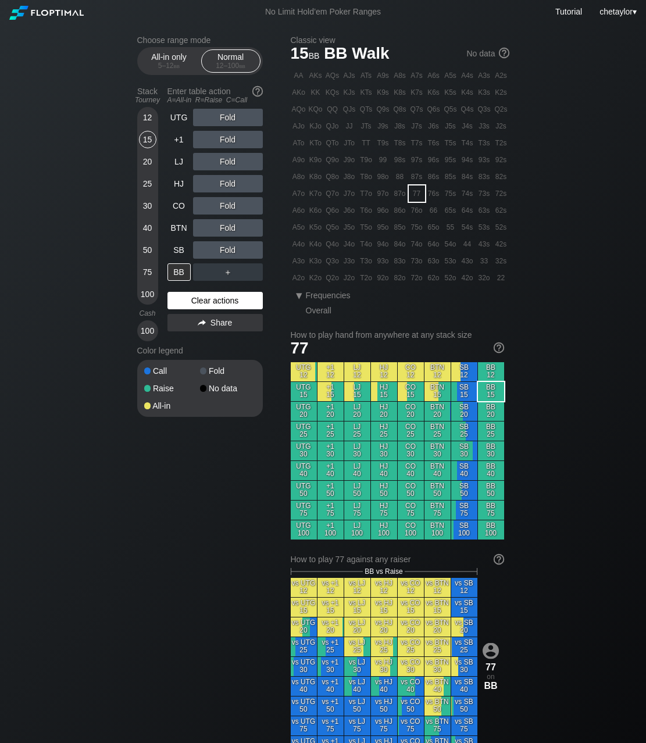
click at [229, 342] on div "Color legend" at bounding box center [200, 350] width 126 height 19
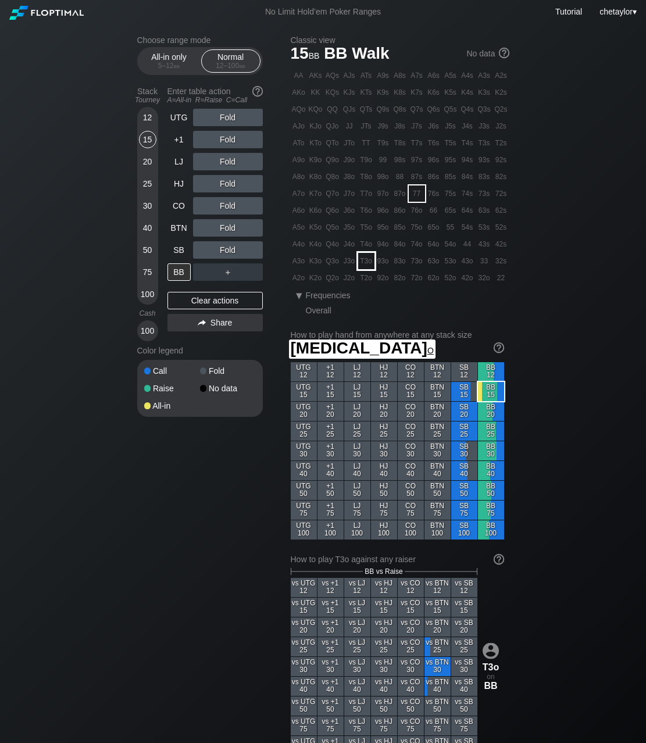
click at [368, 260] on div "T3o" at bounding box center [366, 261] width 16 height 16
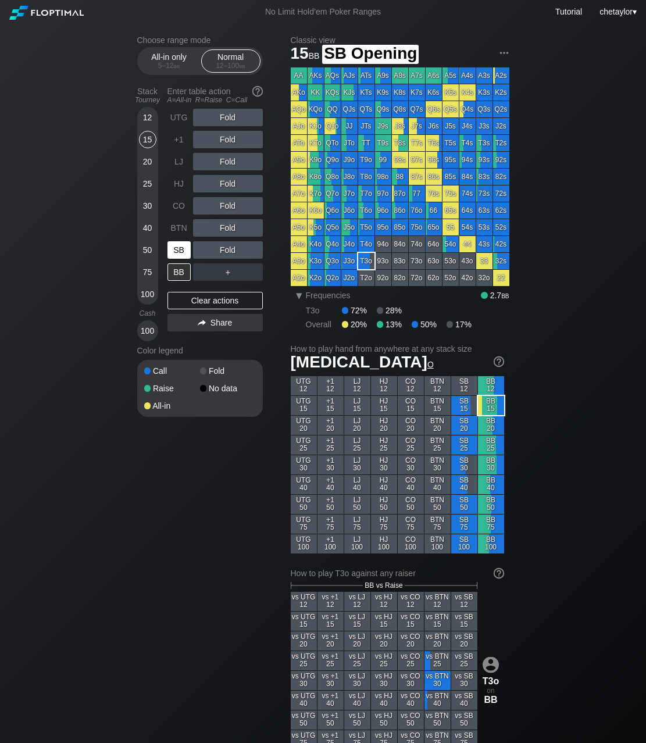
click at [180, 253] on div "SB" at bounding box center [178, 249] width 23 height 17
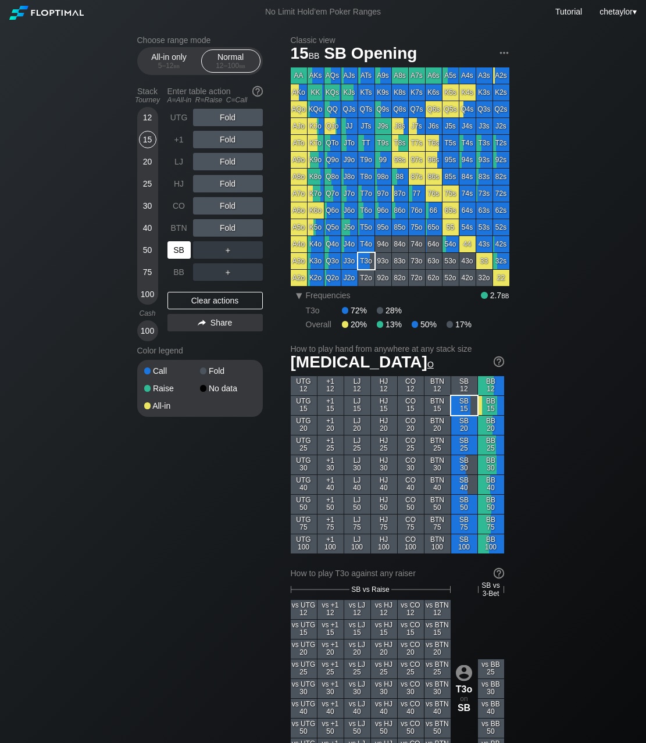
click at [180, 253] on div "SB" at bounding box center [178, 249] width 23 height 17
click at [208, 304] on div "Clear actions" at bounding box center [214, 300] width 95 height 17
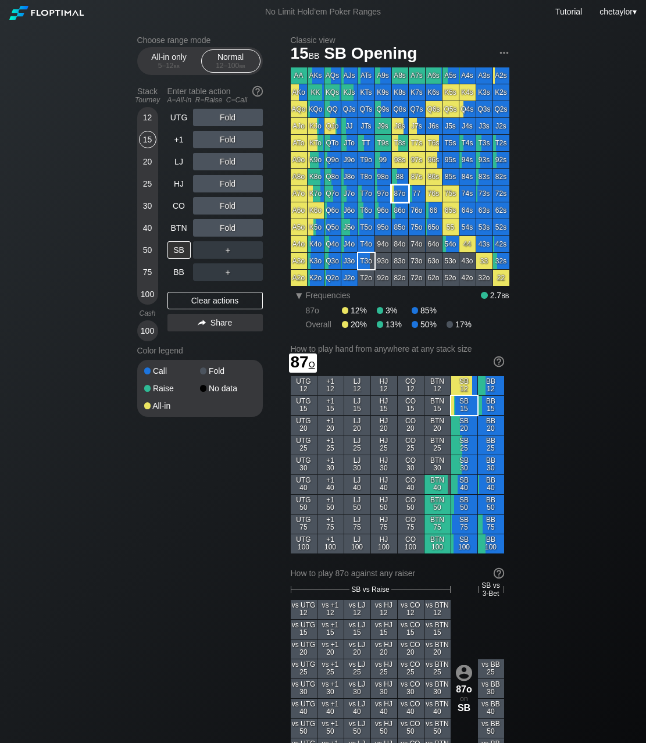
click at [398, 195] on div "87o" at bounding box center [400, 193] width 16 height 16
click at [231, 184] on div "R ✕" at bounding box center [227, 183] width 23 height 17
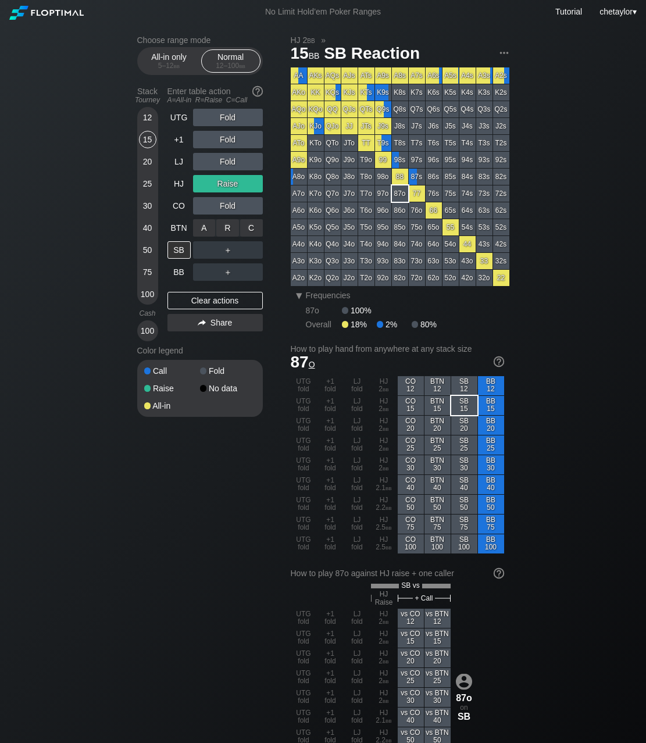
click at [232, 229] on div "R ✕" at bounding box center [227, 227] width 23 height 17
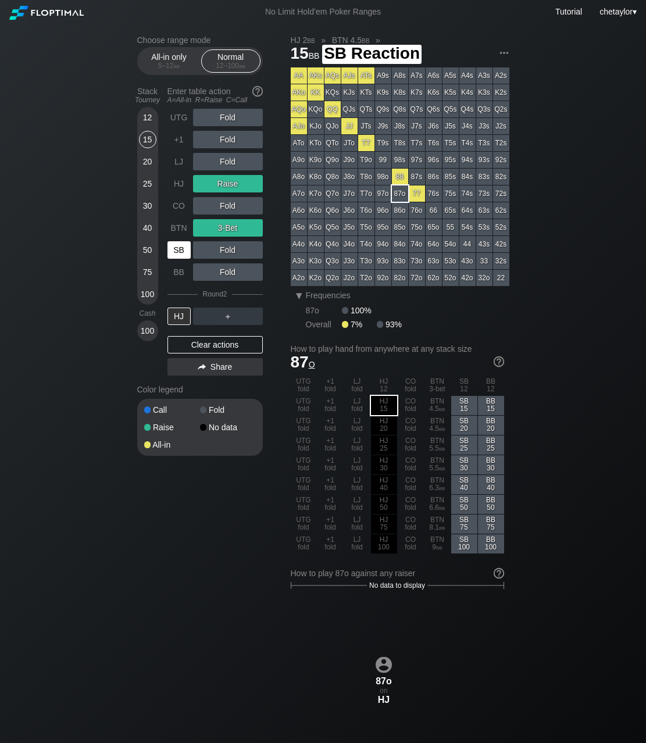
click at [185, 247] on div "SB" at bounding box center [178, 249] width 23 height 17
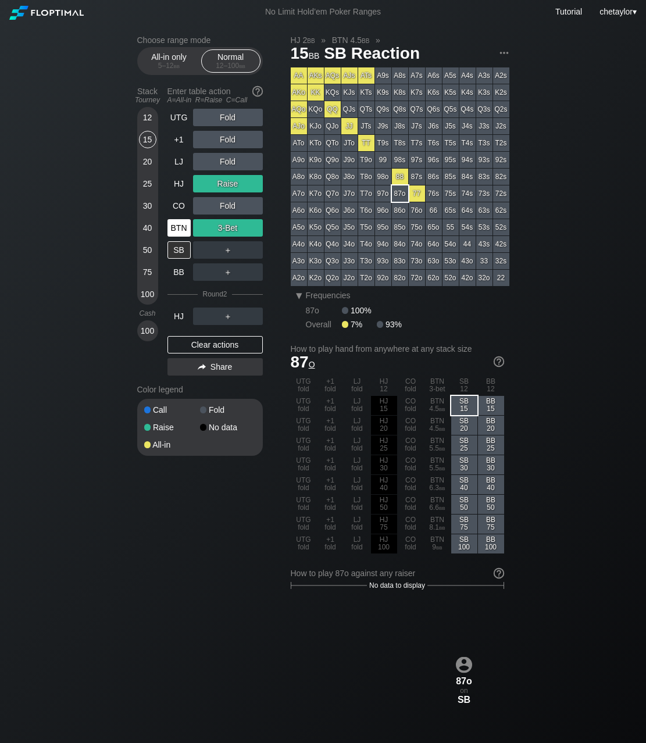
click at [176, 227] on div "BTN" at bounding box center [178, 227] width 23 height 17
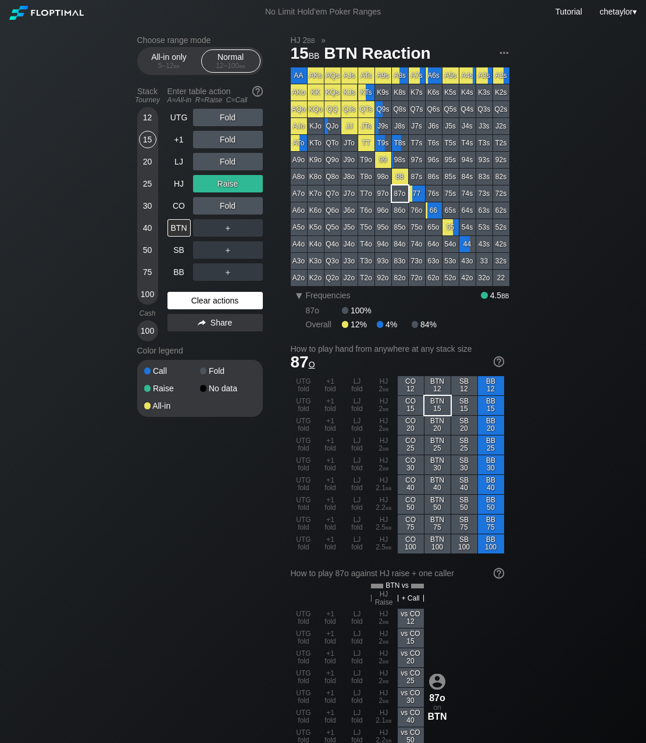
click at [217, 299] on div "Clear actions" at bounding box center [214, 300] width 95 height 17
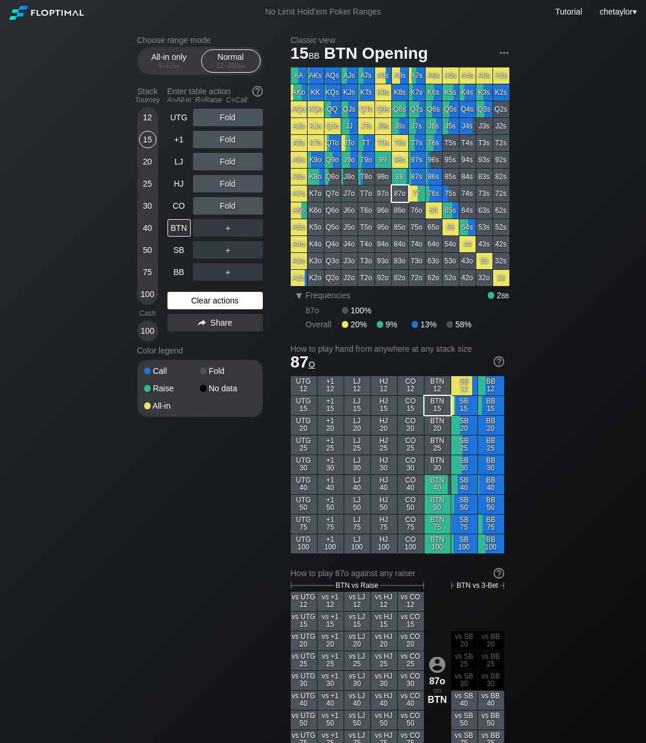
click at [217, 299] on div "Clear actions" at bounding box center [214, 300] width 95 height 17
click at [298, 163] on div "A9o" at bounding box center [299, 160] width 16 height 16
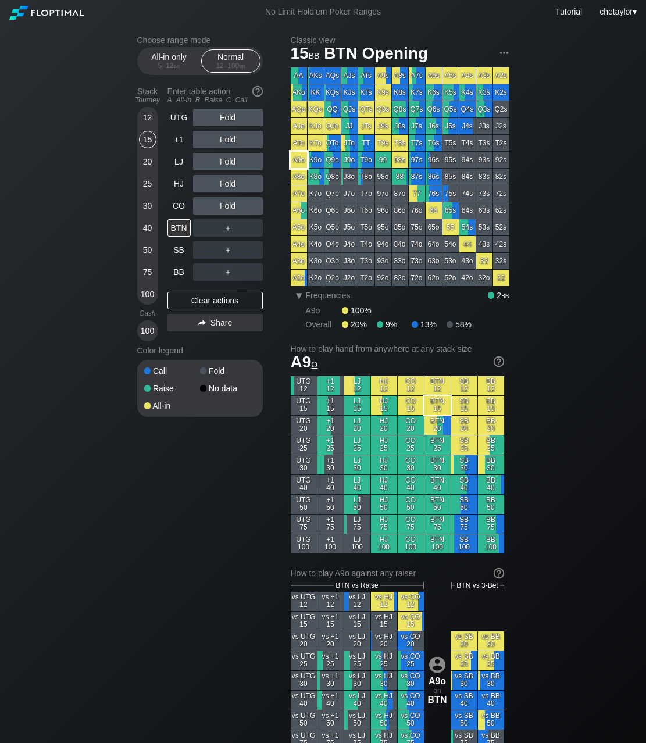
click at [298, 163] on div "A9o" at bounding box center [299, 160] width 16 height 16
click at [203, 184] on div "A ✕" at bounding box center [204, 183] width 23 height 17
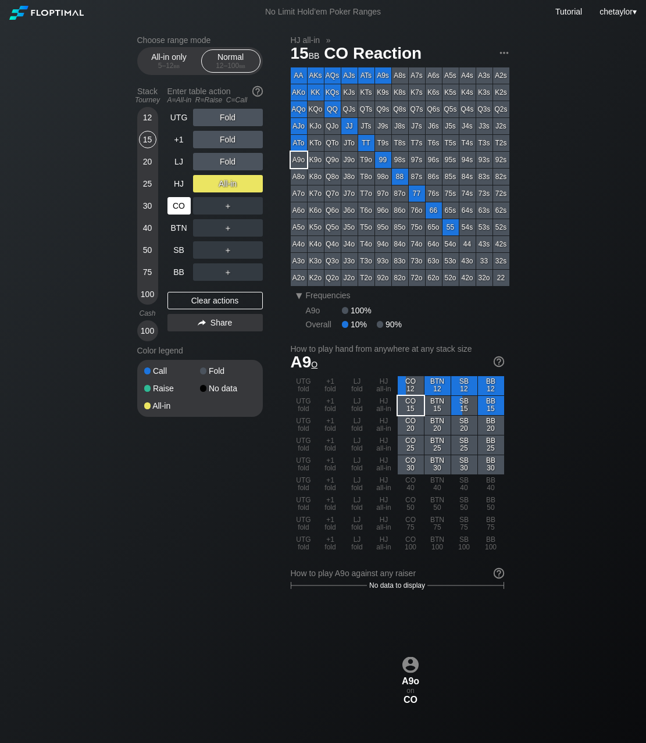
click at [177, 212] on div "CO" at bounding box center [178, 205] width 23 height 17
click at [191, 301] on div "Clear actions" at bounding box center [214, 300] width 95 height 17
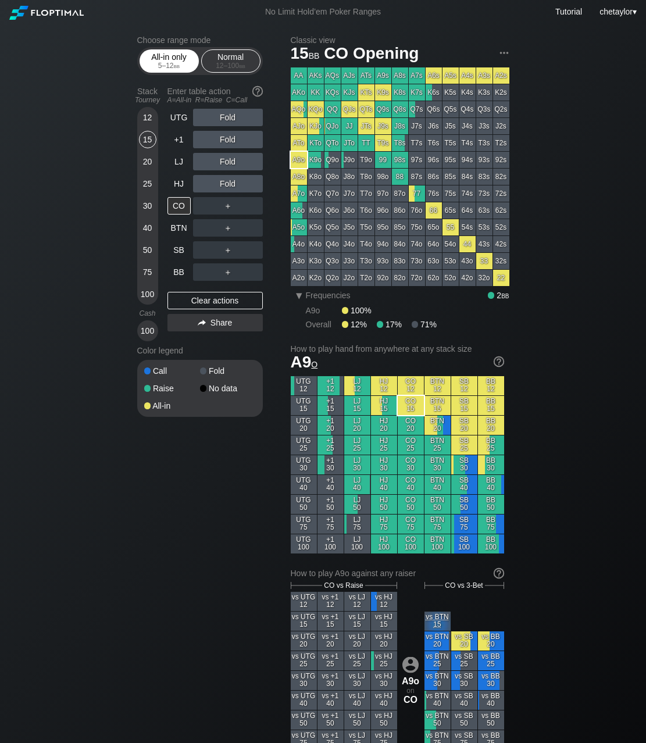
click at [177, 62] on span "bb" at bounding box center [177, 66] width 6 height 8
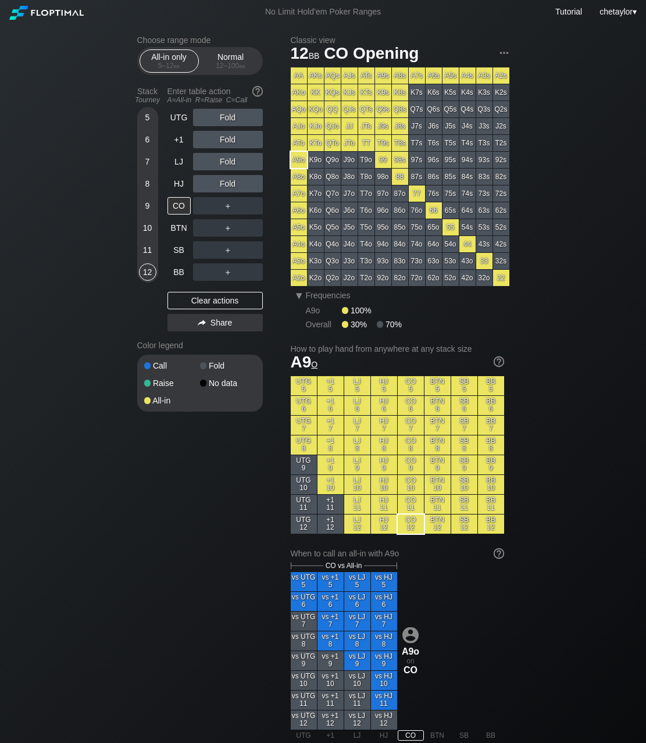
click at [72, 206] on div "Choose range mode All-in only 5 – 12 bb Normal 12 – 100 bb Stack Tourney Enter …" at bounding box center [323, 671] width 646 height 1294
click at [177, 185] on div "HJ" at bounding box center [178, 183] width 23 height 17
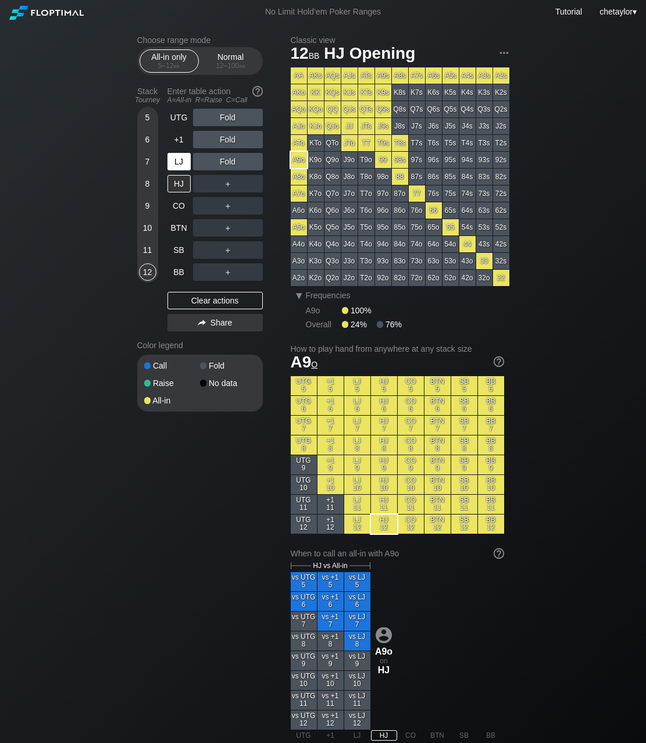
click at [182, 162] on div "LJ" at bounding box center [178, 161] width 23 height 17
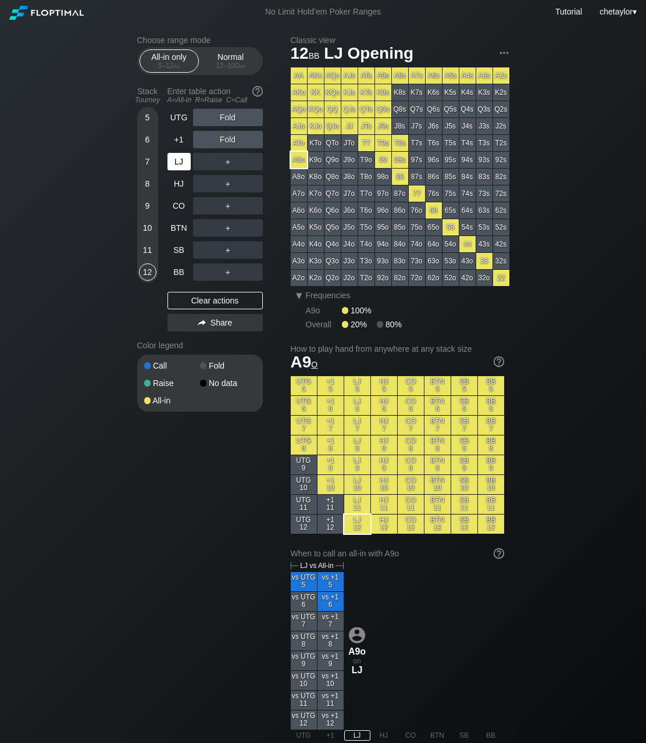
click at [182, 162] on div "LJ" at bounding box center [178, 161] width 23 height 17
click at [145, 248] on div "11" at bounding box center [147, 249] width 17 height 17
click at [197, 295] on div "Clear actions" at bounding box center [214, 300] width 95 height 17
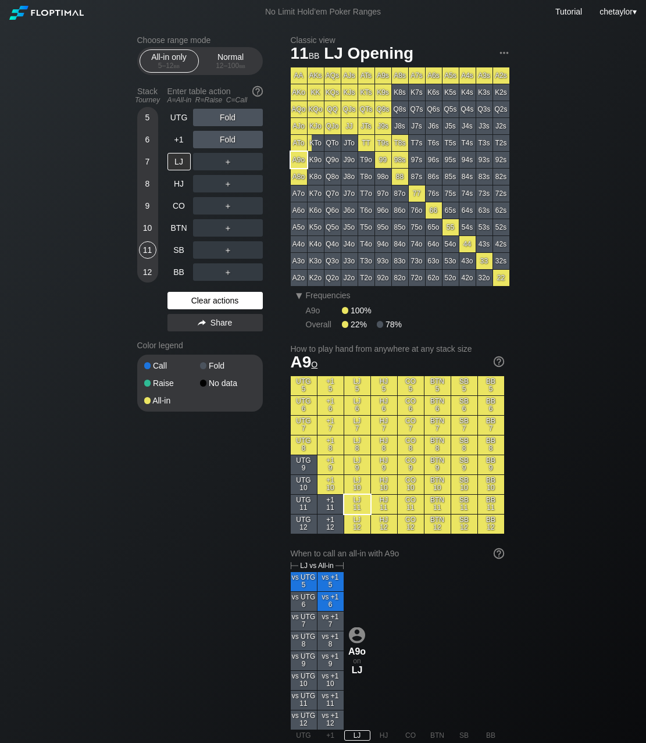
click at [197, 295] on div "Clear actions" at bounding box center [214, 300] width 95 height 17
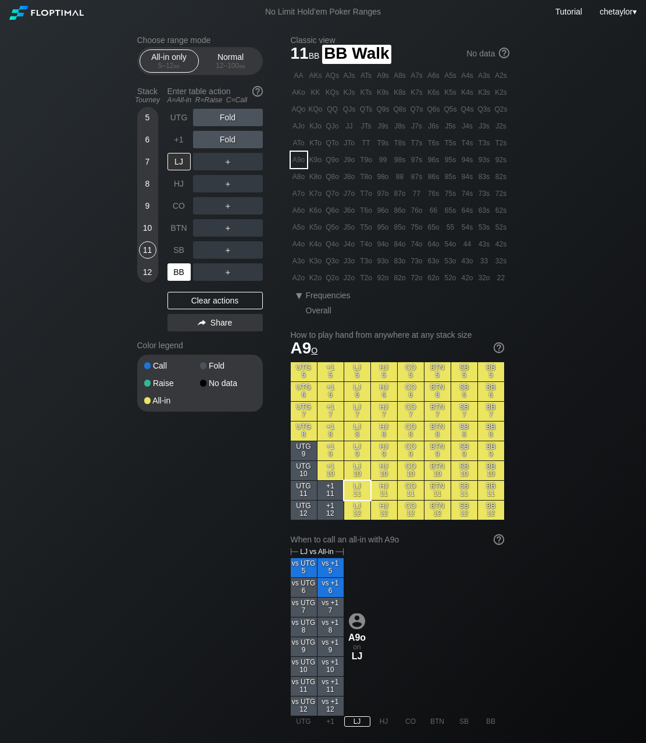
click at [181, 273] on div "BB" at bounding box center [178, 271] width 23 height 17
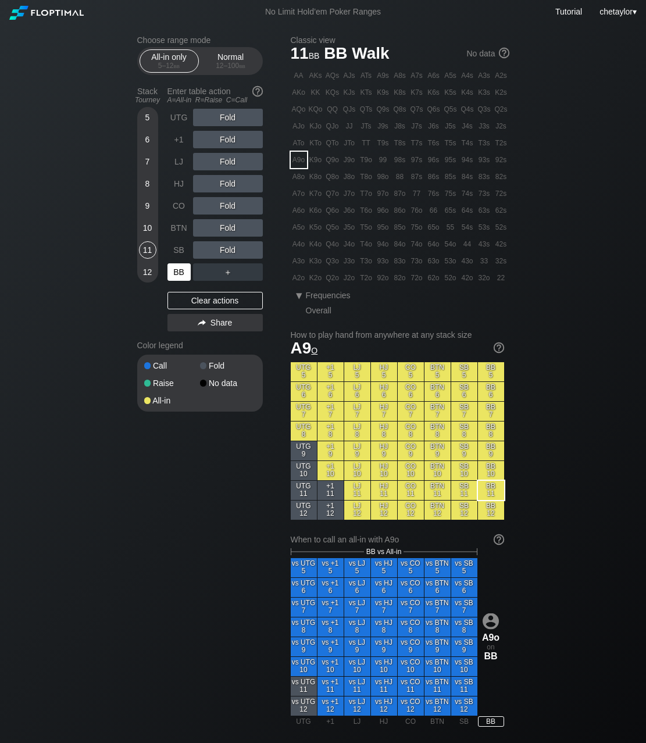
click at [181, 273] on div "BB" at bounding box center [178, 271] width 23 height 17
click at [211, 299] on div "Clear actions" at bounding box center [214, 300] width 95 height 17
click at [317, 113] on div "KQo" at bounding box center [316, 109] width 16 height 16
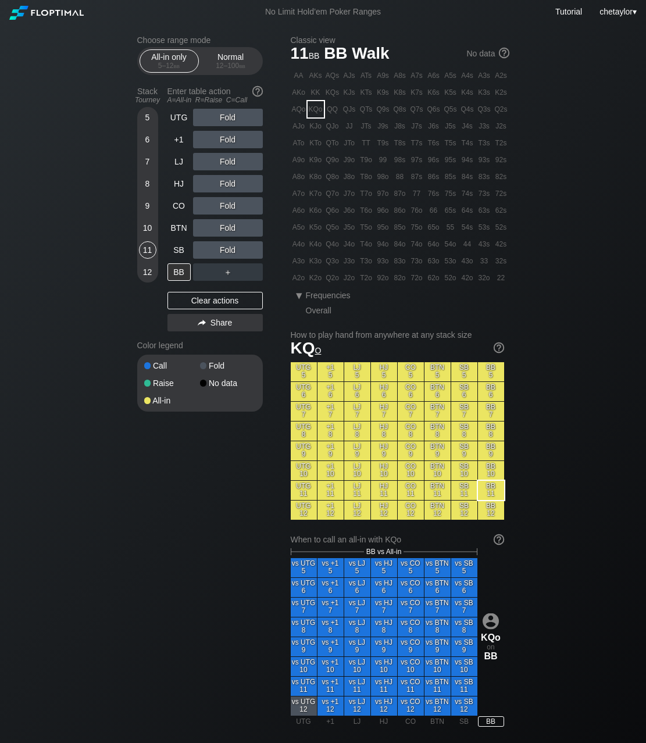
click at [317, 113] on div "KQo" at bounding box center [316, 109] width 16 height 16
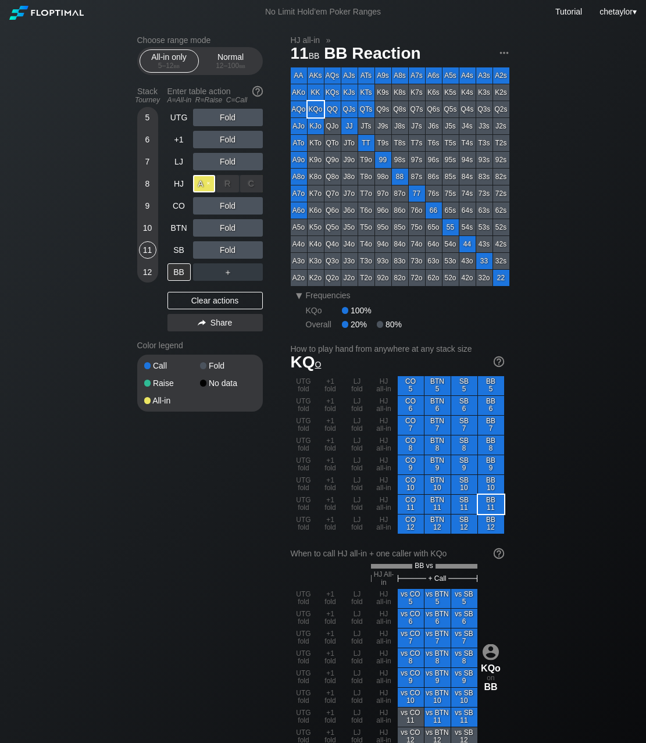
click at [199, 183] on div "A ✕" at bounding box center [204, 183] width 23 height 17
click at [237, 60] on div "Normal 12 – 100 bb" at bounding box center [230, 61] width 53 height 22
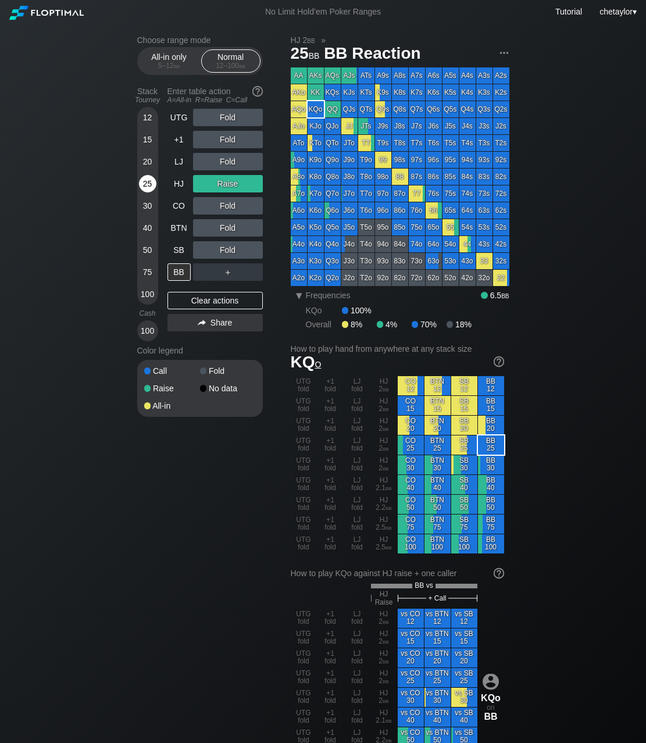
click at [149, 184] on div "25" at bounding box center [147, 183] width 17 height 17
click at [203, 299] on div "Clear actions" at bounding box center [214, 300] width 95 height 17
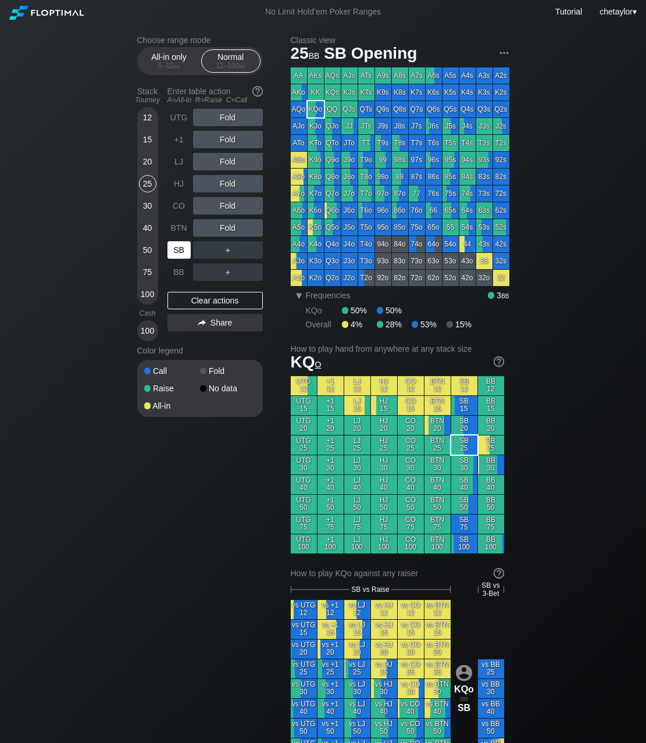
click at [183, 249] on div "SB" at bounding box center [178, 249] width 23 height 17
click at [209, 298] on div "Clear actions" at bounding box center [214, 300] width 95 height 17
click at [452, 260] on div "53o" at bounding box center [451, 261] width 16 height 16
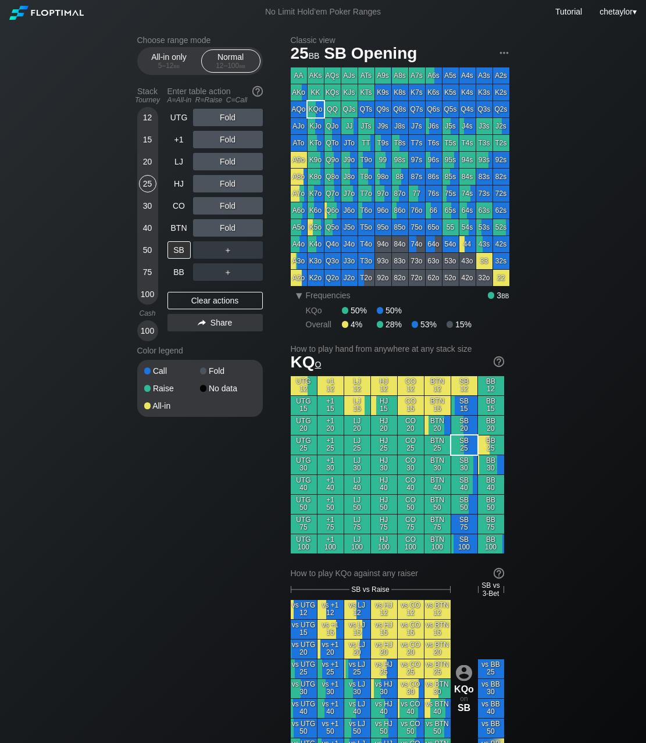
click at [452, 260] on div "53o" at bounding box center [451, 261] width 16 height 16
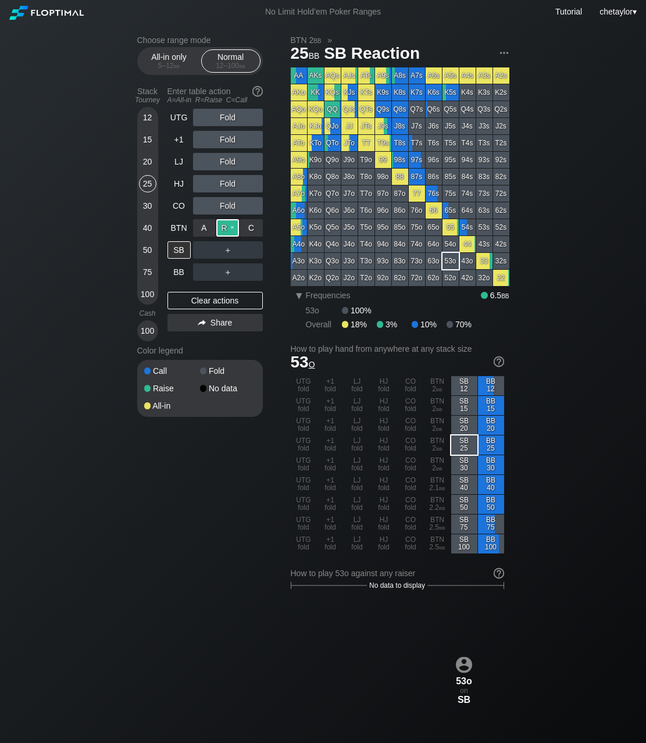
click at [227, 224] on div "R ✕" at bounding box center [227, 227] width 23 height 17
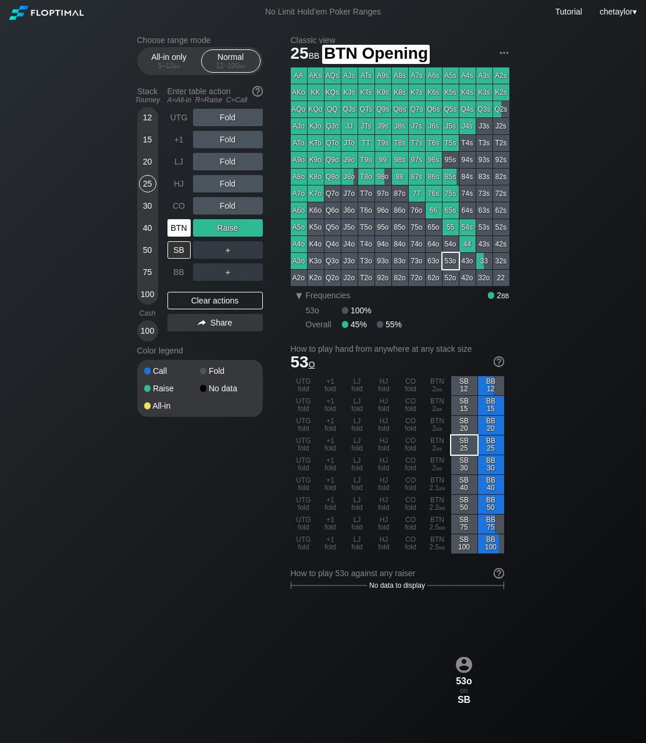
click at [171, 227] on div "BTN" at bounding box center [178, 227] width 23 height 17
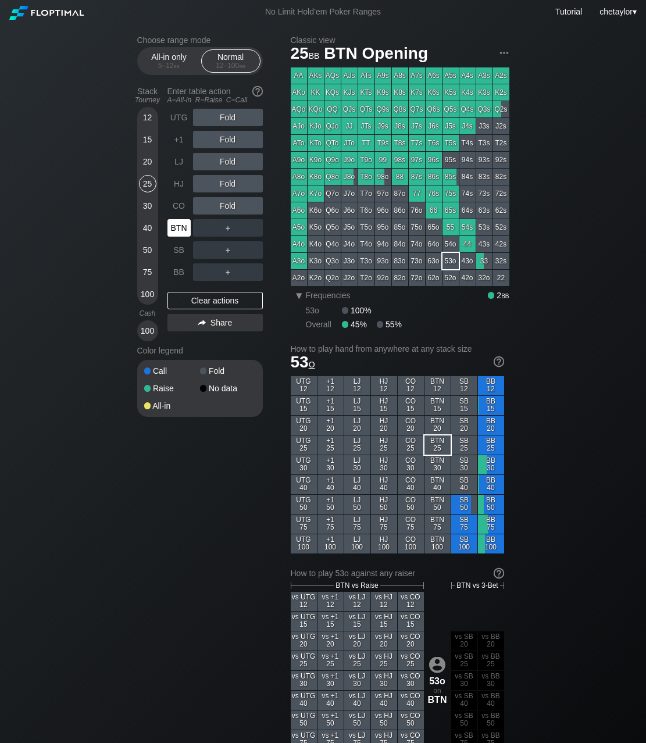
click at [171, 227] on div "BTN" at bounding box center [178, 227] width 23 height 17
click at [201, 299] on div "Clear actions" at bounding box center [214, 300] width 95 height 17
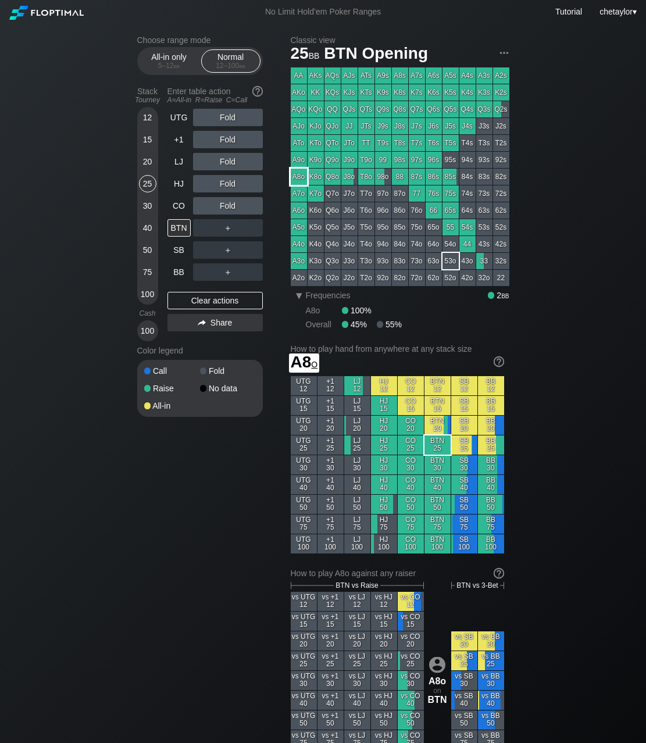
click at [297, 180] on div "A8o" at bounding box center [299, 177] width 16 height 16
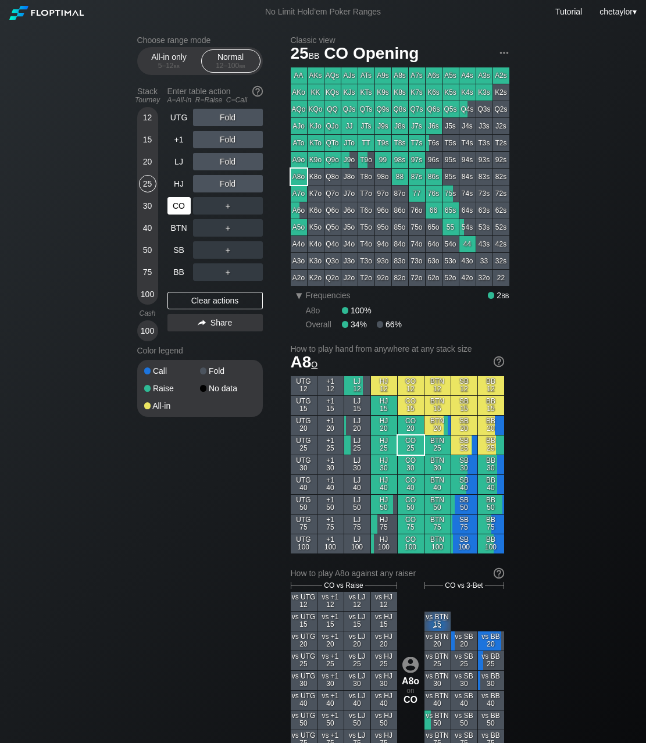
click at [176, 213] on div "CO" at bounding box center [178, 205] width 23 height 17
click at [190, 300] on div "Clear actions" at bounding box center [214, 300] width 95 height 17
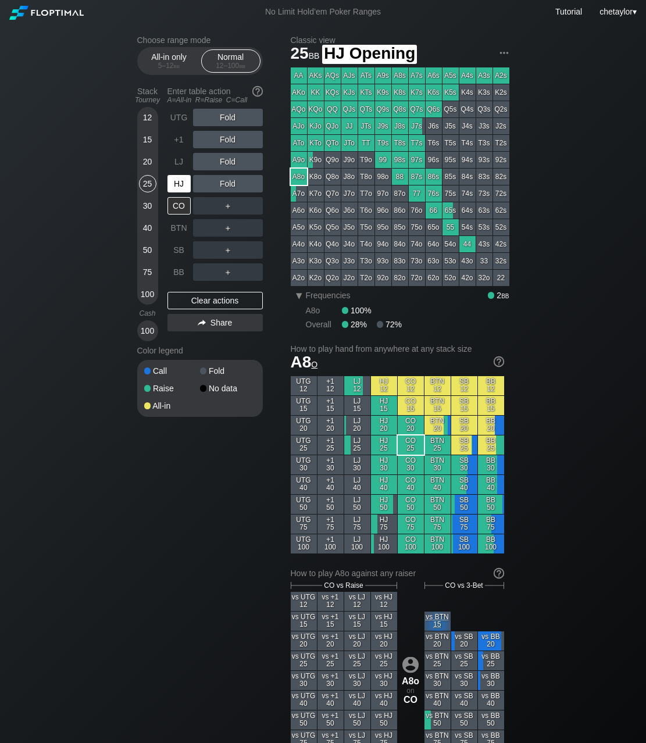
click at [184, 181] on div "HJ" at bounding box center [178, 183] width 23 height 17
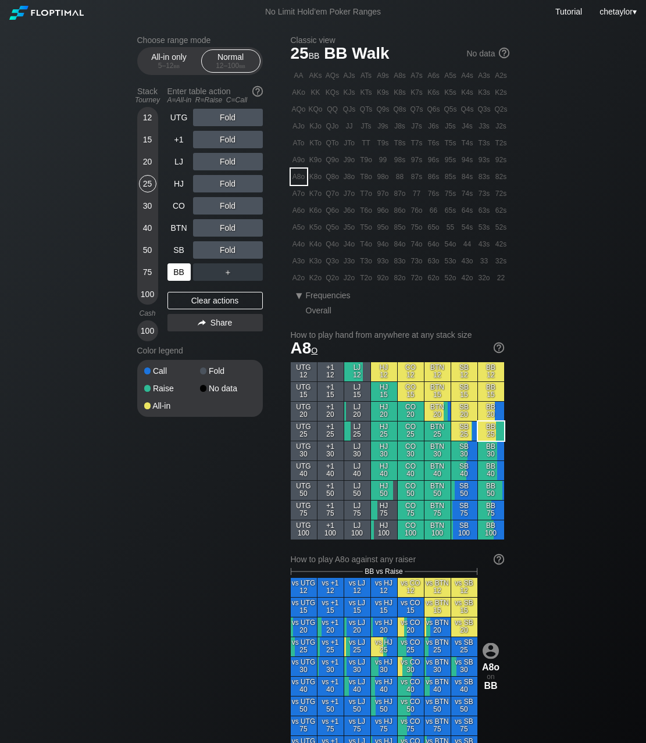
click at [174, 272] on div "BB" at bounding box center [178, 271] width 23 height 17
click at [188, 297] on div "Clear actions" at bounding box center [214, 300] width 95 height 17
click at [149, 163] on div "20" at bounding box center [147, 161] width 17 height 17
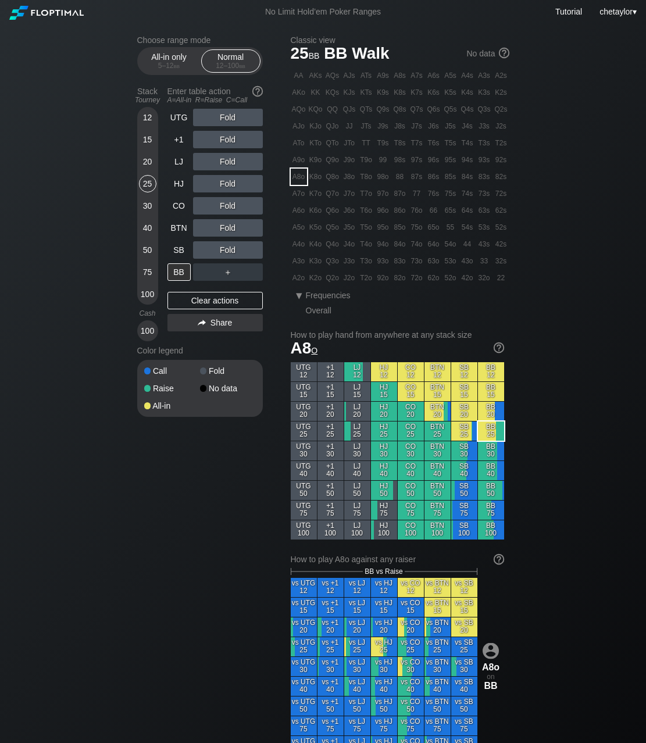
click at [149, 163] on div "20" at bounding box center [147, 161] width 17 height 17
click at [181, 272] on div "BB" at bounding box center [178, 271] width 23 height 17
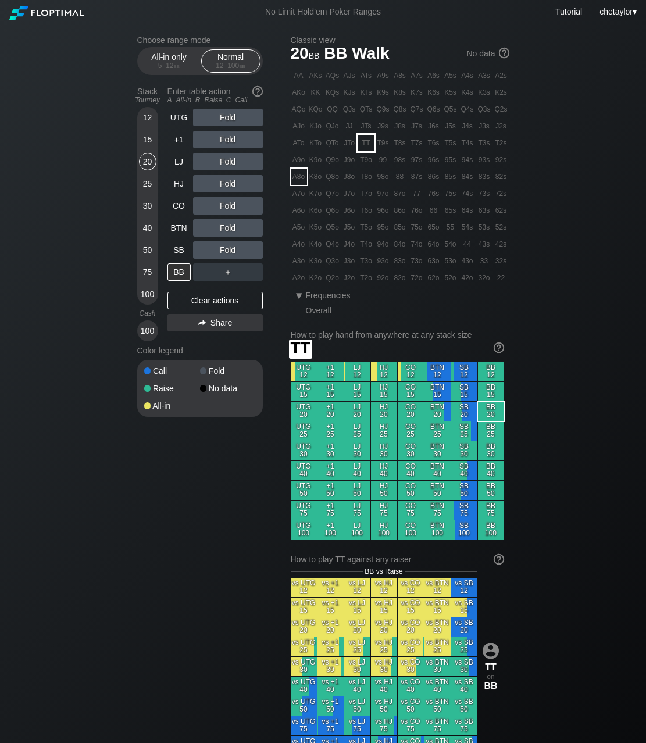
click at [363, 142] on div "TT" at bounding box center [366, 143] width 16 height 16
click at [253, 248] on div "C ✕" at bounding box center [251, 249] width 23 height 17
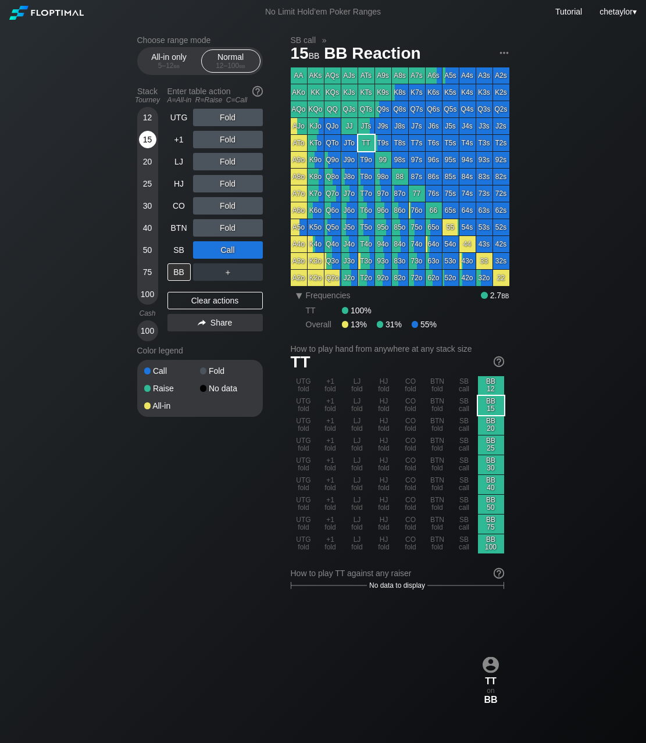
click at [151, 143] on div "15" at bounding box center [147, 139] width 17 height 17
click at [188, 300] on div "Clear actions" at bounding box center [214, 300] width 95 height 17
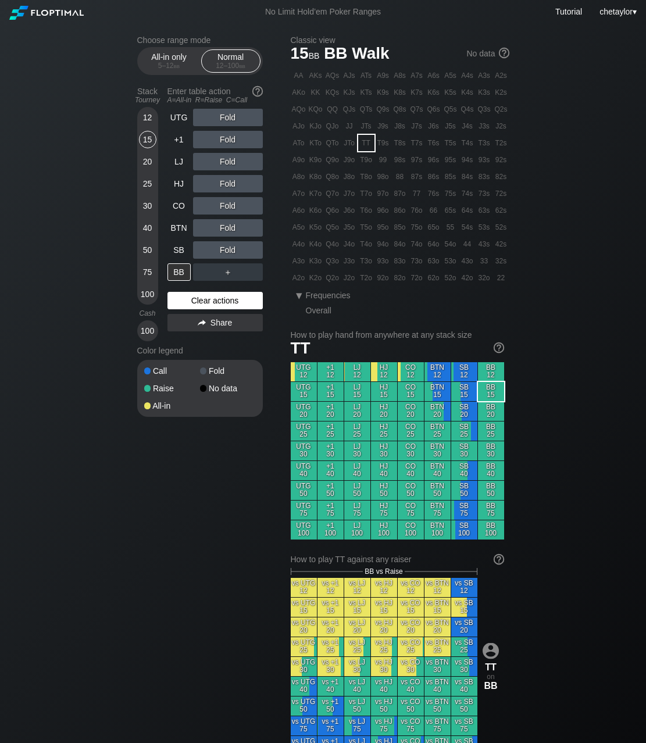
click at [188, 300] on div "Clear actions" at bounding box center [214, 300] width 95 height 17
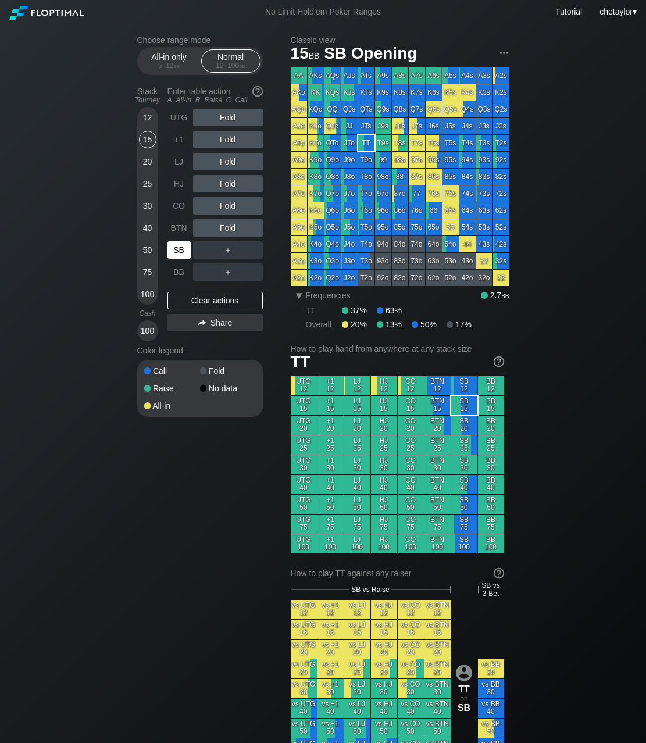
click at [183, 243] on div "SB" at bounding box center [178, 249] width 23 height 17
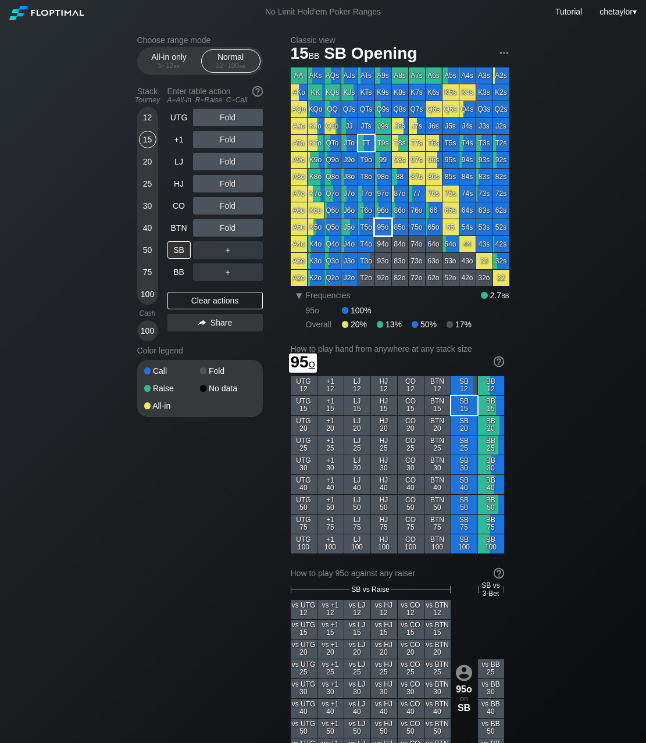
click at [375, 229] on div "95o" at bounding box center [383, 227] width 16 height 16
click at [231, 228] on div "R ✕" at bounding box center [227, 227] width 23 height 17
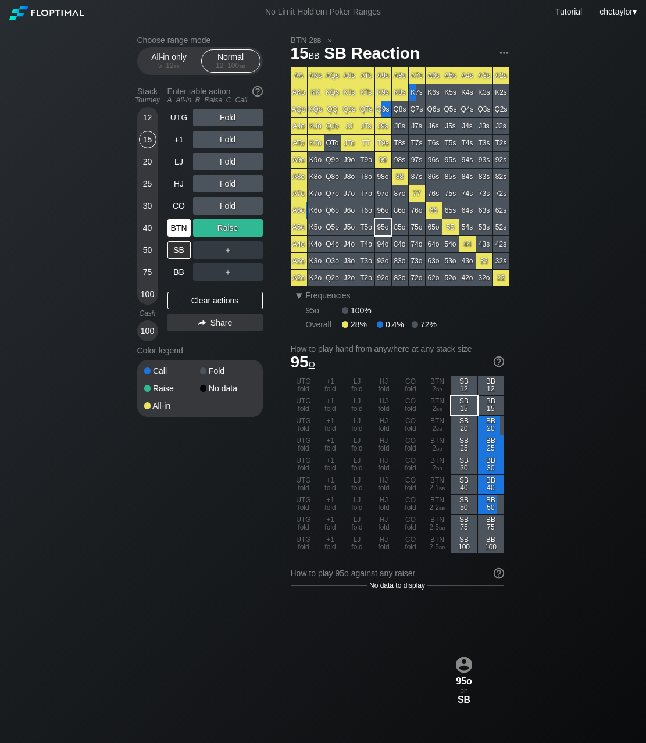
click at [177, 227] on div "BTN" at bounding box center [178, 227] width 23 height 17
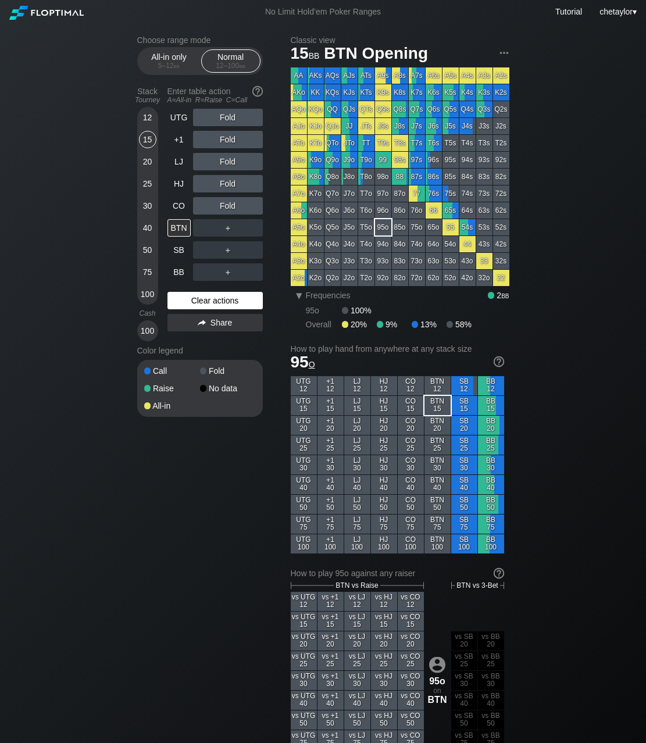
click at [201, 296] on div "Clear actions" at bounding box center [214, 300] width 95 height 17
click at [368, 124] on div "JTs" at bounding box center [366, 126] width 16 height 16
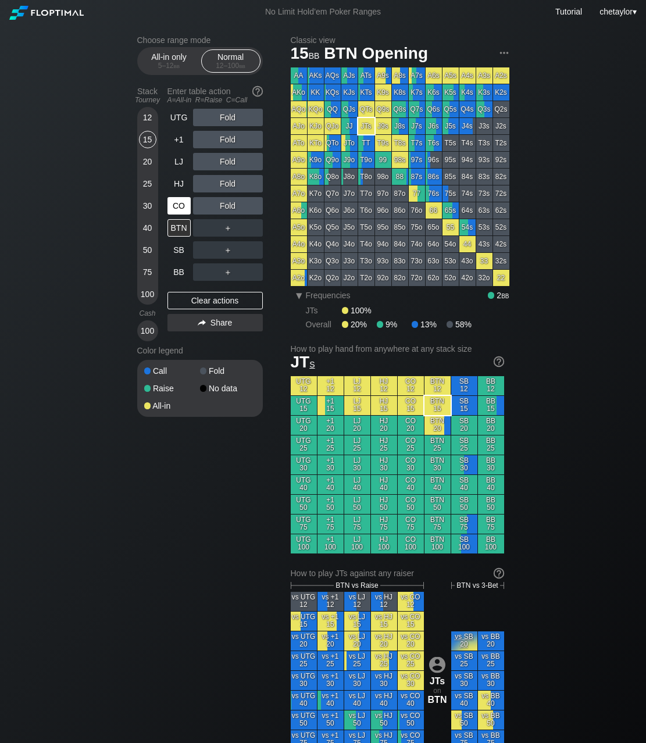
click at [180, 205] on div "CO" at bounding box center [178, 205] width 23 height 17
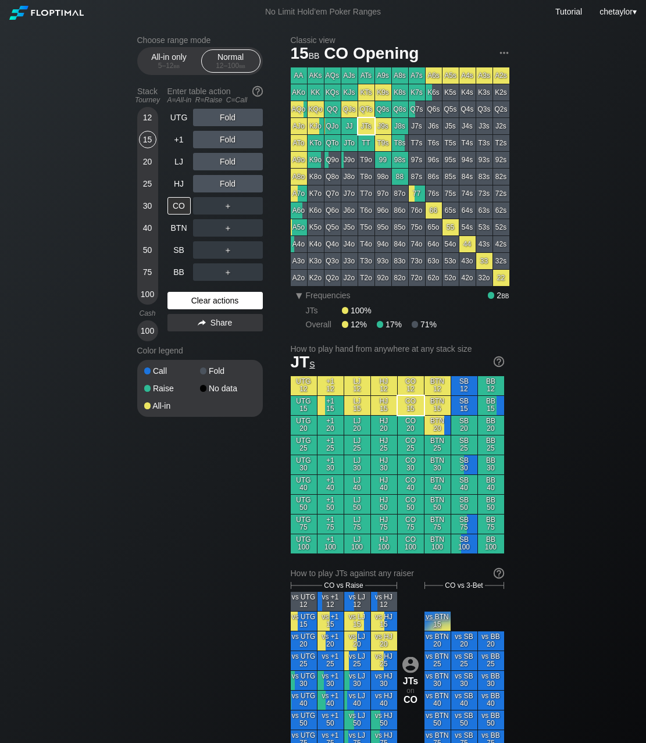
click at [192, 301] on div "Clear actions" at bounding box center [214, 300] width 95 height 17
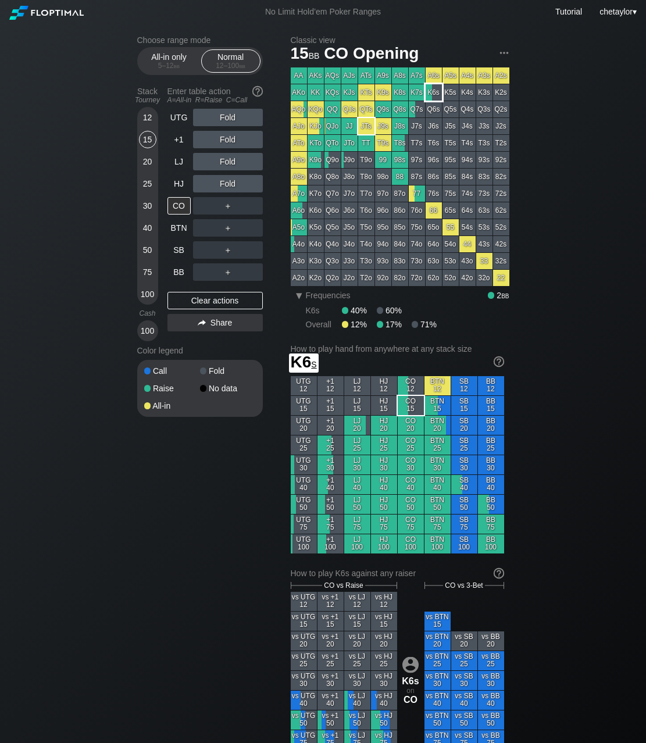
click at [429, 90] on div "K6s" at bounding box center [434, 92] width 16 height 16
click at [149, 164] on div "20" at bounding box center [147, 161] width 17 height 17
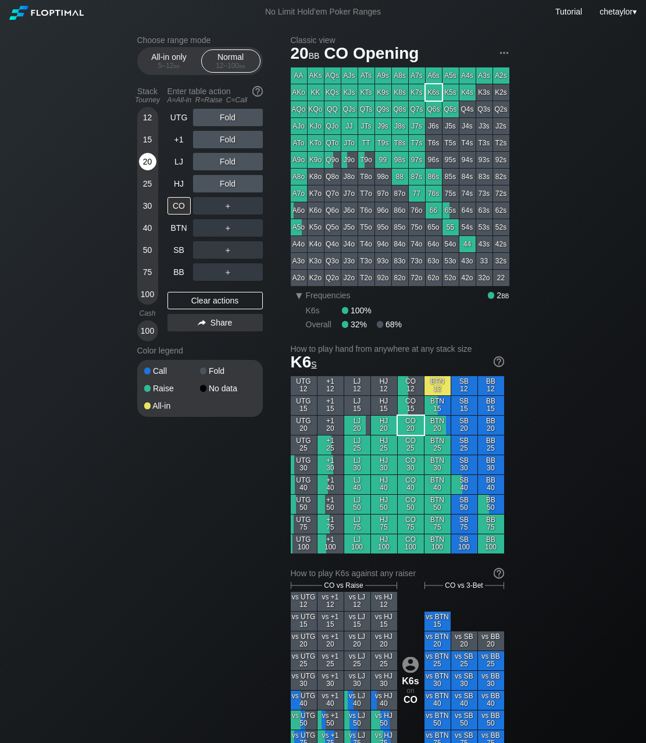
click at [149, 164] on div "20" at bounding box center [147, 161] width 17 height 17
click at [179, 180] on div "HJ" at bounding box center [178, 183] width 23 height 17
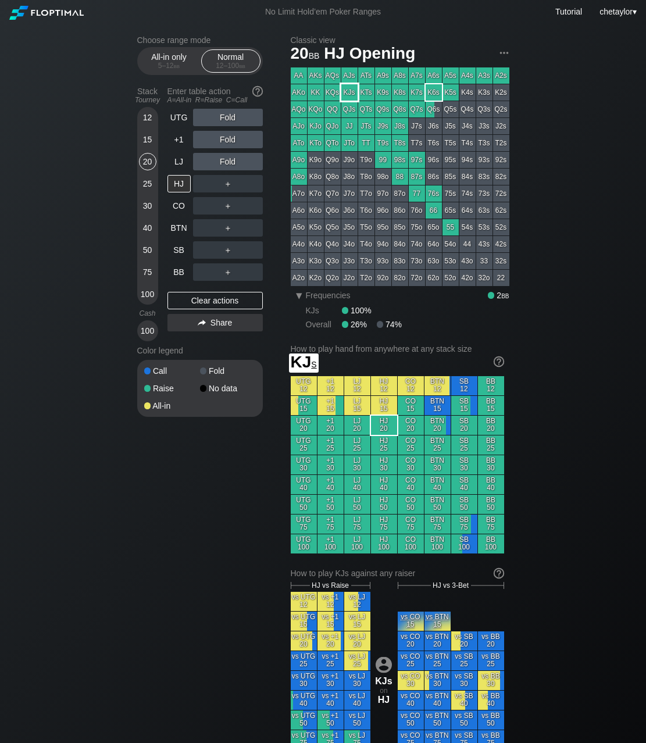
click at [352, 94] on div "KJs" at bounding box center [349, 92] width 16 height 16
click at [175, 271] on div "BB" at bounding box center [178, 271] width 23 height 17
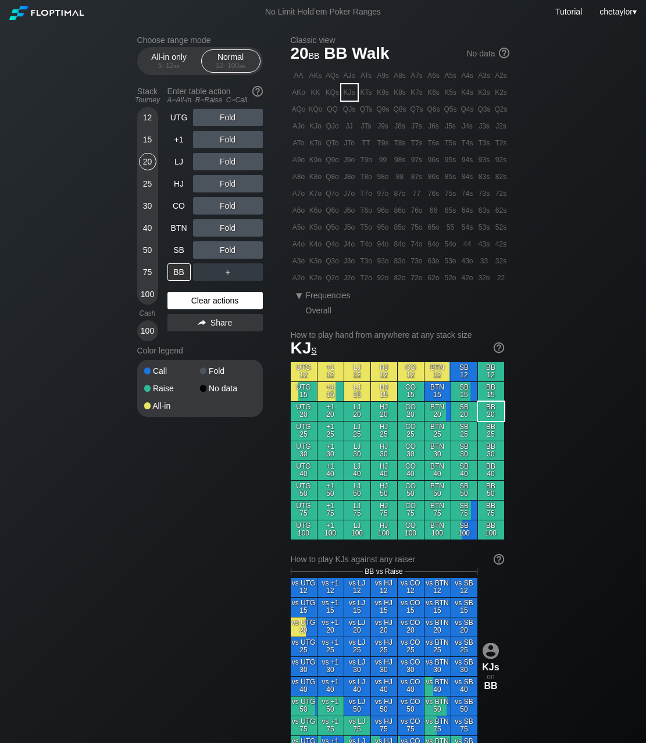
click at [198, 299] on div "Clear actions" at bounding box center [214, 300] width 95 height 17
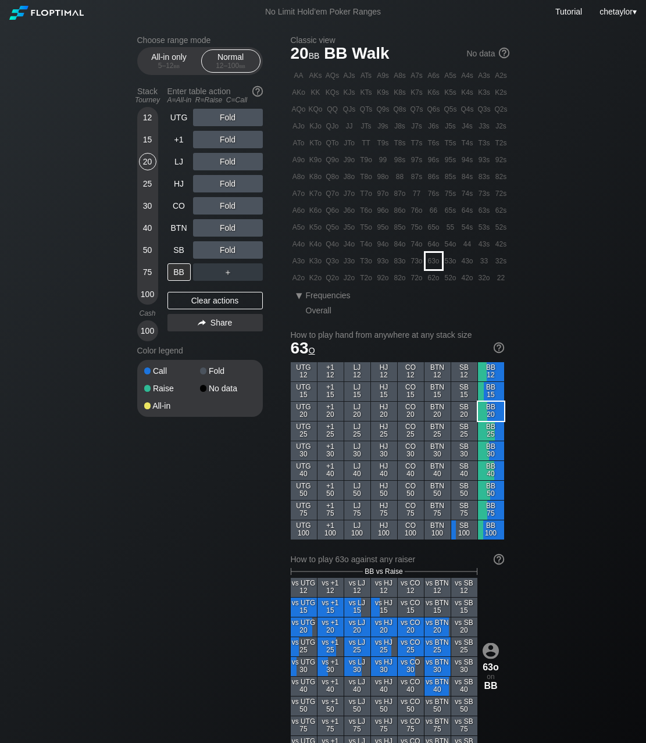
click at [437, 259] on div "63o" at bounding box center [434, 261] width 16 height 16
click at [252, 251] on div "C ✕" at bounding box center [251, 249] width 23 height 17
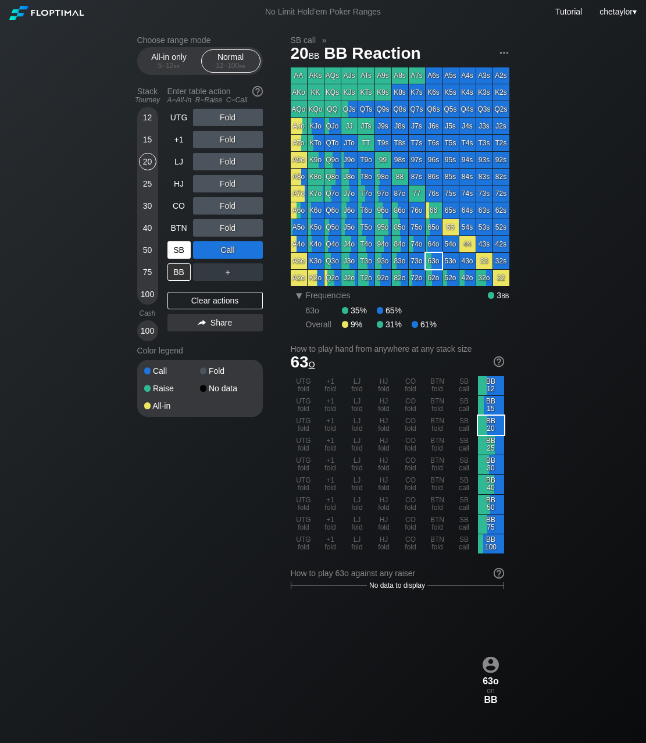
click at [190, 247] on div "SB" at bounding box center [178, 249] width 23 height 17
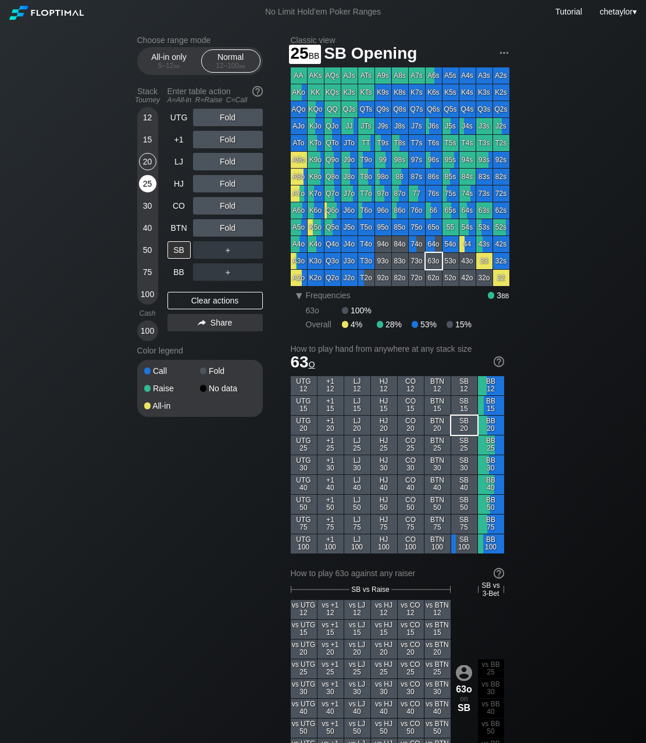
click at [148, 187] on div "25" at bounding box center [147, 183] width 17 height 17
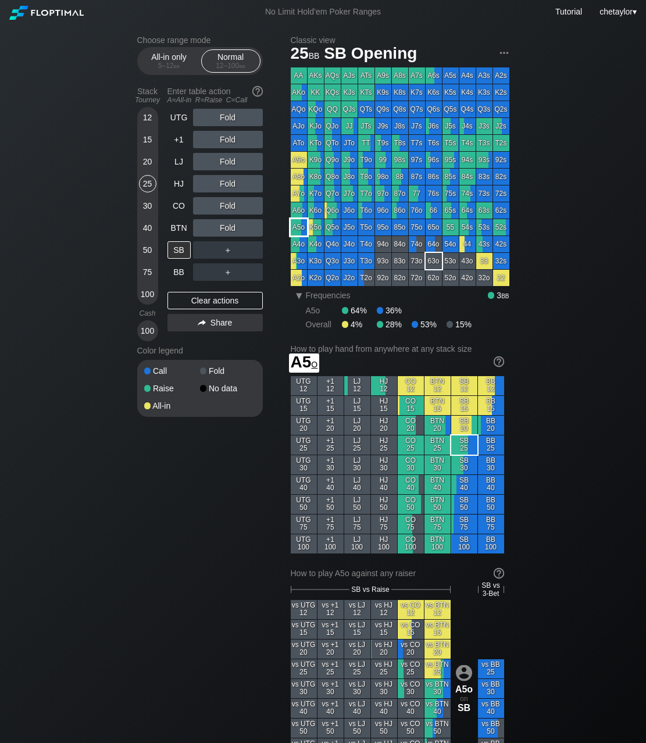
click at [298, 229] on div "A5o" at bounding box center [299, 227] width 16 height 16
click at [227, 181] on div "R ✕" at bounding box center [227, 183] width 23 height 17
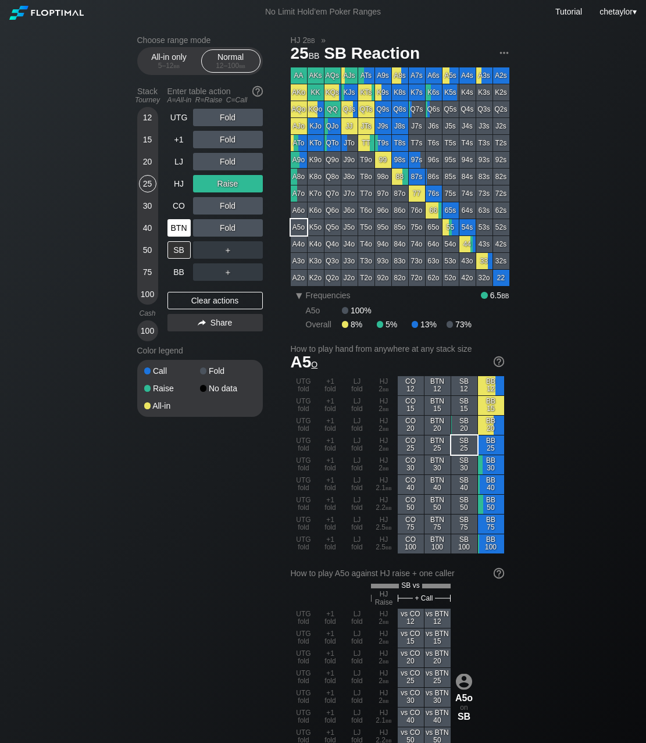
click at [184, 226] on div "BTN" at bounding box center [178, 227] width 23 height 17
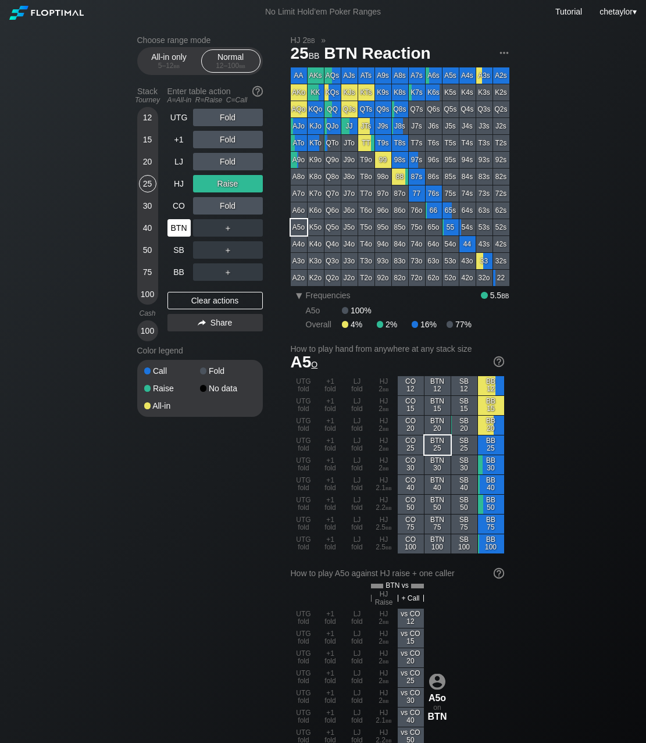
click at [184, 226] on div "BTN" at bounding box center [178, 227] width 23 height 17
click at [201, 297] on div "Clear actions" at bounding box center [214, 300] width 95 height 17
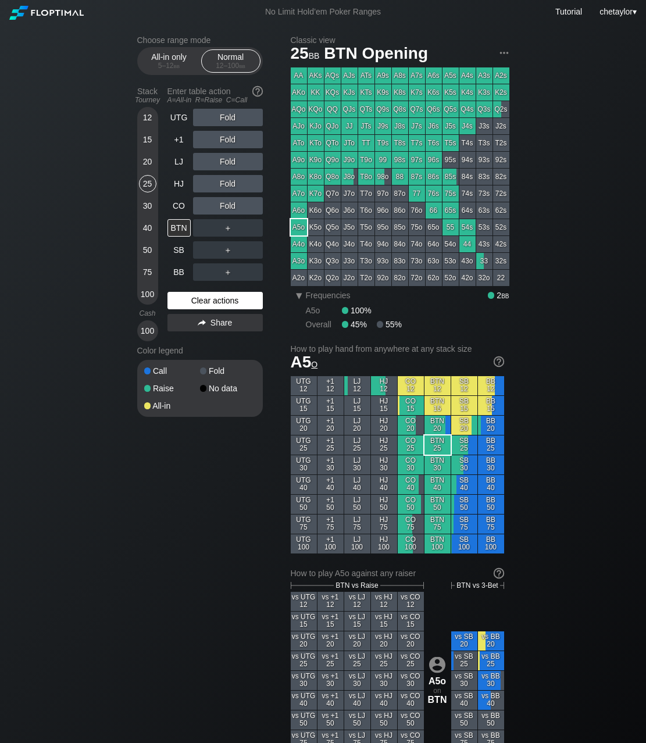
click at [201, 297] on div "Clear actions" at bounding box center [214, 300] width 95 height 17
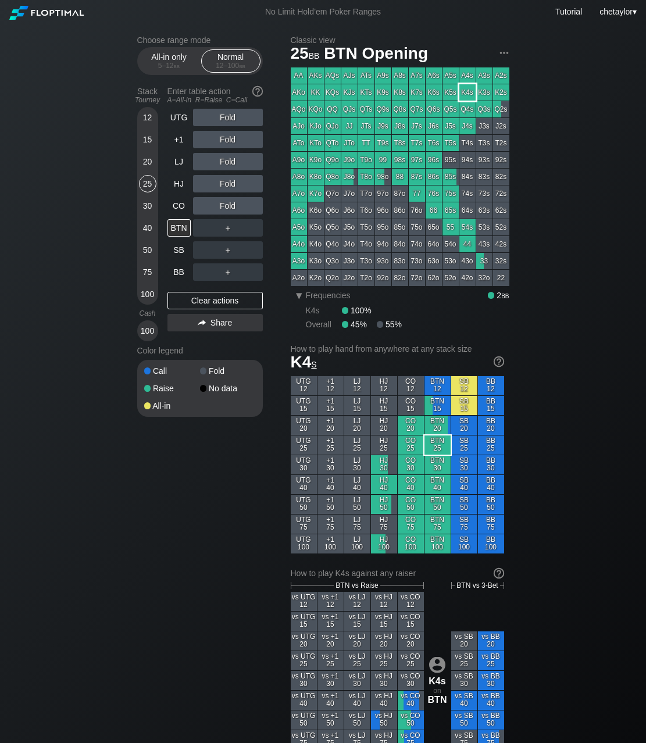
click at [466, 94] on div "K4s" at bounding box center [467, 92] width 16 height 16
click at [205, 181] on div "A ✕" at bounding box center [204, 183] width 23 height 17
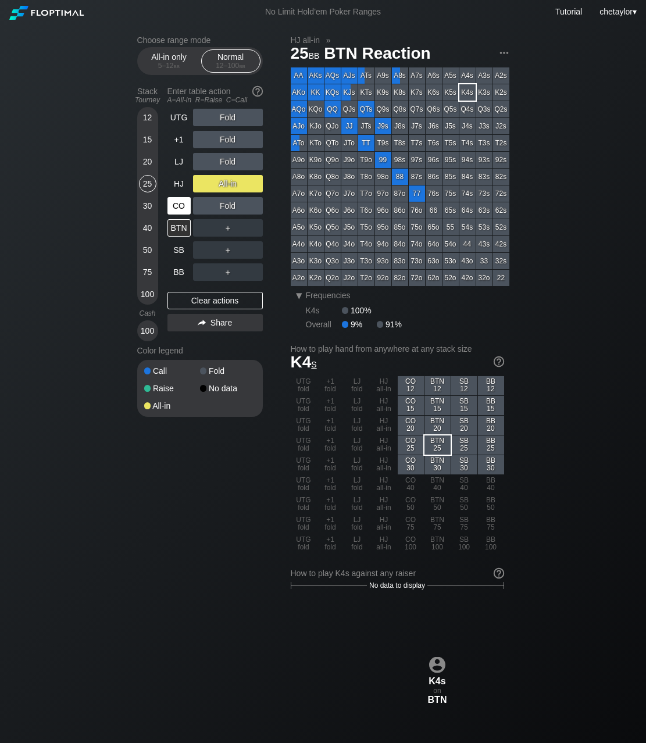
click at [184, 208] on div "CO" at bounding box center [178, 205] width 23 height 17
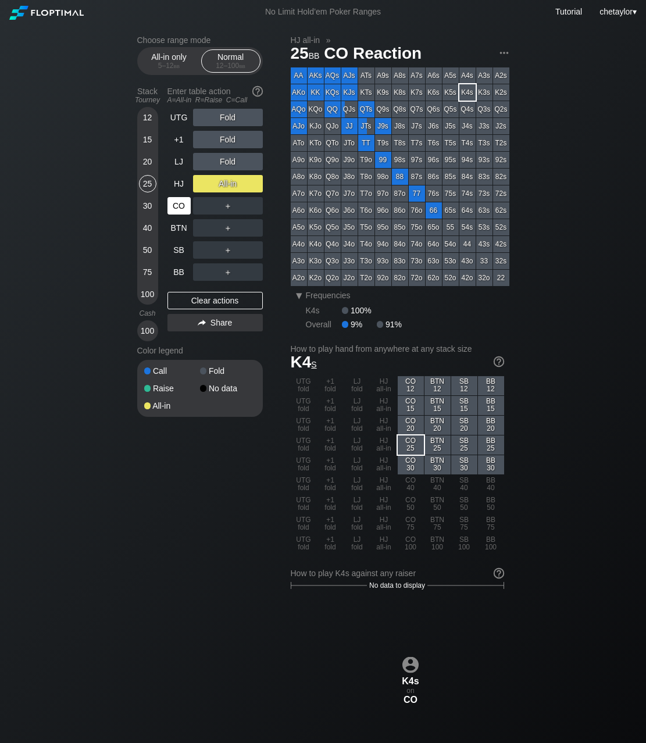
click at [184, 208] on div "CO" at bounding box center [178, 205] width 23 height 17
click at [199, 297] on div "Clear actions" at bounding box center [214, 300] width 95 height 17
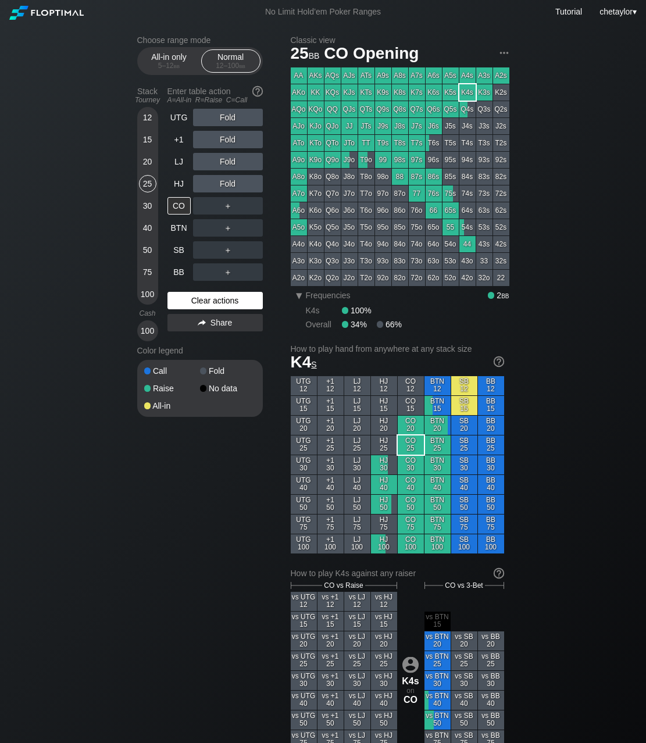
click at [199, 297] on div "Clear actions" at bounding box center [214, 300] width 95 height 17
click at [148, 165] on div "20" at bounding box center [147, 161] width 17 height 17
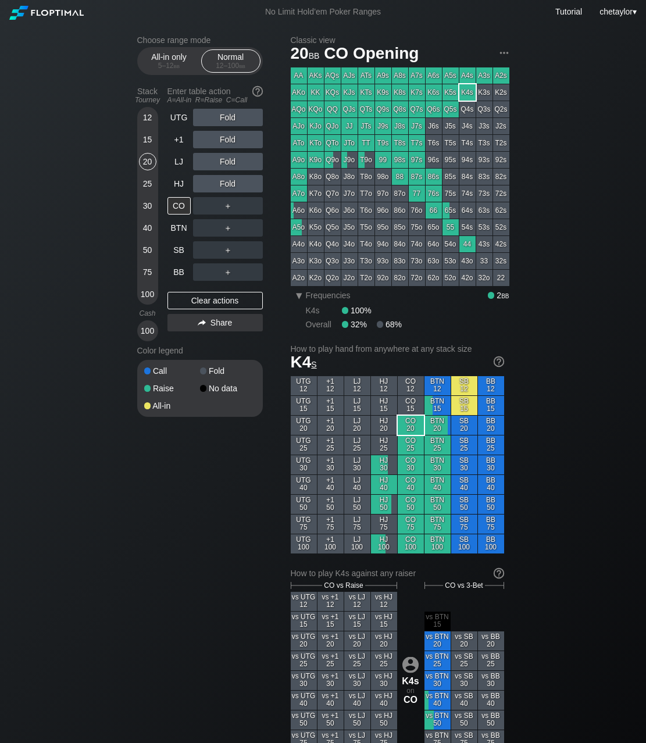
click at [151, 139] on div "15" at bounding box center [147, 139] width 17 height 17
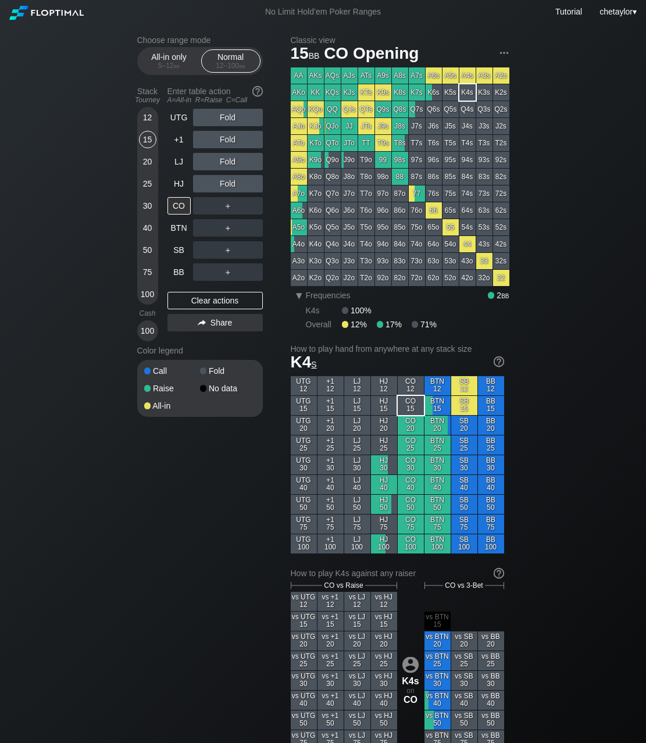
click at [346, 92] on div "KJs" at bounding box center [349, 92] width 16 height 16
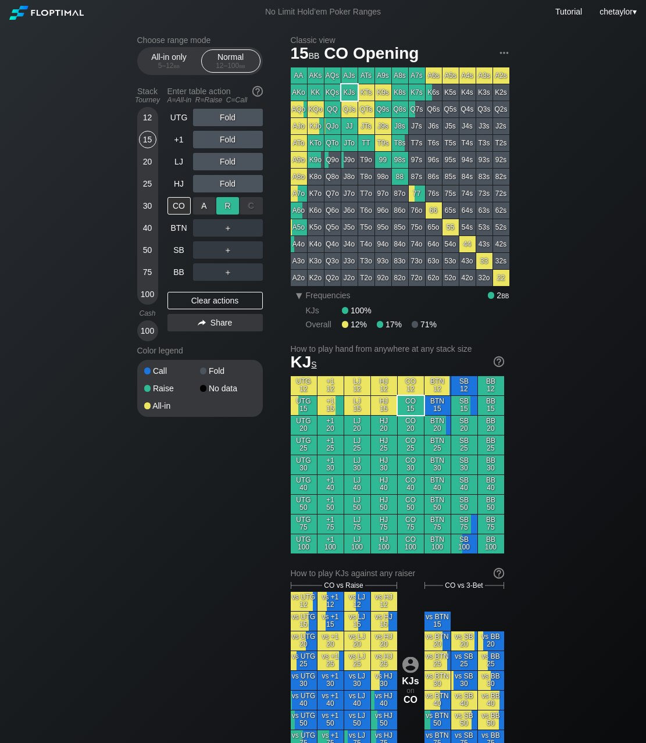
click at [233, 206] on div "R ✕" at bounding box center [227, 205] width 23 height 17
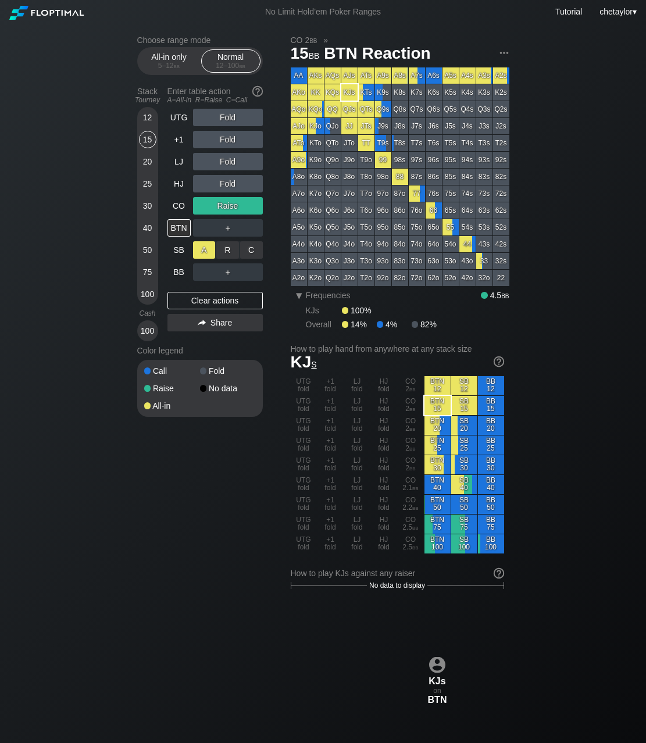
click at [207, 251] on div "A ✕" at bounding box center [204, 249] width 23 height 17
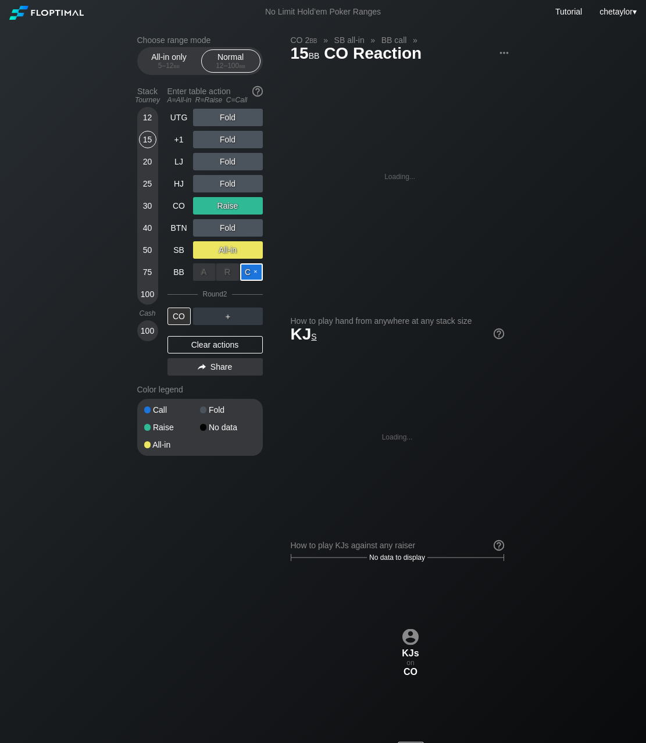
click at [255, 275] on div "C ✕" at bounding box center [251, 271] width 23 height 17
click at [184, 313] on div "CO" at bounding box center [178, 316] width 23 height 17
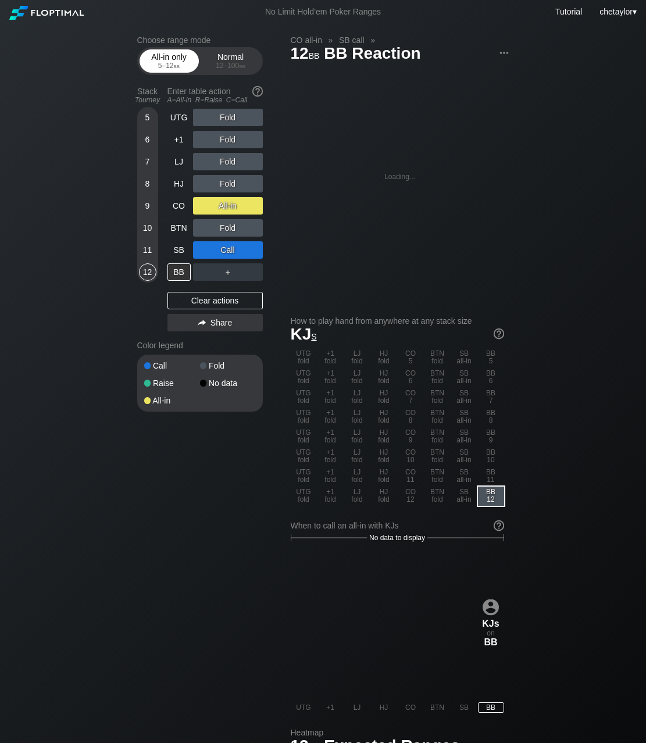
click at [172, 63] on div "5 – 12 bb" at bounding box center [169, 66] width 49 height 8
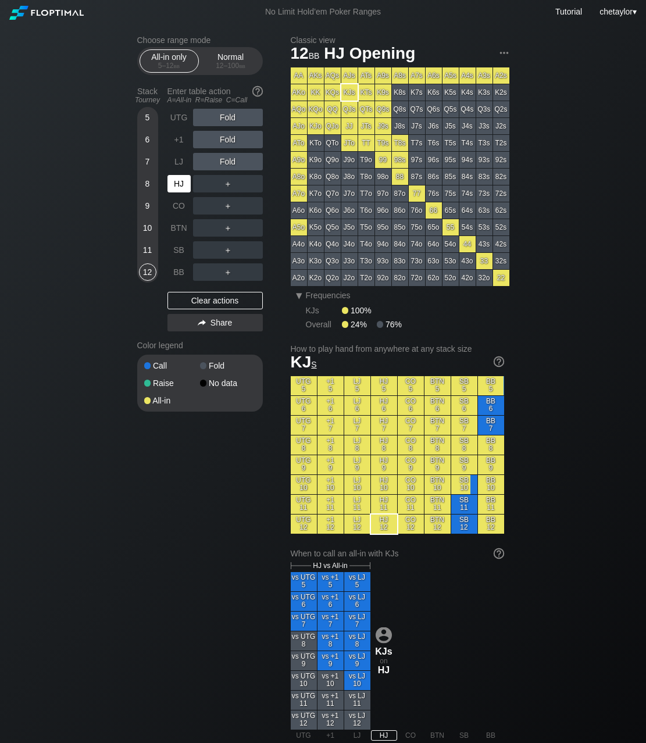
click at [184, 181] on div "HJ" at bounding box center [178, 183] width 23 height 17
click at [182, 272] on div "BB" at bounding box center [178, 271] width 23 height 17
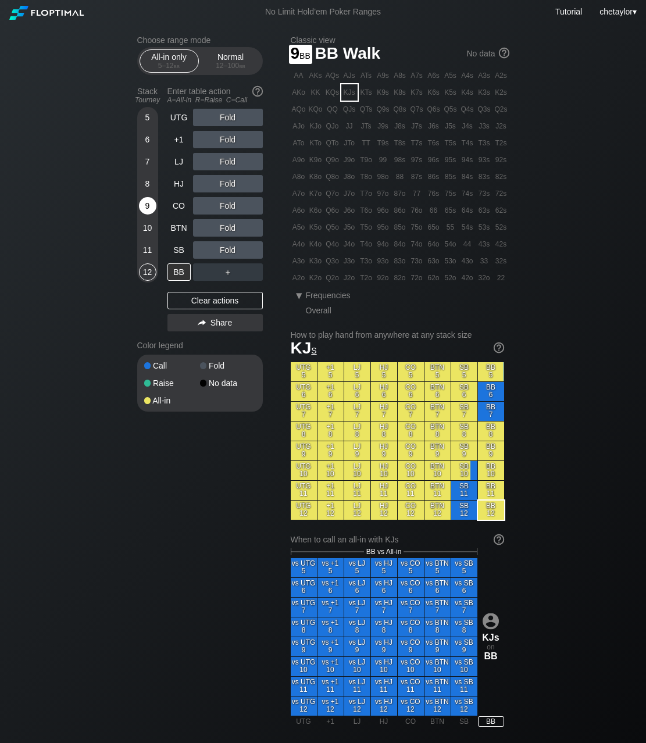
click at [145, 202] on div "9" at bounding box center [147, 205] width 17 height 17
click at [145, 184] on div "8" at bounding box center [147, 183] width 17 height 17
click at [177, 275] on div "BB" at bounding box center [178, 271] width 23 height 17
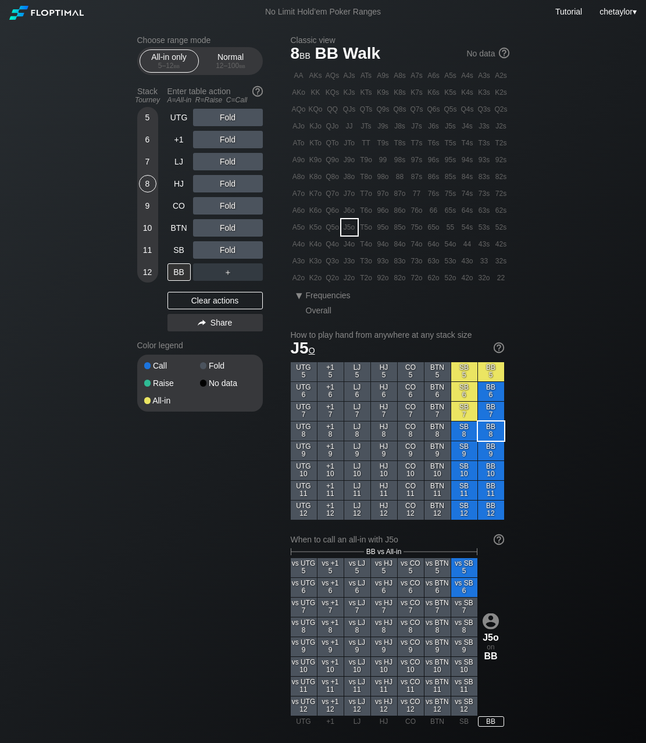
click at [349, 226] on div "J5o" at bounding box center [349, 227] width 16 height 16
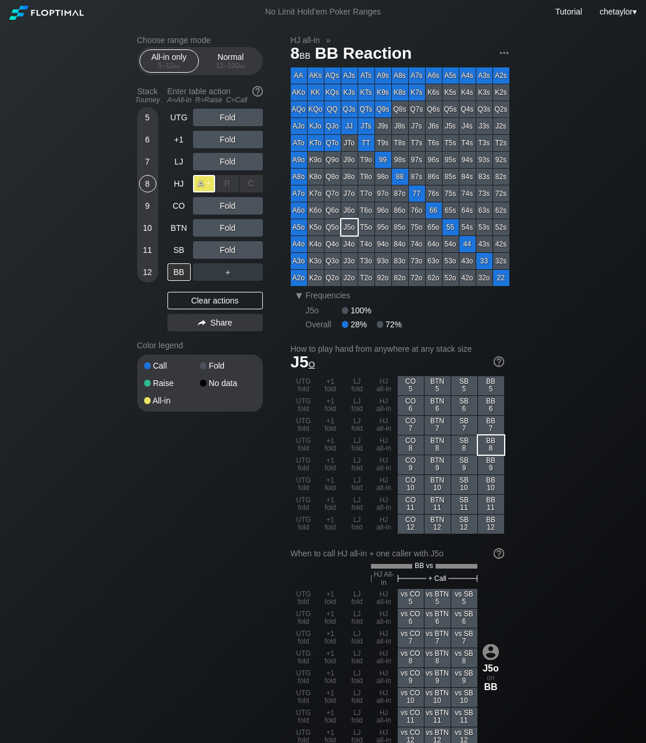
click at [208, 183] on div "A ✕" at bounding box center [204, 183] width 23 height 17
click at [177, 251] on div "SB" at bounding box center [178, 249] width 23 height 17
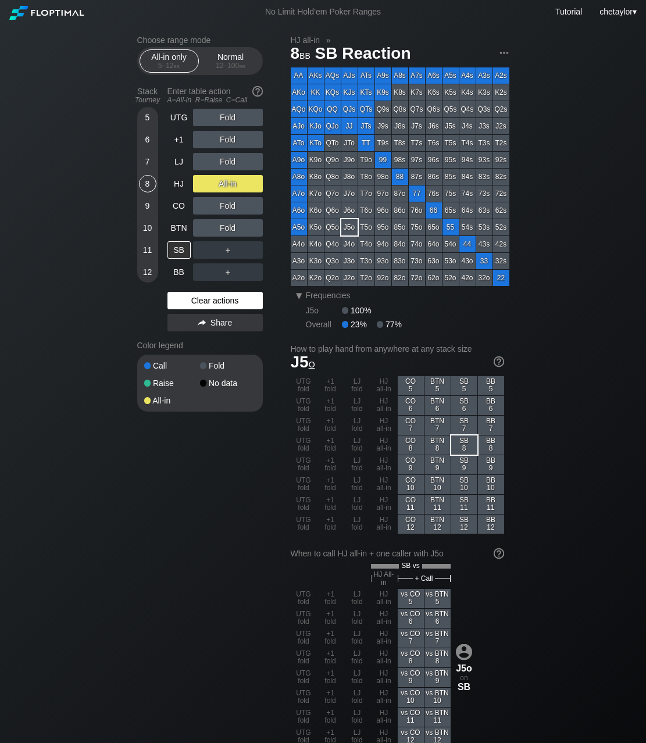
click at [188, 297] on div "Clear actions" at bounding box center [214, 300] width 95 height 17
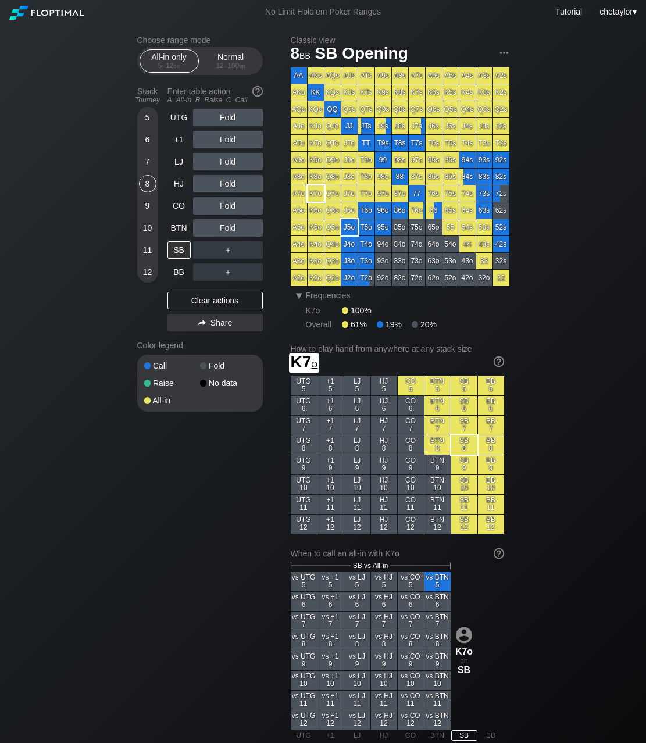
click at [319, 194] on div "K7o" at bounding box center [316, 193] width 16 height 16
click at [205, 228] on div "A ✕" at bounding box center [204, 227] width 23 height 17
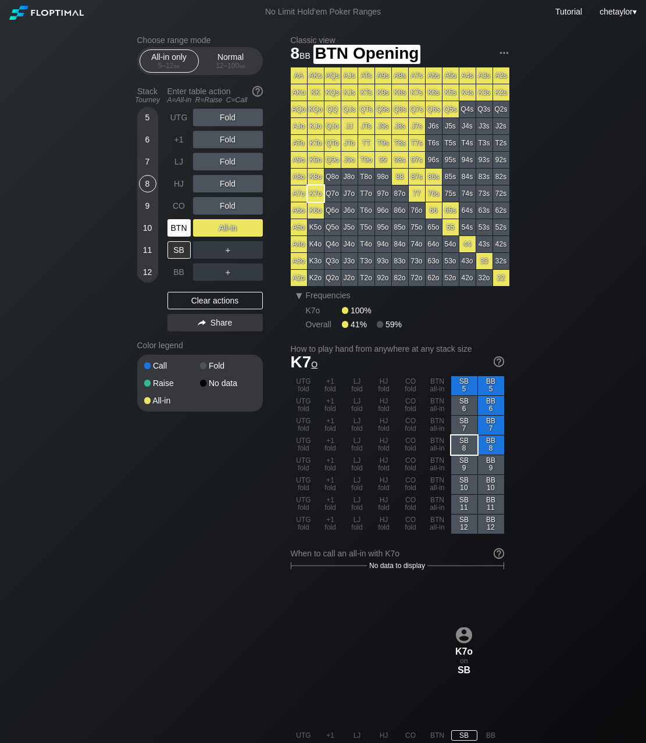
click at [181, 231] on div "BTN" at bounding box center [178, 227] width 23 height 17
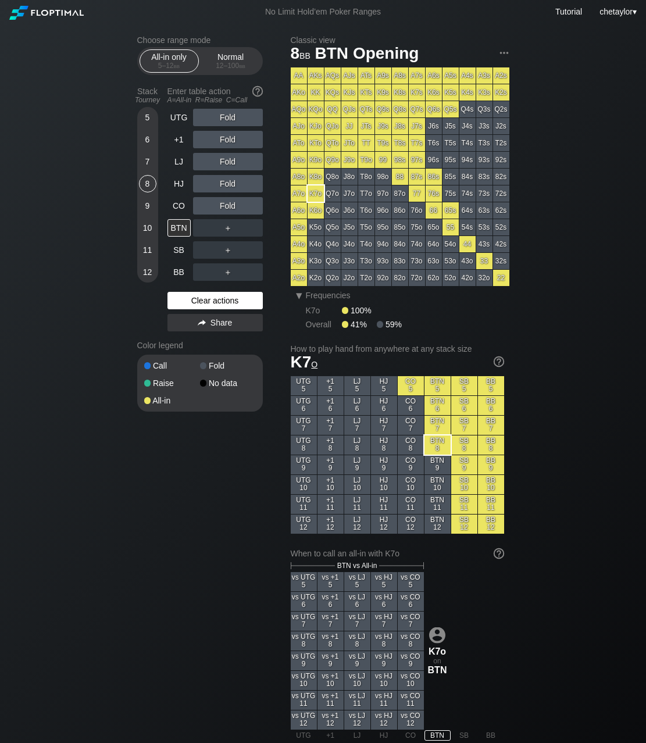
click at [195, 299] on div "Clear actions" at bounding box center [214, 300] width 95 height 17
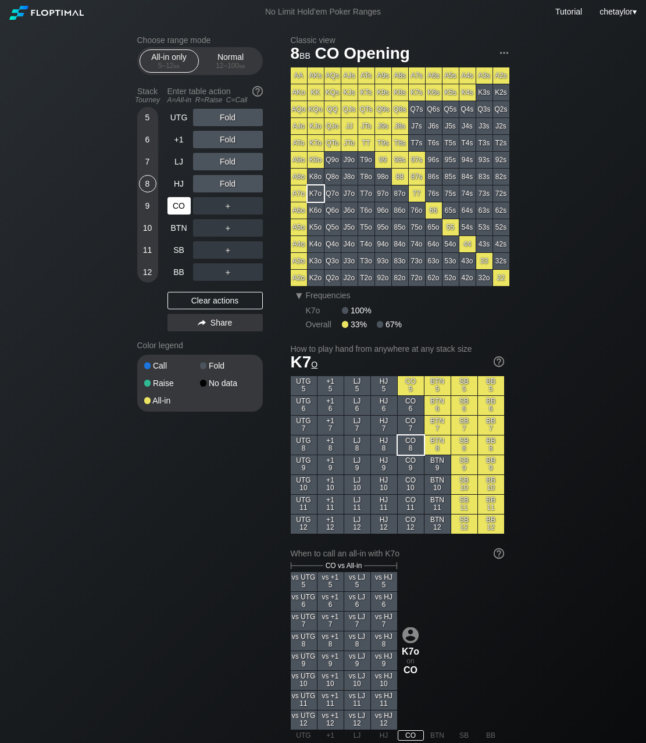
click at [181, 203] on div "CO" at bounding box center [178, 205] width 23 height 17
click at [149, 163] on div "7" at bounding box center [147, 161] width 17 height 17
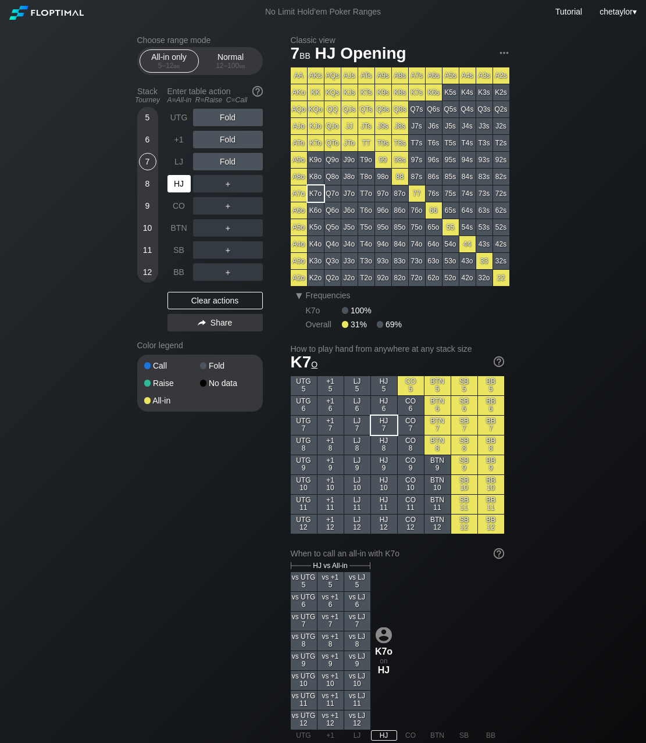
click at [179, 183] on div "HJ" at bounding box center [178, 183] width 23 height 17
click at [147, 212] on div "9" at bounding box center [147, 205] width 17 height 17
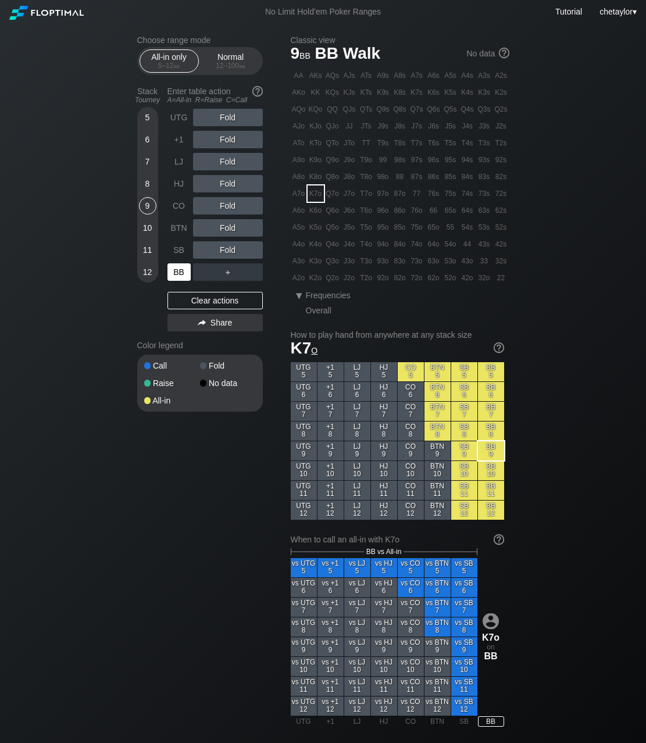
click at [179, 267] on div "BB" at bounding box center [178, 271] width 23 height 17
click at [148, 184] on div "8" at bounding box center [147, 183] width 17 height 17
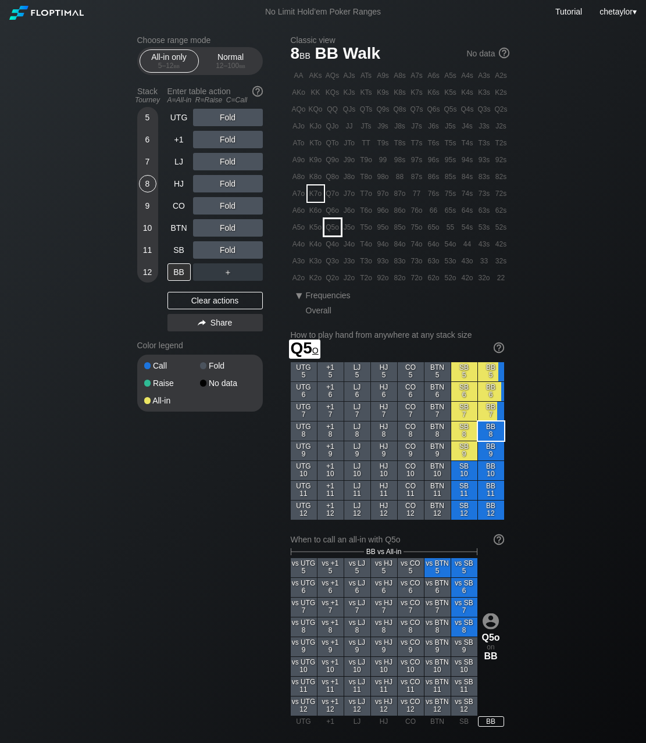
click at [337, 227] on div "Q5o" at bounding box center [332, 227] width 16 height 16
click at [205, 251] on div "A ✕" at bounding box center [204, 249] width 23 height 17
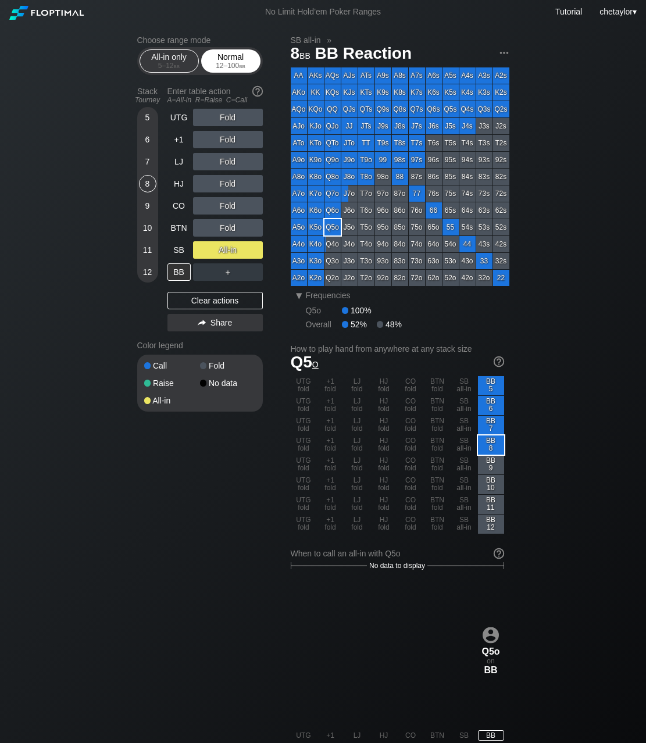
click at [230, 57] on div "Normal 12 – 100 bb" at bounding box center [230, 61] width 53 height 22
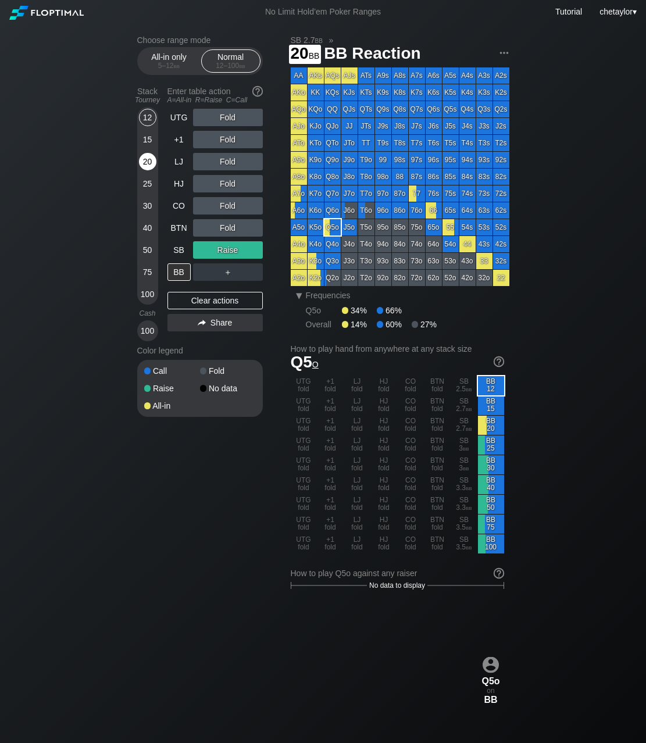
click at [148, 160] on div "20" at bounding box center [147, 161] width 17 height 17
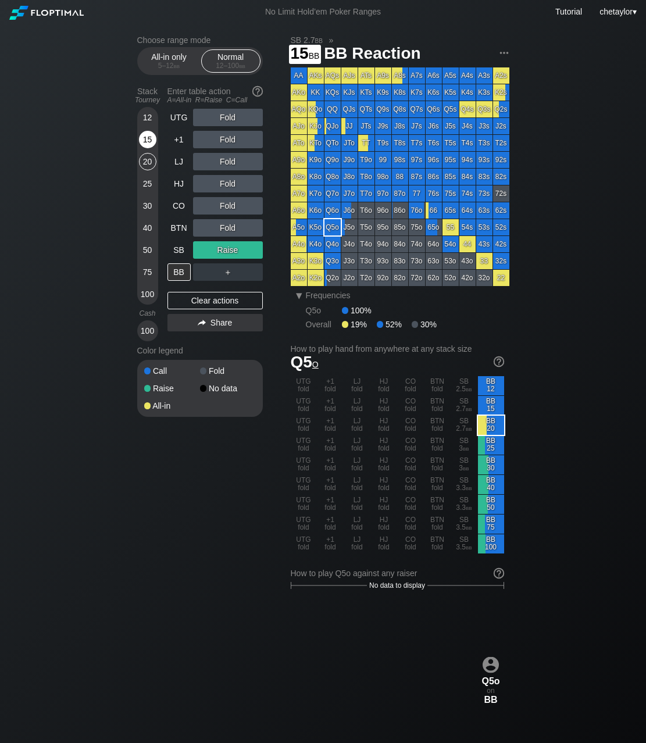
click at [147, 140] on div "15" at bounding box center [147, 139] width 17 height 17
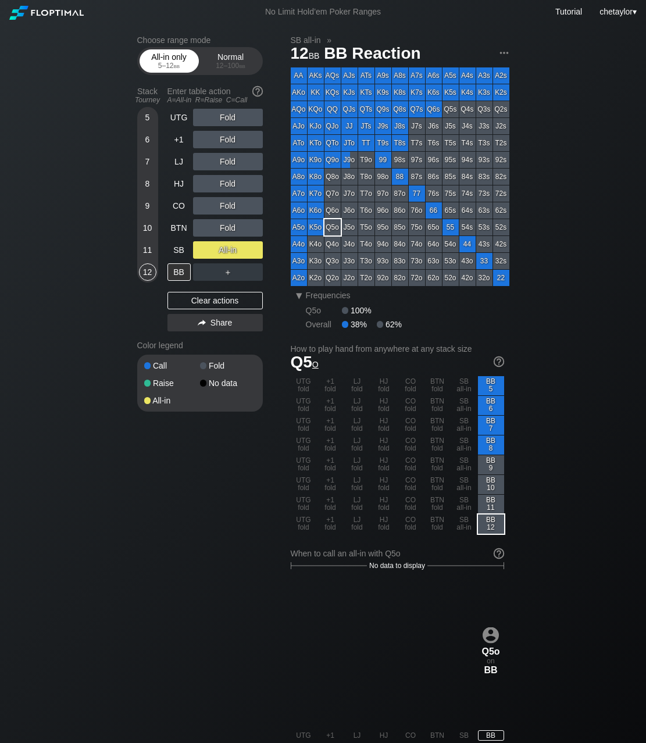
click at [174, 55] on div "All-in only 5 – 12 bb" at bounding box center [168, 61] width 53 height 22
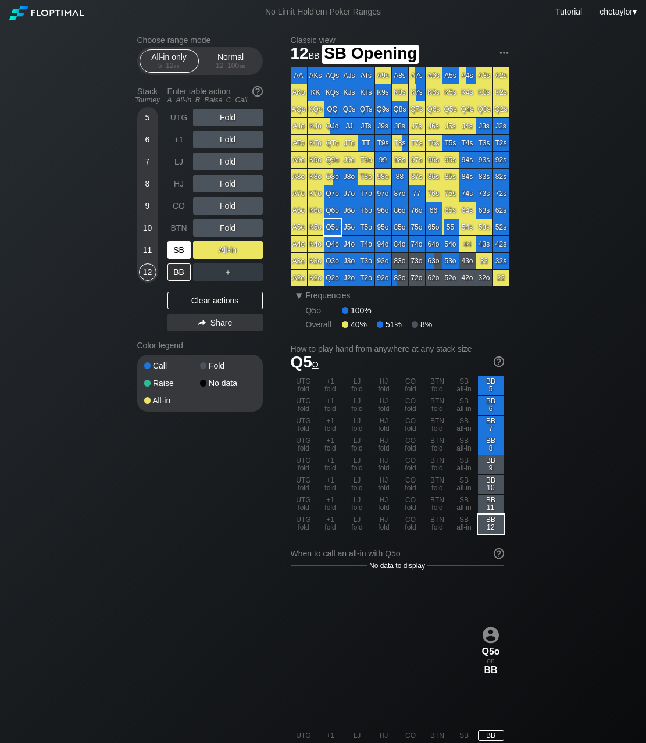
click at [182, 246] on div "SB" at bounding box center [178, 249] width 23 height 17
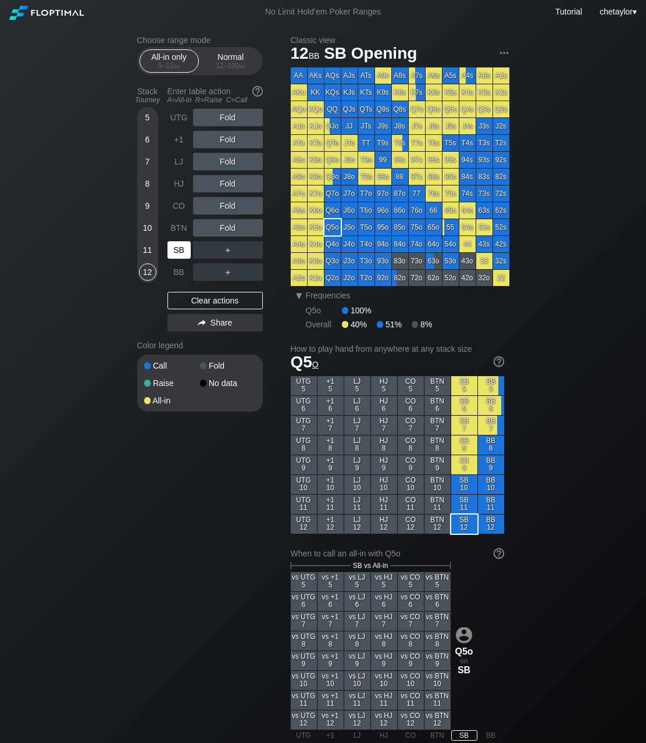
click at [182, 246] on div "SB" at bounding box center [178, 249] width 23 height 17
click at [205, 300] on div "Clear actions" at bounding box center [214, 300] width 95 height 17
click at [205, 205] on div "A ✕" at bounding box center [204, 205] width 23 height 17
